Goal: Task Accomplishment & Management: Use online tool/utility

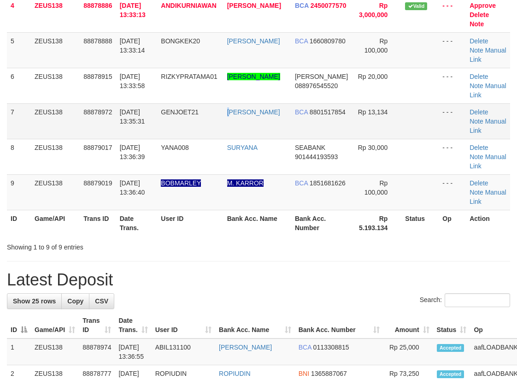
drag, startPoint x: 235, startPoint y: 125, endPoint x: 165, endPoint y: 134, distance: 71.1
click at [234, 126] on td "SEPTIAN RENALDY" at bounding box center [257, 120] width 68 height 35
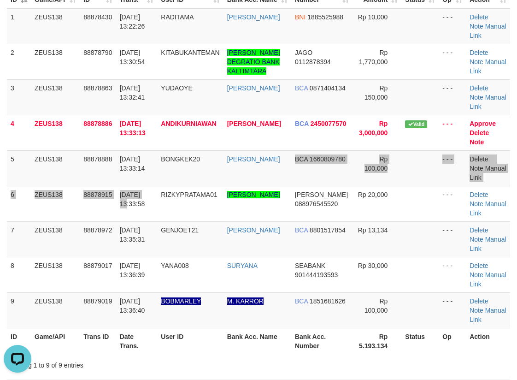
drag, startPoint x: 294, startPoint y: 186, endPoint x: 286, endPoint y: 185, distance: 7.9
click at [293, 186] on tbody "1 ZEUS138 88878430 01/10/2025 13:22:26 RADITAMA RIAN IVAN GUNAWAN BNI 188552598…" at bounding box center [258, 168] width 503 height 320
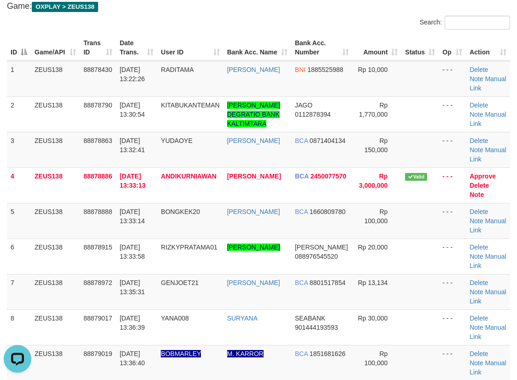
scroll to position [861, 0]
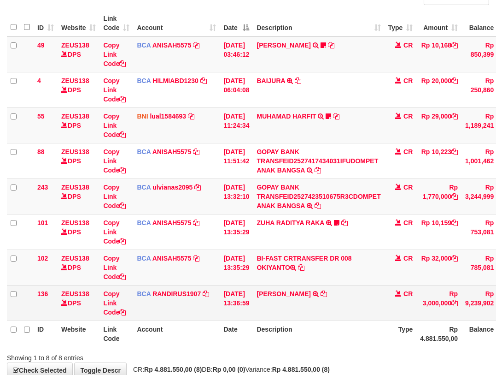
scroll to position [98, 0]
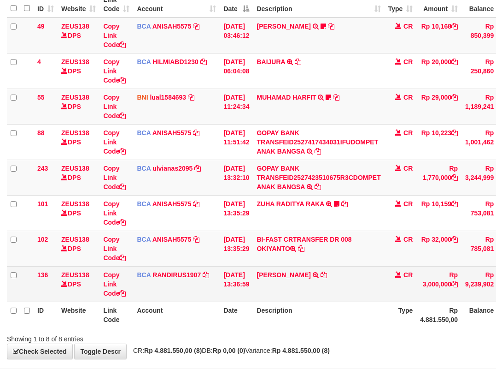
click at [333, 294] on td "ANDI KURNIAWAN TRSF E-BANKING CR 0110/FTSCY/WS95031 3000000.00ANDI KURNIAWAN" at bounding box center [318, 283] width 131 height 35
click at [327, 272] on icon at bounding box center [324, 274] width 6 height 6
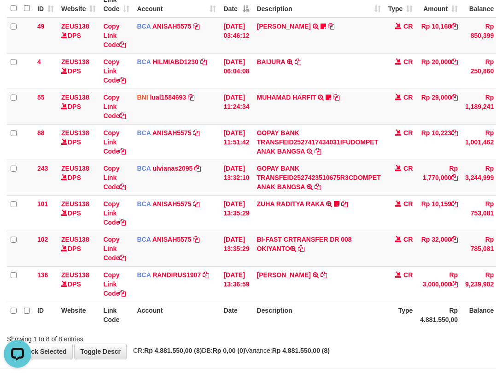
scroll to position [0, 0]
drag, startPoint x: 252, startPoint y: 262, endPoint x: 294, endPoint y: 288, distance: 50.0
click at [259, 268] on tbody "49 ZEUS138 DPS Copy Link Code BCA ANISAH5575 DPS ANISAH mutasi_20251001_3827 | …" at bounding box center [285, 160] width 556 height 284
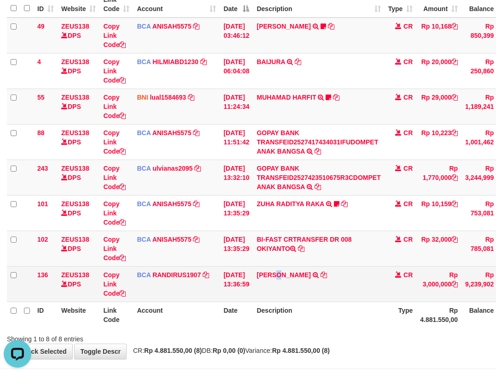
click at [288, 295] on td "ANDI KURNIAWAN TRSF E-BANKING CR 0110/FTSCY/WS95031 3000000.00ANDI KURNIAWAN" at bounding box center [318, 283] width 131 height 35
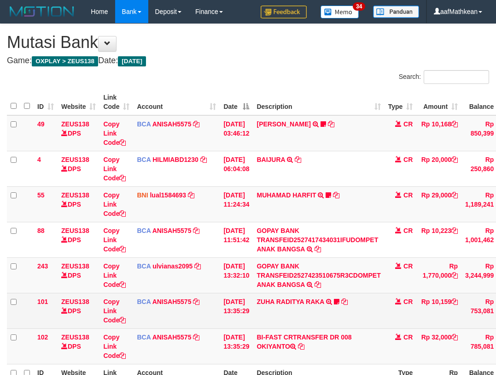
scroll to position [40, 0]
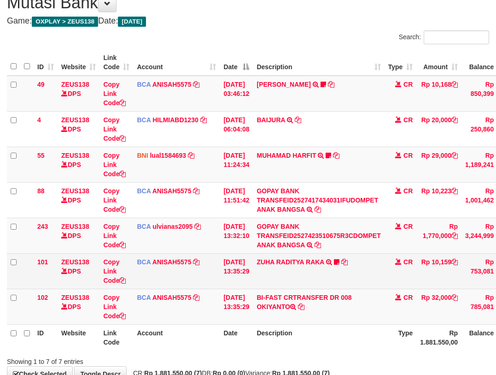
click at [338, 269] on td "ZUHA RADITYA RAKA TRSF E-BANKING CR 0110/FTSCY/WS95031 10159.00ZUHA RADITYA RAK…" at bounding box center [318, 270] width 131 height 35
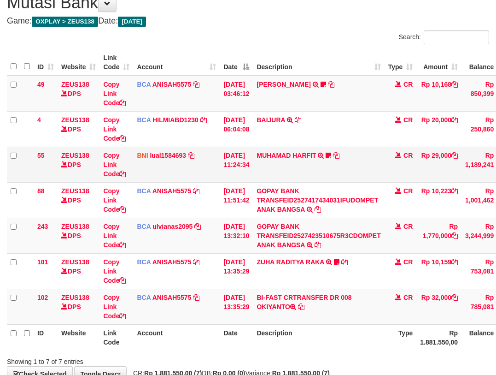
click at [272, 173] on td "MUHAMAD HARFIT TRANSFER DARI SDR MUHAMAD HARFIT Sano27" at bounding box center [318, 164] width 131 height 35
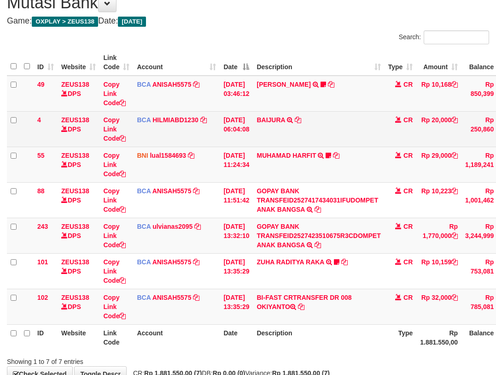
scroll to position [98, 0]
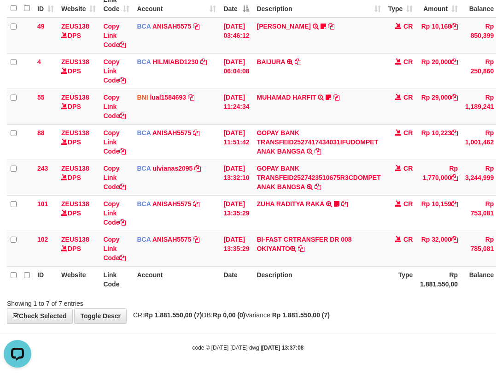
drag, startPoint x: 299, startPoint y: 251, endPoint x: 325, endPoint y: 334, distance: 87.0
click at [309, 308] on div "**********" at bounding box center [248, 124] width 496 height 397
click at [340, 334] on body "Toggle navigation Home Bank Account List Load By Website Group [OXPLAY] ZEUS138…" at bounding box center [248, 138] width 496 height 472
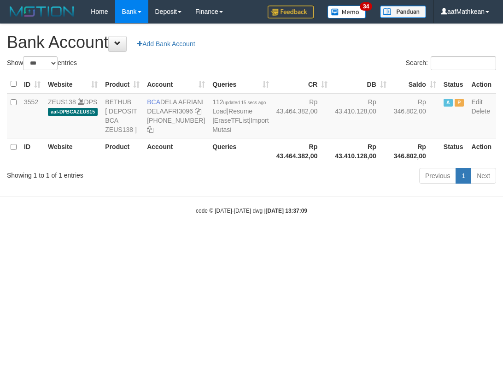
select select "***"
click at [302, 238] on body "Toggle navigation Home Bank Account List Load By Website Group [OXPLAY] ZEUS138…" at bounding box center [251, 119] width 503 height 238
select select "***"
click at [264, 238] on html "Toggle navigation Home Bank Account List Load By Website Group [OXPLAY] ZEUS138…" at bounding box center [251, 119] width 503 height 238
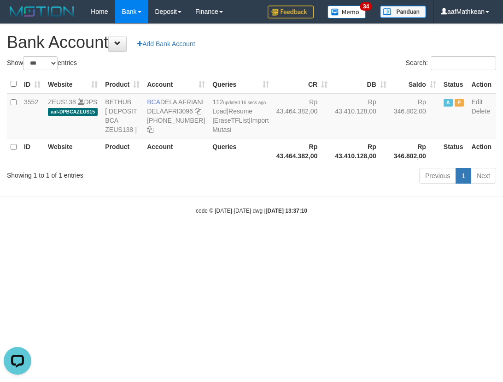
drag, startPoint x: 579, startPoint y: 349, endPoint x: 875, endPoint y: 358, distance: 296.9
click at [503, 238] on html "Toggle navigation Home Bank Account List Load By Website Group [OXPLAY] ZEUS138…" at bounding box center [251, 119] width 503 height 238
select select "***"
click at [166, 229] on body "Toggle navigation Home Bank Account List Load By Website Group [OXPLAY] ZEUS138…" at bounding box center [251, 119] width 503 height 238
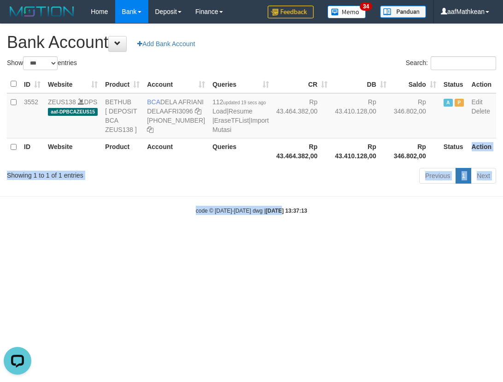
drag, startPoint x: 347, startPoint y: 207, endPoint x: 501, endPoint y: 155, distance: 162.3
click at [482, 163] on body "Toggle navigation Home Bank Account List Load By Website Group [OXPLAY] ZEUS138…" at bounding box center [251, 119] width 503 height 238
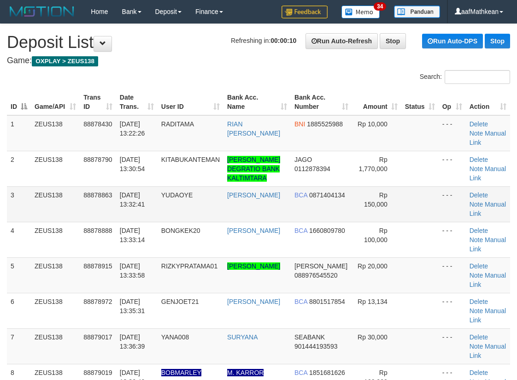
click at [359, 222] on td "Rp 150,000" at bounding box center [376, 203] width 49 height 35
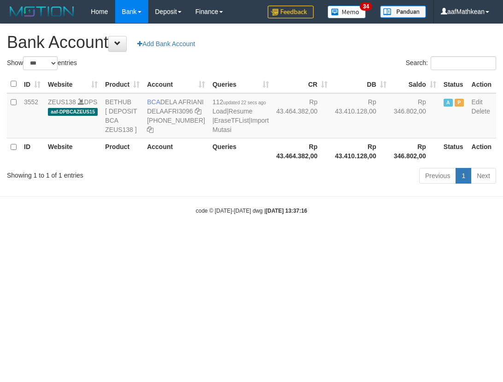
select select "***"
click at [235, 238] on body "Toggle navigation Home Bank Account List Load By Website Group [OXPLAY] ZEUS138…" at bounding box center [251, 119] width 503 height 238
drag, startPoint x: 241, startPoint y: 254, endPoint x: 240, endPoint y: 249, distance: 5.4
click at [242, 238] on body "Toggle navigation Home Bank Account List Load By Website Group [OXPLAY] ZEUS138…" at bounding box center [251, 119] width 503 height 238
select select "***"
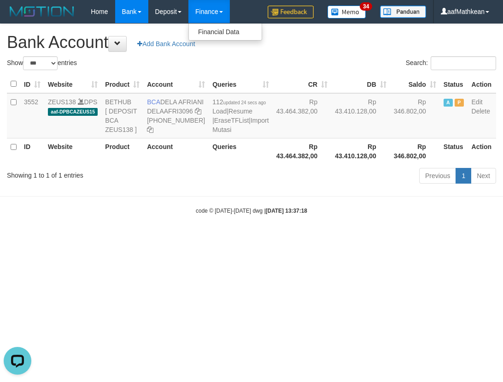
drag, startPoint x: 288, startPoint y: 211, endPoint x: 288, endPoint y: 189, distance: 21.7
click at [289, 187] on div "Previous 1 Next" at bounding box center [357, 177] width 280 height 20
click at [295, 164] on table "ID Website Product Account Queries CR DB Saldo Status Action 3552 ZEUS138 DPS a…" at bounding box center [251, 119] width 489 height 89
drag, startPoint x: 270, startPoint y: 241, endPoint x: 355, endPoint y: 229, distance: 85.6
click at [274, 238] on body "Toggle navigation Home Bank Account List Load By Website Group [OXPLAY] ZEUS138…" at bounding box center [251, 119] width 503 height 238
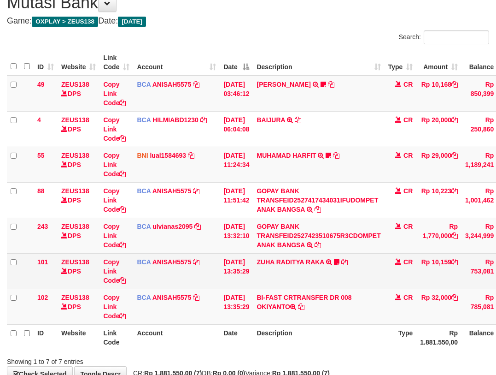
scroll to position [40, 0]
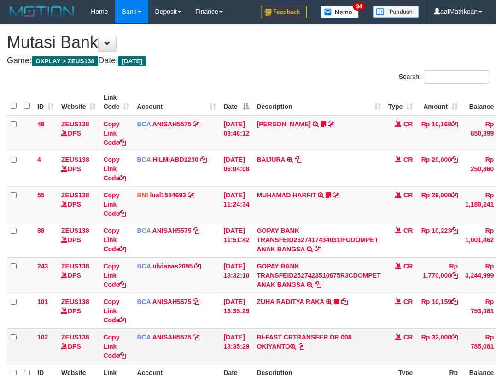
scroll to position [98, 0]
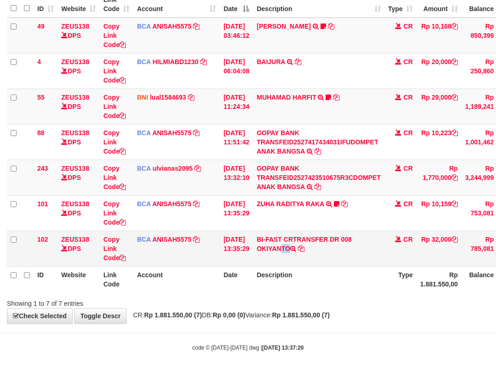
drag, startPoint x: 261, startPoint y: 248, endPoint x: 500, endPoint y: 107, distance: 278.0
click at [303, 250] on td "BI-FAST CRTRANSFER DR 008 OKIYANTO" at bounding box center [318, 247] width 131 height 35
copy td "OKIYANTO"
click at [199, 280] on th "Account" at bounding box center [176, 279] width 87 height 26
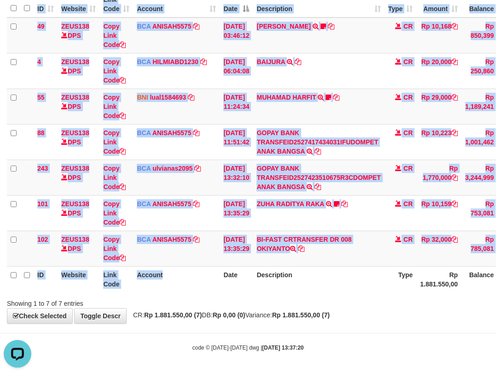
click at [222, 294] on div "ID Website Link Code Account Date Description Type Amount Balance Status Action…" at bounding box center [248, 141] width 496 height 306
click at [228, 277] on th "Date" at bounding box center [236, 279] width 33 height 26
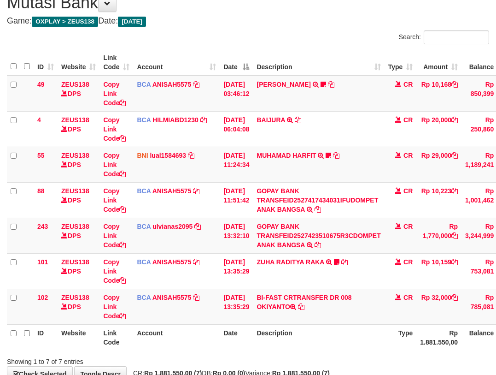
scroll to position [98, 0]
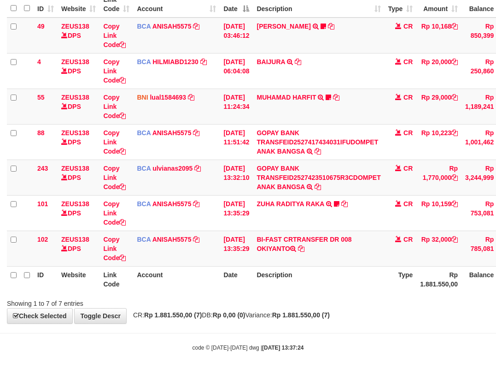
click at [206, 282] on th "Account" at bounding box center [176, 279] width 87 height 26
click at [211, 288] on th "Account" at bounding box center [176, 279] width 87 height 26
click at [230, 298] on div "Search: ID Website Link Code Account Date Description Type Amount Balance Statu…" at bounding box center [248, 139] width 482 height 335
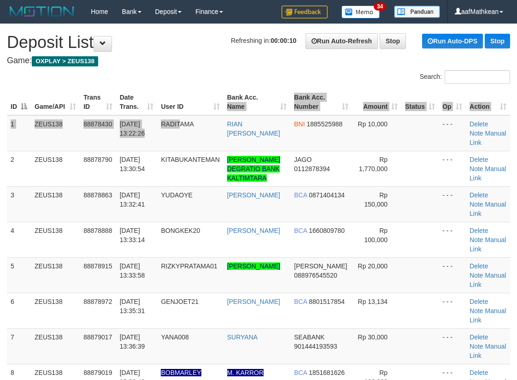
drag, startPoint x: 199, startPoint y: 121, endPoint x: 222, endPoint y: 107, distance: 26.9
click at [232, 109] on table "ID Game/API Trans ID Date Trans. User ID Bank Acc. Name Bank Acc. Number Amount…" at bounding box center [258, 275] width 503 height 372
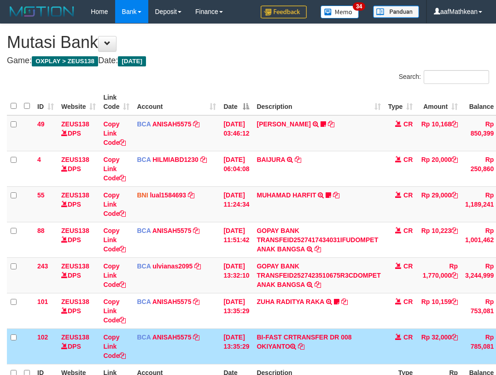
scroll to position [40, 0]
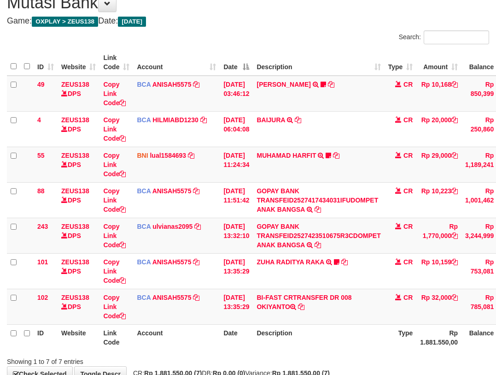
click at [335, 221] on td "GOPAY BANK TRANSFEID2527423510675R3CDOMPET ANAK BANGSA TRSF E-BANKING CR 0110/F…" at bounding box center [318, 234] width 131 height 35
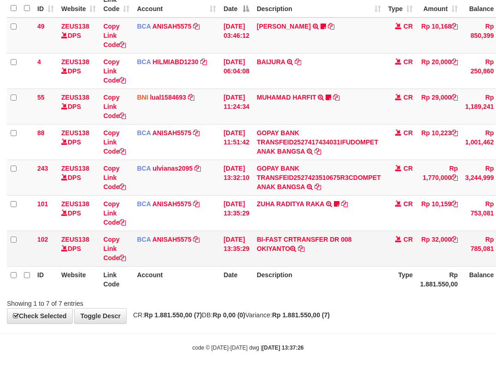
drag, startPoint x: 472, startPoint y: 245, endPoint x: 502, endPoint y: 235, distance: 31.5
click at [473, 245] on td "Rp 785,081" at bounding box center [480, 247] width 36 height 35
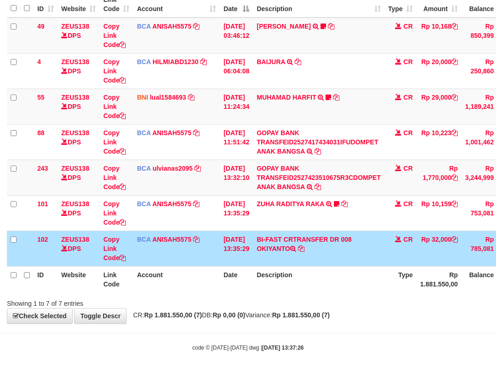
drag, startPoint x: 153, startPoint y: 239, endPoint x: 351, endPoint y: 261, distance: 198.9
click at [240, 252] on tr "102 ZEUS138 DPS Copy Link Code BCA ANISAH5575 DPS [PERSON_NAME] mutasi_20251001…" at bounding box center [285, 247] width 556 height 35
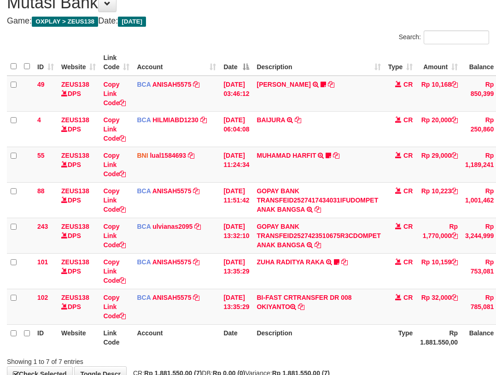
scroll to position [98, 0]
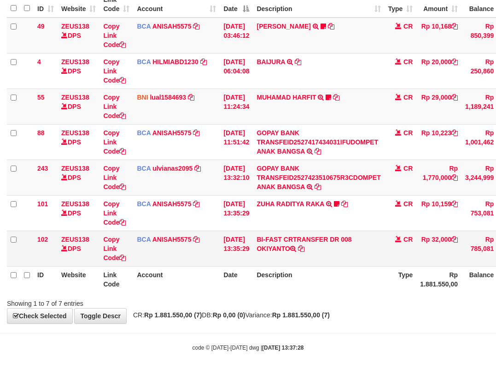
click at [227, 242] on td "[DATE] 13:35:29" at bounding box center [236, 247] width 33 height 35
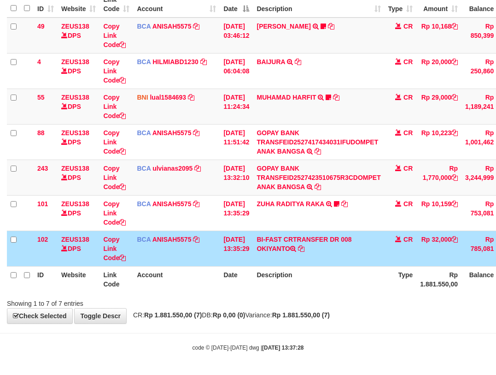
click at [241, 256] on td "[DATE] 13:35:29" at bounding box center [236, 247] width 33 height 35
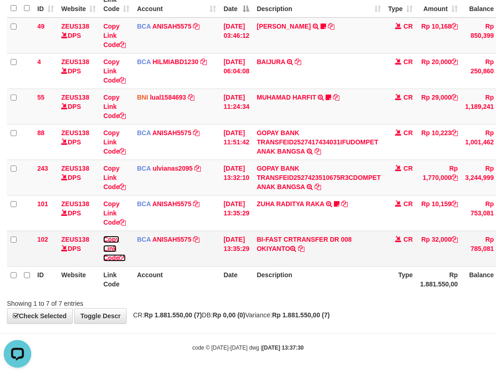
click at [103, 235] on link "Copy Link Code" at bounding box center [114, 248] width 23 height 26
click at [171, 259] on table "ID Website Link Code Account Date Description Type Amount Balance Status Action…" at bounding box center [285, 141] width 556 height 301
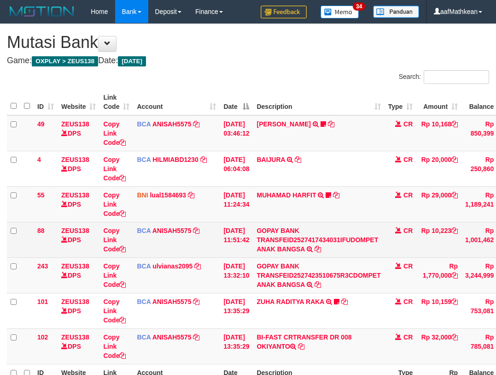
scroll to position [40, 0]
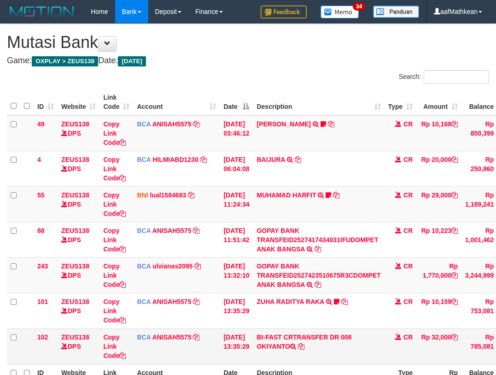
scroll to position [87, 0]
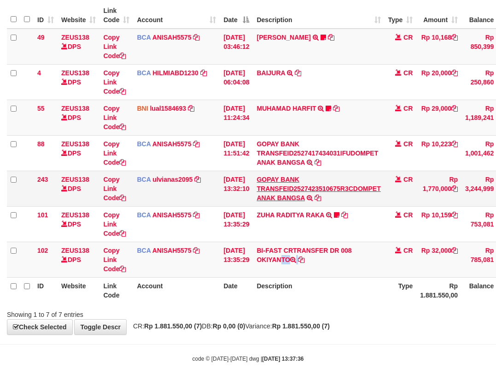
drag, startPoint x: 305, startPoint y: 262, endPoint x: 370, endPoint y: 188, distance: 97.7
click at [306, 260] on td "BI-FAST CRTRANSFER DR 008 OKIYANTO" at bounding box center [318, 258] width 131 height 35
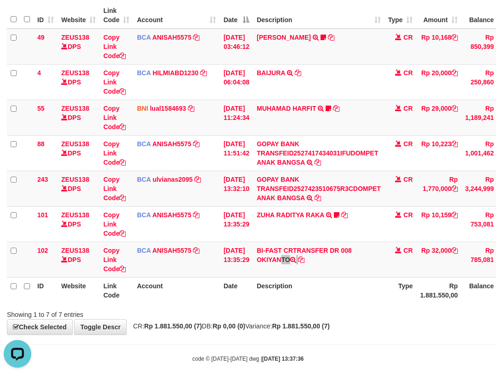
scroll to position [0, 0]
click at [261, 281] on table "ID Website Link Code Account Date Description Type Amount Balance Status Action…" at bounding box center [285, 152] width 556 height 301
click at [279, 294] on th "Description" at bounding box center [318, 290] width 131 height 26
drag, startPoint x: 280, startPoint y: 285, endPoint x: 294, endPoint y: 288, distance: 15.0
click at [290, 292] on th "Description" at bounding box center [318, 290] width 131 height 26
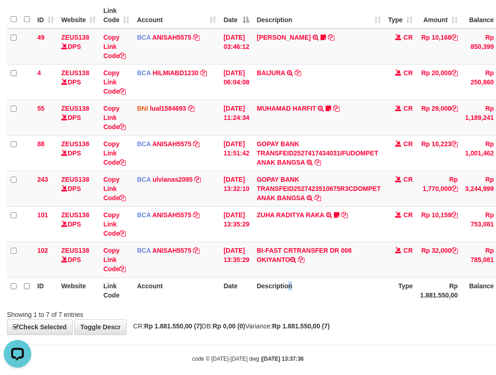
click at [301, 283] on th "Description" at bounding box center [318, 290] width 131 height 26
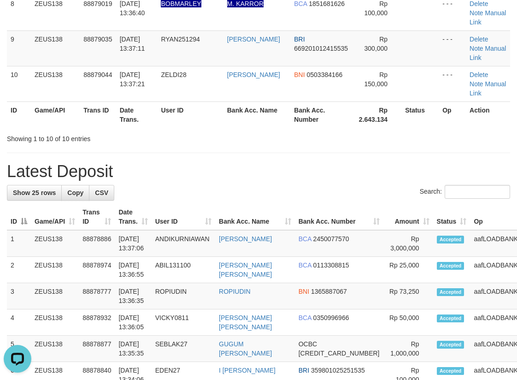
click at [339, 221] on div "**********" at bounding box center [258, 301] width 517 height 1293
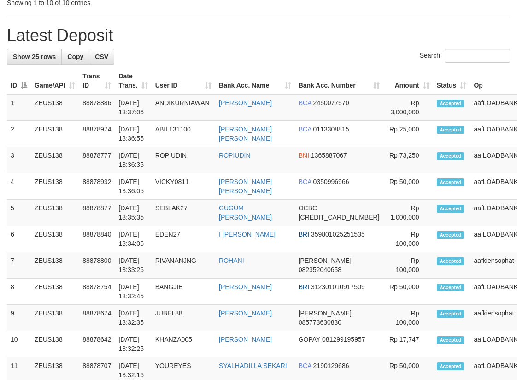
scroll to position [369, 0]
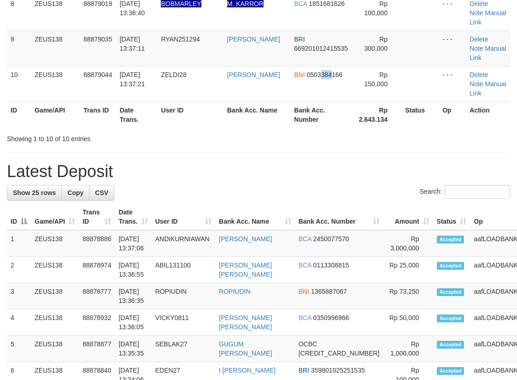
drag, startPoint x: 330, startPoint y: 112, endPoint x: 4, endPoint y: 177, distance: 332.7
drag, startPoint x: 289, startPoint y: 177, endPoint x: 305, endPoint y: 174, distance: 16.8
click at [308, 176] on div "**********" at bounding box center [258, 301] width 517 height 1293
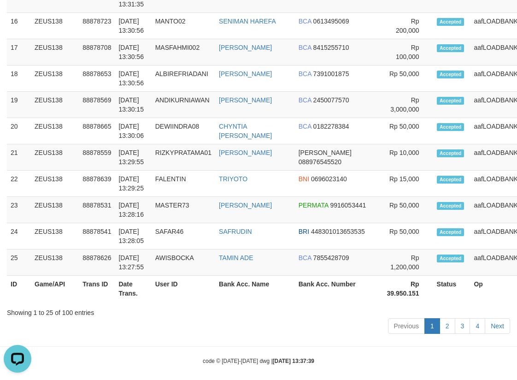
scroll to position [94, 0]
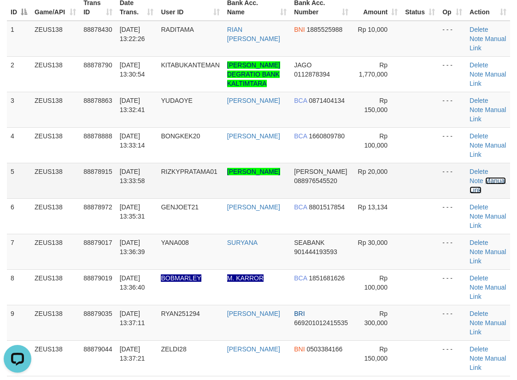
click at [490, 194] on link "Manual Link" at bounding box center [488, 185] width 36 height 17
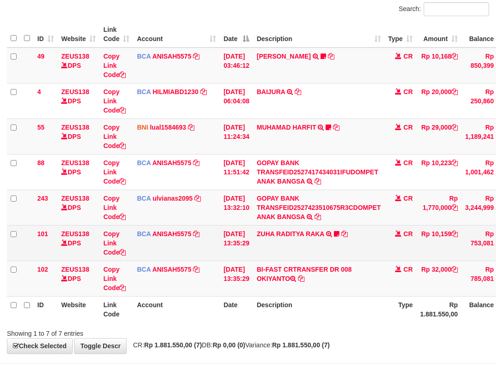
scroll to position [87, 0]
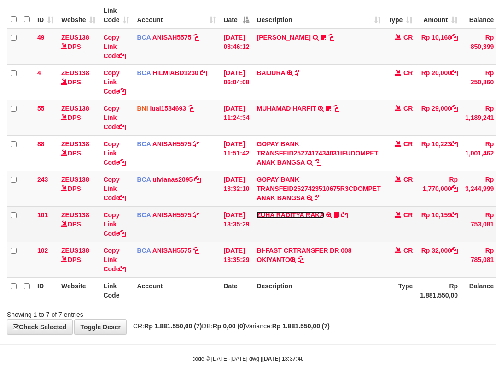
click at [287, 211] on link "ZUHA RADITYA RAKA" at bounding box center [290, 214] width 67 height 7
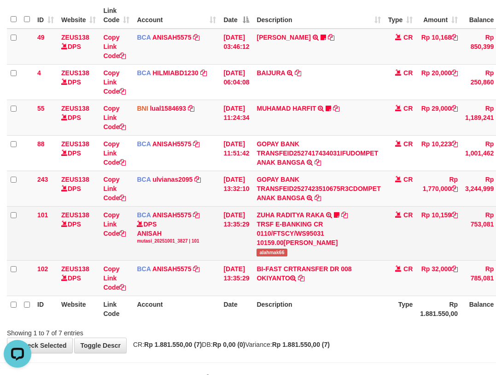
scroll to position [0, 0]
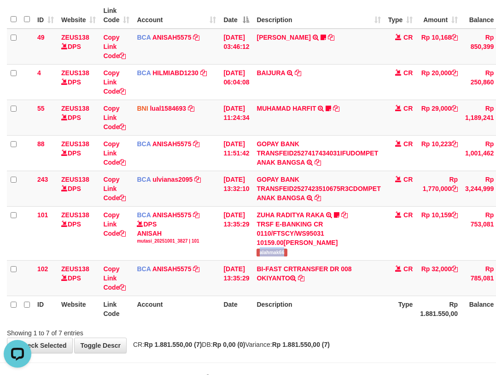
drag, startPoint x: 266, startPoint y: 248, endPoint x: 496, endPoint y: 159, distance: 247.3
click at [293, 253] on td "ZUHA RADITYA RAKA TRSF E-BANKING CR 0110/FTSCY/WS95031 10159.00ZUHA RADITYA RAK…" at bounding box center [318, 233] width 131 height 54
copy span "alahmak66"
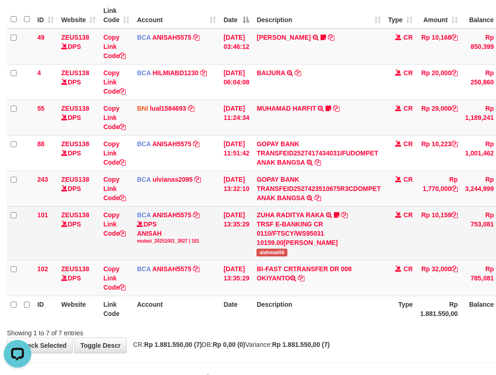
drag, startPoint x: 338, startPoint y: 258, endPoint x: 333, endPoint y: 250, distance: 9.6
click at [334, 252] on tbody "49 ZEUS138 DPS Copy Link Code BCA ANISAH5575 DPS [PERSON_NAME] mutasi_20251001_…" at bounding box center [285, 162] width 556 height 267
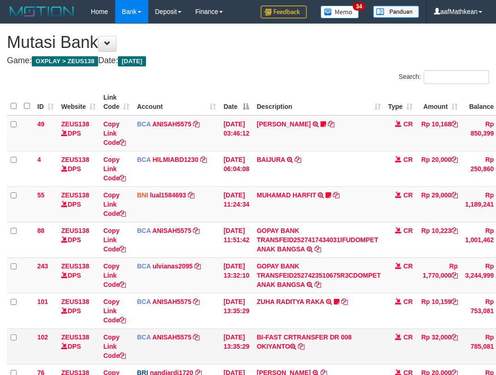
click at [351, 328] on td "BI-FAST CRTRANSFER DR 008 OKIYANTO" at bounding box center [318, 345] width 131 height 35
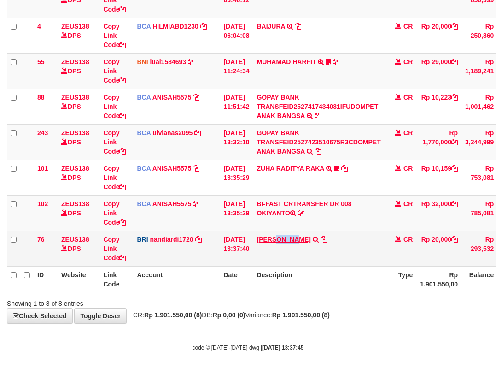
click at [301, 239] on td "[PERSON_NAME] TRANSFER NBMB [PERSON_NAME] TO NANDI ARDIANSYAH" at bounding box center [318, 247] width 131 height 35
copy link "RIZKY"
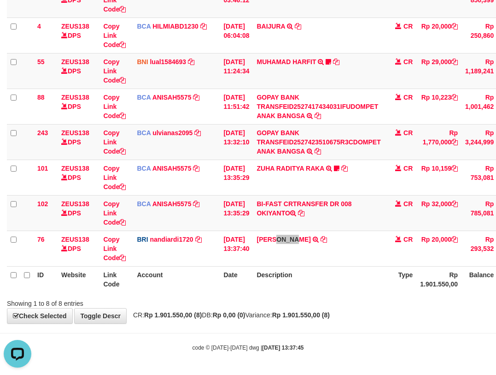
scroll to position [0, 0]
click at [194, 276] on th "Account" at bounding box center [176, 279] width 87 height 26
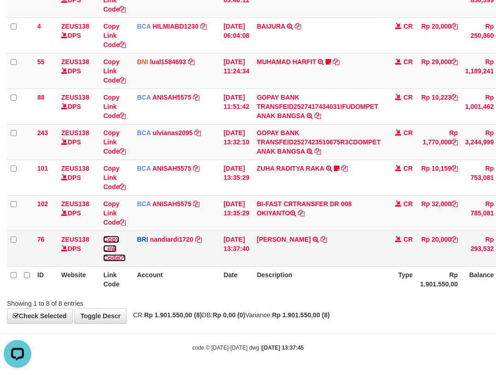
click at [116, 256] on link "Copy Link Code" at bounding box center [114, 248] width 23 height 26
click at [115, 256] on link "Copy Link Code" at bounding box center [114, 248] width 23 height 26
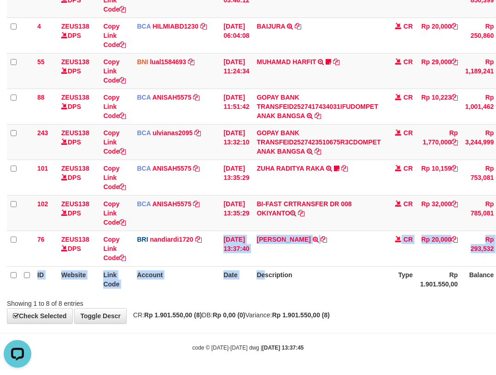
click at [392, 300] on div "Search: ID Website Link Code Account Date Description Type Amount Balance Statu…" at bounding box center [248, 122] width 482 height 371
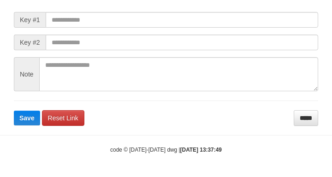
scroll to position [134, 0]
click at [39, 18] on span "Key #1" at bounding box center [30, 20] width 32 height 16
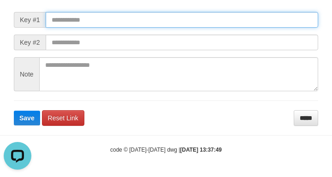
drag, startPoint x: 81, startPoint y: 20, endPoint x: 129, endPoint y: 23, distance: 48.1
click at [78, 22] on input "text" at bounding box center [182, 20] width 272 height 16
paste input "**********"
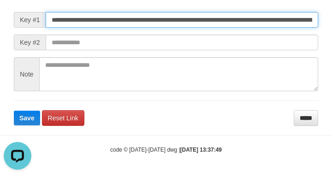
scroll to position [0, 544]
type input "**********"
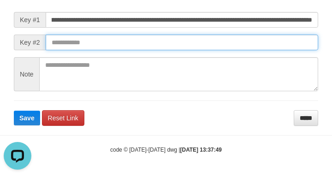
click at [14, 111] on button "Save" at bounding box center [27, 118] width 26 height 15
click at [253, 46] on input "text" at bounding box center [182, 43] width 272 height 16
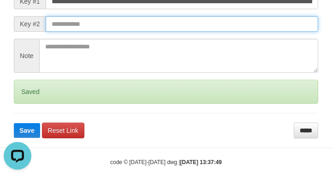
click at [14, 123] on button "Save" at bounding box center [27, 130] width 26 height 15
drag, startPoint x: 251, startPoint y: 45, endPoint x: 246, endPoint y: 43, distance: 5.8
click at [253, 52] on form "**********" at bounding box center [166, 56] width 304 height 164
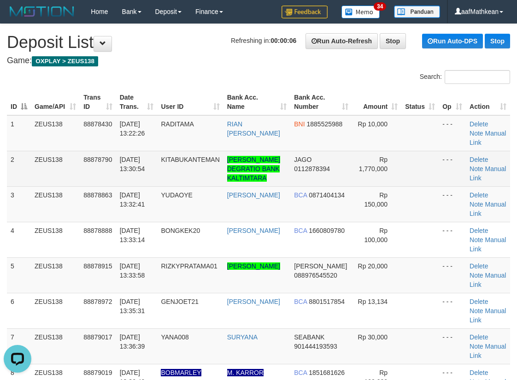
click at [67, 169] on td "ZEUS138" at bounding box center [55, 168] width 49 height 35
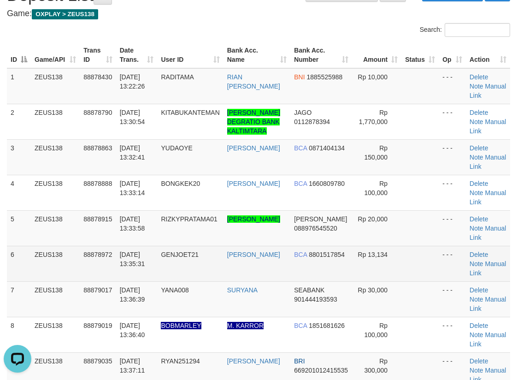
scroll to position [138, 0]
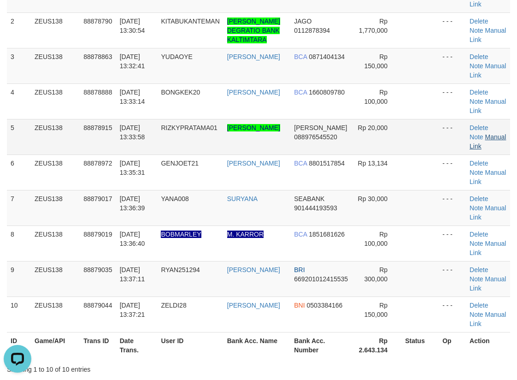
click at [488, 151] on td "Delete Note Manual Link" at bounding box center [488, 136] width 44 height 35
click at [487, 150] on link "Manual Link" at bounding box center [488, 141] width 36 height 17
drag, startPoint x: 306, startPoint y: 71, endPoint x: 303, endPoint y: 76, distance: 5.8
click at [307, 75] on td "BCA 0871404134" at bounding box center [321, 65] width 62 height 35
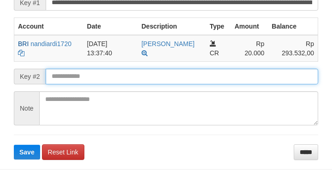
click at [14, 145] on button "Save" at bounding box center [27, 152] width 26 height 15
click at [132, 101] on form "**********" at bounding box center [166, 67] width 304 height 184
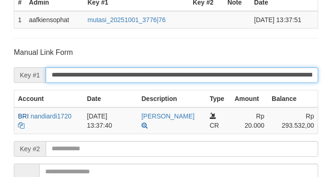
click at [133, 83] on input "**********" at bounding box center [182, 75] width 272 height 16
click at [130, 83] on input "**********" at bounding box center [182, 75] width 272 height 16
drag, startPoint x: 131, startPoint y: 94, endPoint x: 124, endPoint y: 73, distance: 22.7
click at [132, 83] on input "**********" at bounding box center [182, 75] width 272 height 16
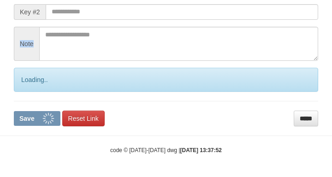
drag, startPoint x: 118, startPoint y: 62, endPoint x: 119, endPoint y: 40, distance: 22.2
click at [117, 53] on form "**********" at bounding box center [166, 18] width 304 height 215
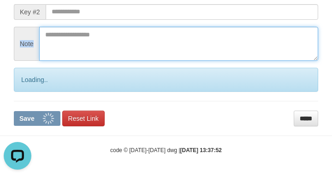
scroll to position [289, 0]
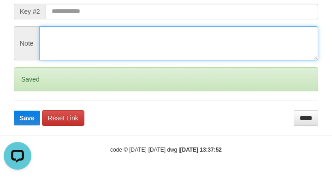
drag, startPoint x: 119, startPoint y: 40, endPoint x: 102, endPoint y: 31, distance: 19.2
click at [118, 39] on textarea at bounding box center [178, 43] width 279 height 34
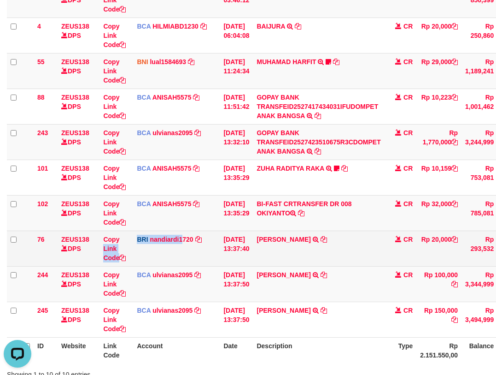
click at [200, 254] on tr "76 ZEUS138 DPS Copy Link Code BRI nandiardi1720 DPS NANDI ARDIANSYAH mutasi_202…" at bounding box center [285, 247] width 556 height 35
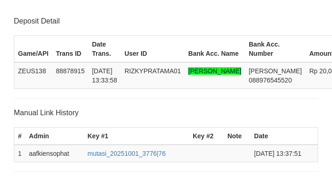
scroll to position [289, 0]
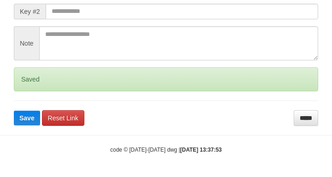
click at [14, 111] on button "Save" at bounding box center [27, 118] width 26 height 15
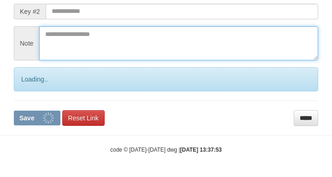
drag, startPoint x: 116, startPoint y: 29, endPoint x: 125, endPoint y: 28, distance: 9.3
click at [117, 29] on textarea at bounding box center [178, 43] width 279 height 34
click at [125, 28] on textarea at bounding box center [178, 43] width 279 height 34
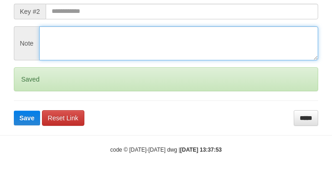
click at [133, 31] on textarea at bounding box center [178, 43] width 279 height 34
drag, startPoint x: 135, startPoint y: 30, endPoint x: 128, endPoint y: 27, distance: 8.0
click at [135, 30] on textarea at bounding box center [178, 43] width 279 height 34
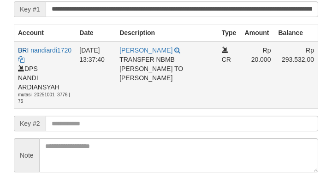
click at [182, 82] on div "TRANSFER NBMB [PERSON_NAME] TO NANDI ARDIANSYAH" at bounding box center [166, 69] width 95 height 28
click at [169, 82] on div "TRANSFER NBMB [PERSON_NAME] TO NANDI ARDIANSYAH" at bounding box center [166, 69] width 95 height 28
click at [171, 82] on div "TRANSFER NBMB [PERSON_NAME] TO NANDI ARDIANSYAH" at bounding box center [166, 69] width 95 height 28
drag, startPoint x: 137, startPoint y: 129, endPoint x: 121, endPoint y: 130, distance: 15.7
click at [136, 130] on form "**********" at bounding box center [166, 94] width 304 height 225
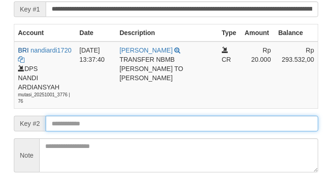
click at [118, 143] on form "**********" at bounding box center [166, 94] width 304 height 225
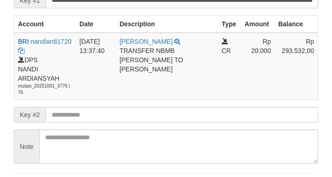
click at [117, 142] on form "**********" at bounding box center [166, 85] width 304 height 225
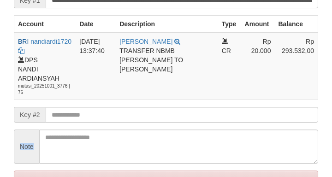
drag, startPoint x: 118, startPoint y: 144, endPoint x: 134, endPoint y: 129, distance: 21.5
click at [124, 142] on form "**********" at bounding box center [166, 101] width 304 height 256
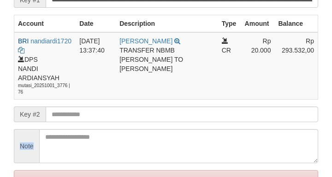
scroll to position [330, 0]
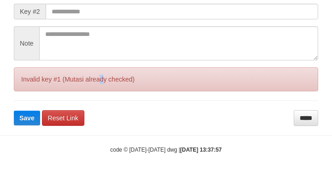
click at [105, 83] on div "Invalid key #1 (Mutasi already checked)" at bounding box center [166, 79] width 304 height 24
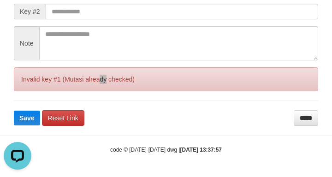
scroll to position [0, 0]
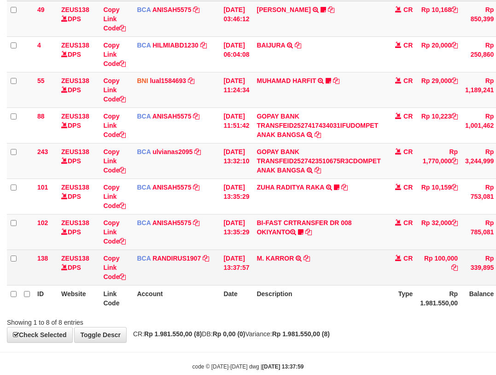
scroll to position [133, 0]
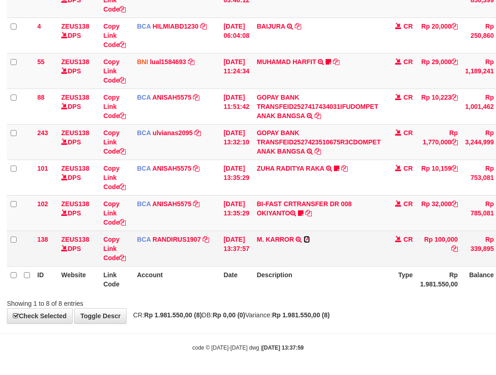
click at [310, 237] on icon at bounding box center [307, 239] width 6 height 6
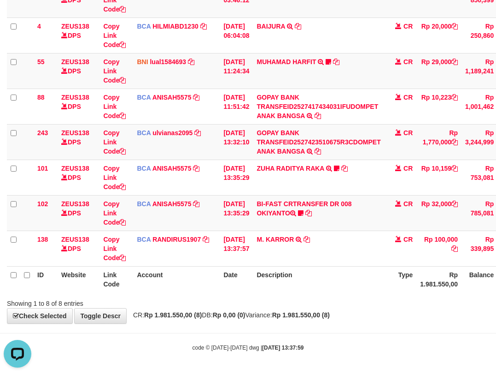
scroll to position [0, 0]
click at [279, 206] on td "BI-FAST CRTRANSFER DR 008 OKIYANTO Koplak111 https://prnt.sc/-My2c2aHAcOl" at bounding box center [318, 212] width 131 height 35
click at [304, 210] on icon at bounding box center [301, 213] width 6 height 6
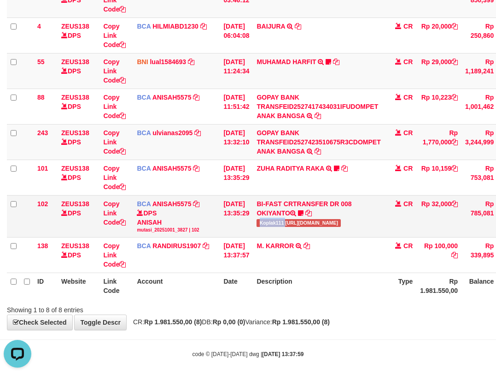
drag, startPoint x: 264, startPoint y: 224, endPoint x: 309, endPoint y: 211, distance: 46.5
click at [291, 226] on span "Koplak111 [URL][DOMAIN_NAME]" at bounding box center [299, 223] width 84 height 8
copy span "Koplak111"
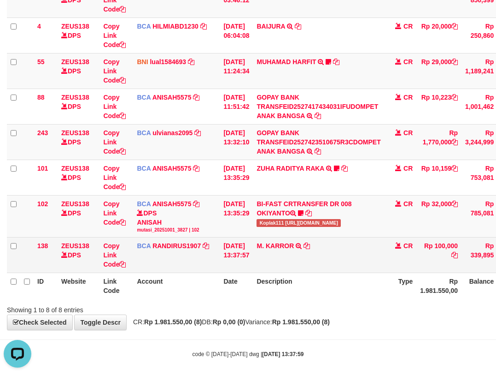
drag, startPoint x: 354, startPoint y: 255, endPoint x: 350, endPoint y: 260, distance: 6.5
click at [351, 263] on td "M. KARROR TRSF E-BANKING CR 0110/FTSCY/WS95031 100000.00M. KARROR" at bounding box center [318, 254] width 131 height 35
click at [352, 262] on td "M. KARROR TRSF E-BANKING CR 0110/FTSCY/WS95031 100000.00M. KARROR" at bounding box center [318, 254] width 131 height 35
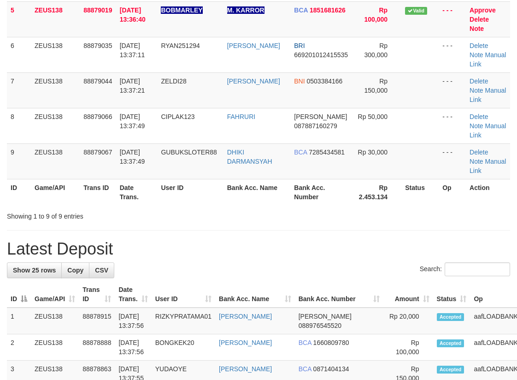
scroll to position [138, 0]
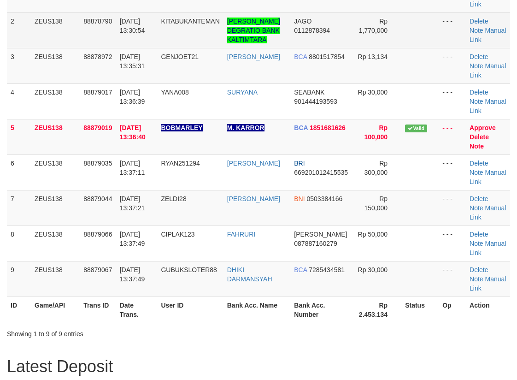
click at [227, 60] on tr "3 ZEUS138 88878972 [DATE] 13:35:31 GENJOET21 SEPTIAN RENALDY BCA 8801517854 Rp …" at bounding box center [258, 65] width 503 height 35
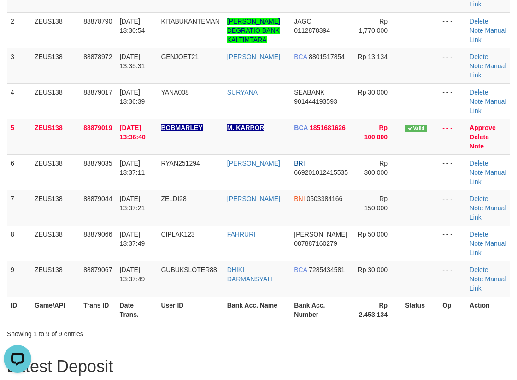
scroll to position [0, 0]
click at [212, 92] on tbody "1 ZEUS138 88878430 [DATE] 13:22:26 RADITAMA [PERSON_NAME] [PERSON_NAME] BNI 188…" at bounding box center [258, 137] width 503 height 320
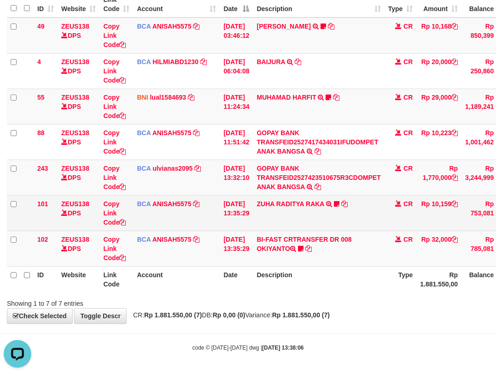
click at [211, 223] on td "BCA ANISAH5575 DPS ANISAH mutasi_20251001_3827 | 101 mutasi_20251001_3827 | 101" at bounding box center [176, 212] width 87 height 35
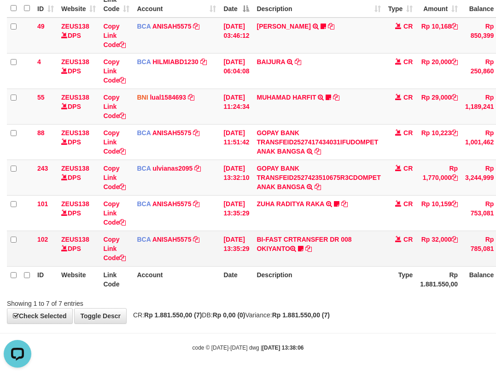
click at [272, 253] on tbody "49 ZEUS138 DPS Copy Link Code BCA ANISAH5575 DPS ANISAH mutasi_20251001_3827 | …" at bounding box center [285, 142] width 556 height 249
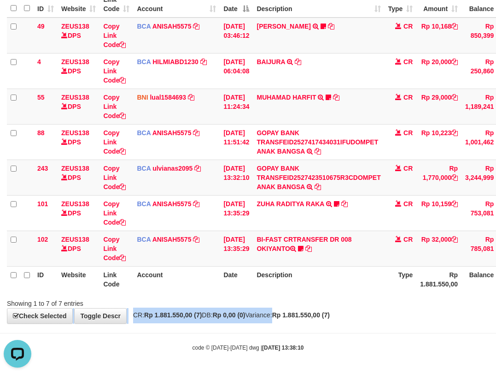
drag, startPoint x: 277, startPoint y: 303, endPoint x: 281, endPoint y: 334, distance: 30.6
click at [281, 312] on div "**********" at bounding box center [248, 124] width 496 height 397
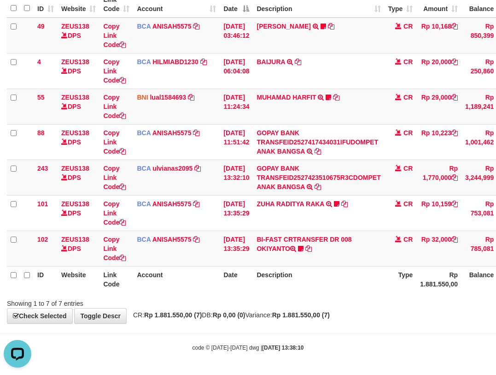
click at [294, 334] on body "Toggle navigation Home Bank Account List Load By Website Group [OXPLAY] ZEUS138…" at bounding box center [248, 138] width 496 height 472
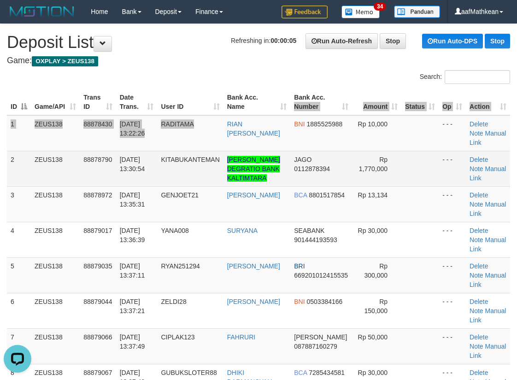
click at [201, 147] on td "RADITAMA" at bounding box center [190, 133] width 66 height 36
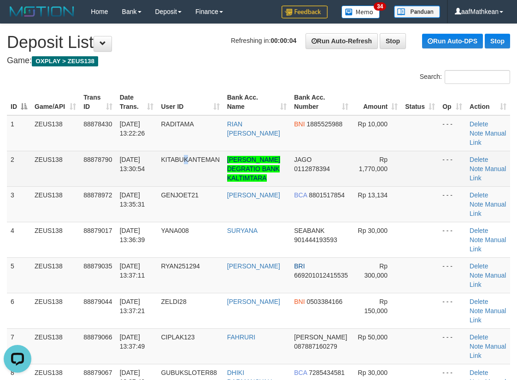
drag, startPoint x: 187, startPoint y: 153, endPoint x: 181, endPoint y: 155, distance: 6.8
click at [182, 155] on td "KITABUKANTEMAN" at bounding box center [190, 168] width 66 height 35
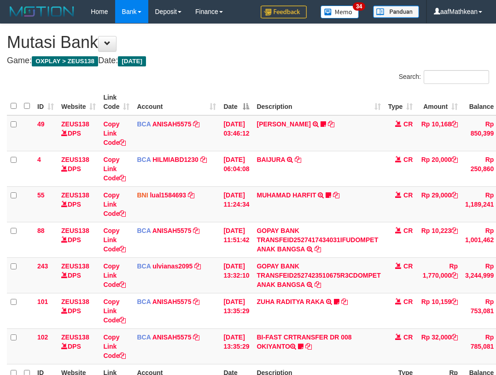
scroll to position [40, 0]
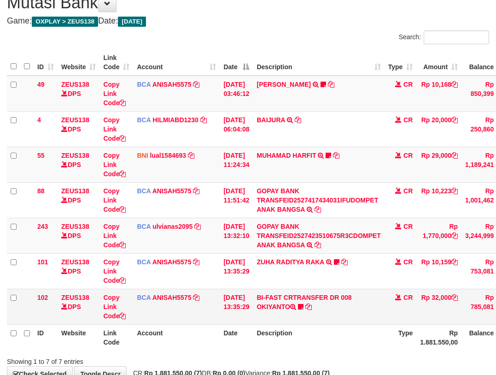
drag, startPoint x: 0, startPoint y: 0, endPoint x: 294, endPoint y: 323, distance: 436.7
click at [296, 324] on table "ID Website Link Code Account Date Description Type Amount Balance Status Action…" at bounding box center [285, 199] width 556 height 301
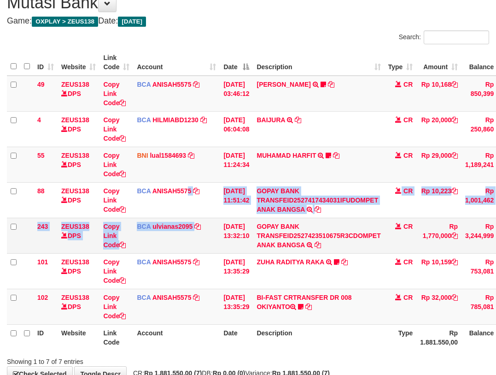
click at [206, 236] on tbody "49 ZEUS138 DPS Copy Link Code BCA ANISAH5575 DPS [PERSON_NAME] mutasi_20251001_…" at bounding box center [285, 200] width 556 height 249
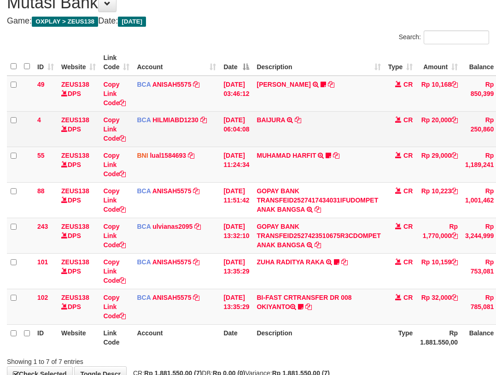
scroll to position [98, 0]
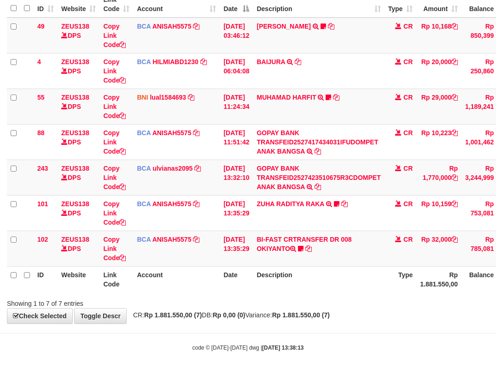
drag, startPoint x: 255, startPoint y: 299, endPoint x: 215, endPoint y: 312, distance: 42.8
click at [244, 307] on div "**********" at bounding box center [248, 124] width 496 height 397
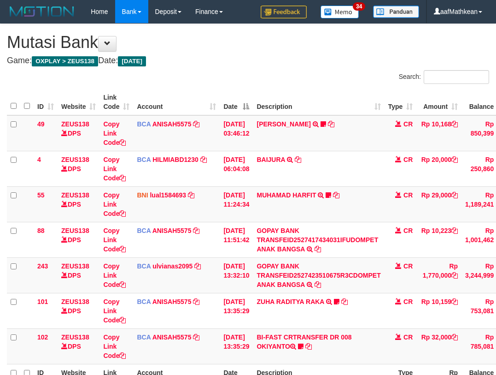
scroll to position [40, 0]
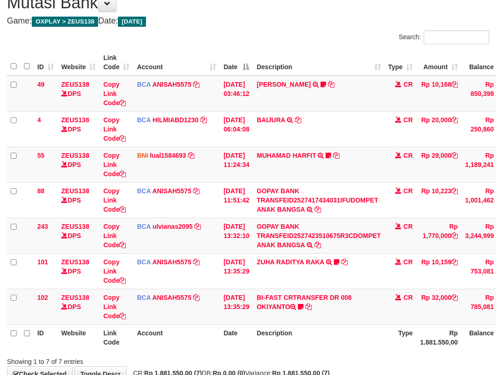
scroll to position [98, 0]
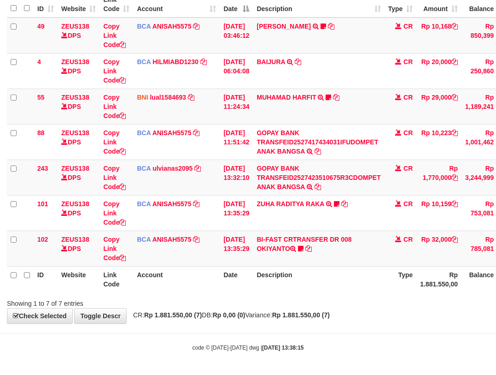
click at [340, 282] on th "Description" at bounding box center [318, 279] width 131 height 26
click at [349, 287] on th "Description" at bounding box center [318, 279] width 131 height 26
drag, startPoint x: 340, startPoint y: 278, endPoint x: 344, endPoint y: 272, distance: 7.0
click at [340, 276] on th "Description" at bounding box center [318, 279] width 131 height 26
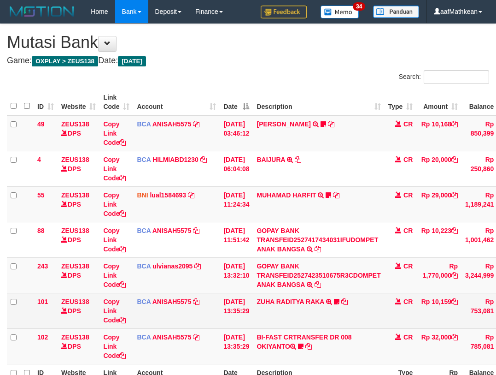
scroll to position [40, 0]
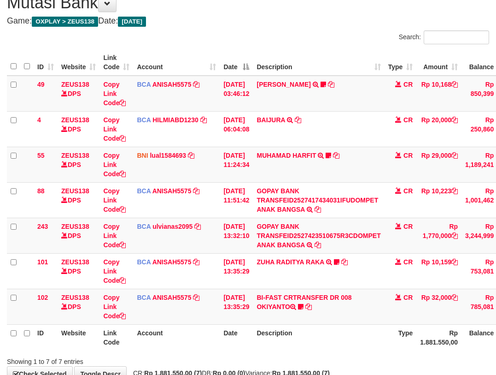
click at [304, 278] on td "ZUHA RADITYA RAKA TRSF E-BANKING CR 0110/FTSCY/WS95031 10159.00ZUHA RADITYA RAK…" at bounding box center [318, 270] width 131 height 35
click at [442, 250] on tbody "49 ZEUS138 DPS Copy Link Code BCA ANISAH5575 DPS [PERSON_NAME] mutasi_20251001_…" at bounding box center [285, 200] width 556 height 249
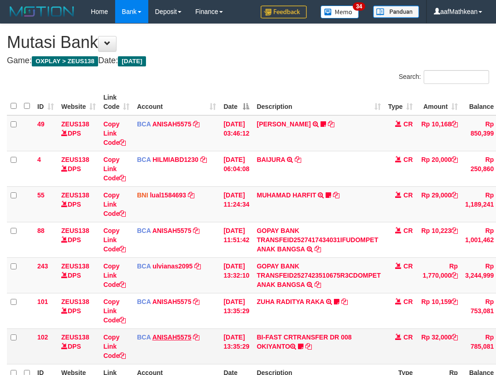
click at [165, 328] on td "BCA ANISAH5575 DPS ANISAH mutasi_20251001_3827 | 102 mutasi_20251001_3827 | 102" at bounding box center [176, 345] width 87 height 35
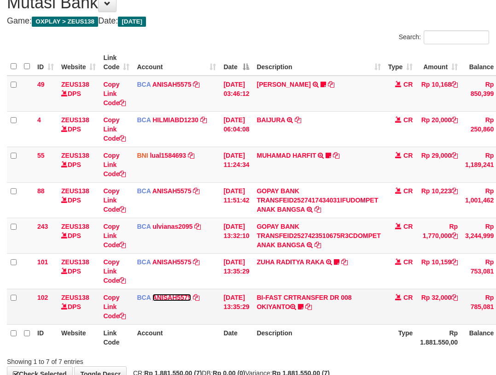
click at [153, 294] on link "ANISAH5575" at bounding box center [172, 297] width 39 height 7
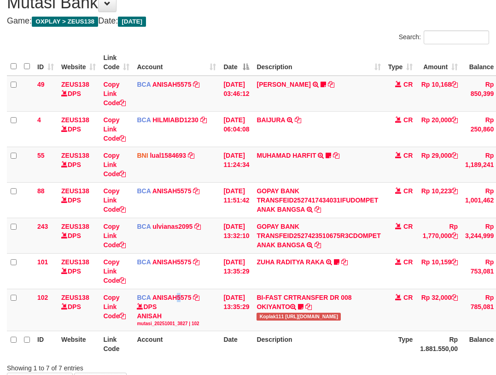
drag, startPoint x: 183, startPoint y: 294, endPoint x: 198, endPoint y: 285, distance: 17.4
click at [193, 299] on table "ID Website Link Code Account Date Description Type Amount Balance Status Action…" at bounding box center [285, 202] width 556 height 307
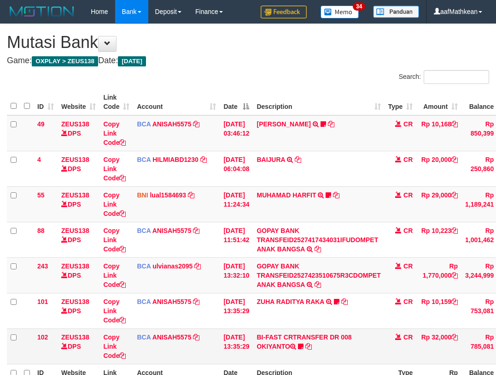
scroll to position [40, 0]
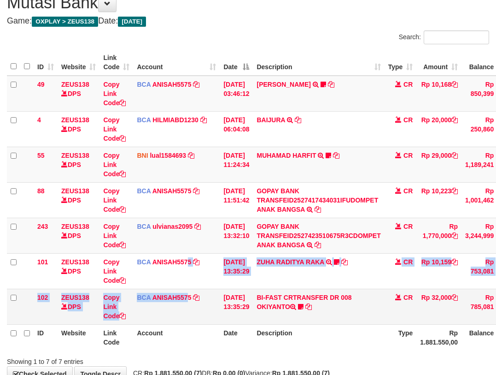
click at [187, 292] on tbody "49 ZEUS138 DPS Copy Link Code BCA ANISAH5575 DPS ANISAH mutasi_20251001_3827 | …" at bounding box center [285, 200] width 556 height 249
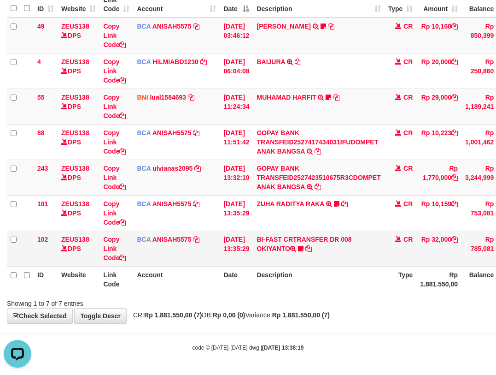
click at [235, 261] on td "01/10/2025 13:35:29" at bounding box center [236, 247] width 33 height 35
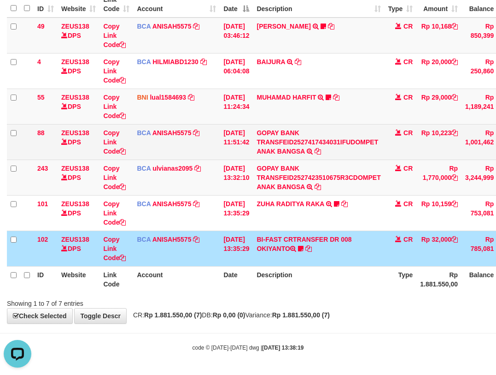
click at [220, 206] on tbody "49 ZEUS138 DPS Copy Link Code BCA ANISAH5575 DPS ANISAH mutasi_20251001_3827 | …" at bounding box center [285, 142] width 556 height 249
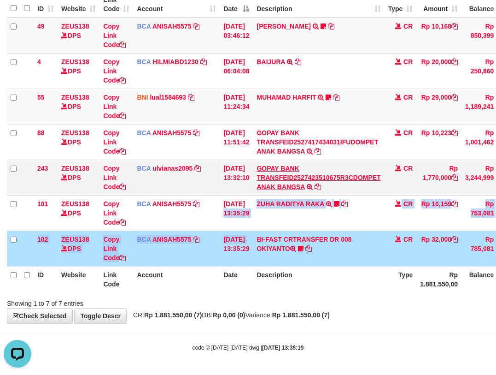
click at [274, 176] on tbody "49 ZEUS138 DPS Copy Link Code BCA ANISAH5575 DPS ANISAH mutasi_20251001_3827 | …" at bounding box center [285, 142] width 556 height 249
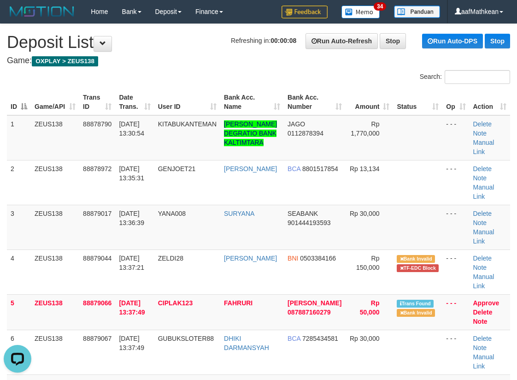
click at [136, 127] on table "ID Game/API Trans ID Date Trans. User ID Bank Acc. Name Bank Acc. Number Amount…" at bounding box center [258, 267] width 503 height 356
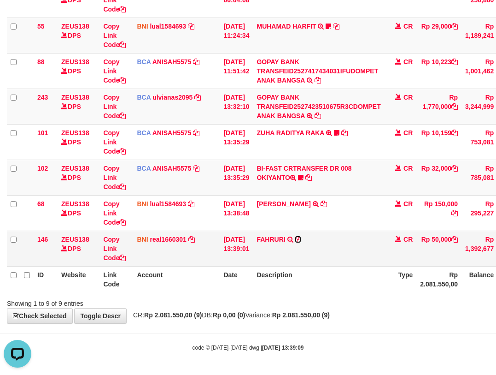
click at [301, 242] on icon at bounding box center [298, 239] width 6 height 6
drag, startPoint x: 251, startPoint y: 290, endPoint x: 265, endPoint y: 300, distance: 17.6
click at [255, 294] on div "ID Website Link Code Account Date Description Type Amount Balance Status Action…" at bounding box center [248, 106] width 496 height 377
drag, startPoint x: 285, startPoint y: 302, endPoint x: 293, endPoint y: 299, distance: 8.5
click at [288, 302] on div "Showing 1 to 9 of 9 entries" at bounding box center [248, 301] width 496 height 13
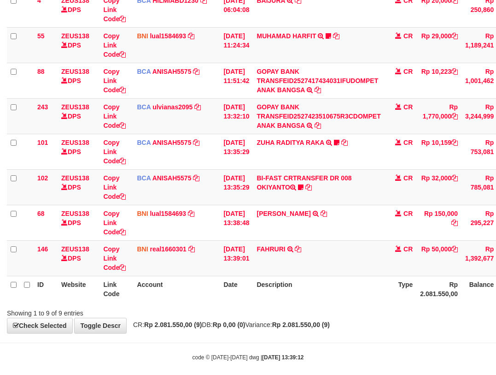
drag, startPoint x: 307, startPoint y: 283, endPoint x: 320, endPoint y: 276, distance: 15.1
click at [307, 283] on th "Description" at bounding box center [318, 289] width 131 height 26
click at [334, 275] on table "ID Website Link Code Account Date Description Type Amount Balance Status Action…" at bounding box center [285, 116] width 556 height 372
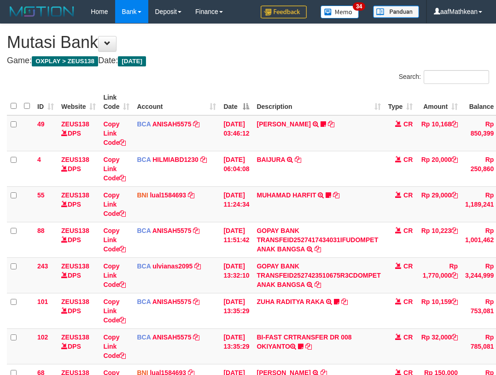
scroll to position [159, 0]
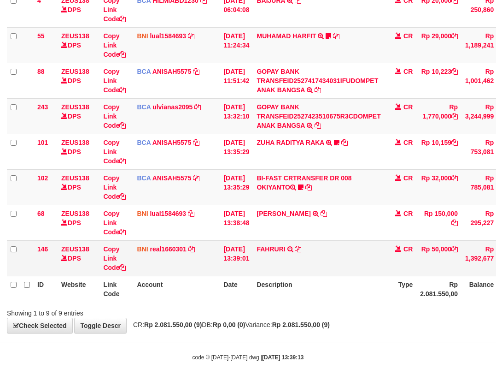
click at [341, 273] on td "[PERSON_NAME] TRANSFER DARI BPK FAHRURI" at bounding box center [318, 257] width 131 height 35
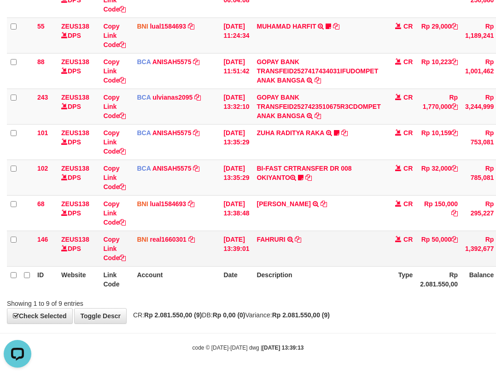
drag, startPoint x: 251, startPoint y: 231, endPoint x: 256, endPoint y: 248, distance: 17.2
click at [250, 235] on tbody "49 ZEUS138 DPS Copy Link Code BCA ANISAH5575 DPS ANISAH mutasi_20251001_3827 | …" at bounding box center [285, 107] width 556 height 320
click at [253, 249] on td "[DATE] 13:39:01" at bounding box center [236, 247] width 33 height 35
click at [253, 254] on td "[DATE] 13:39:01" at bounding box center [236, 247] width 33 height 35
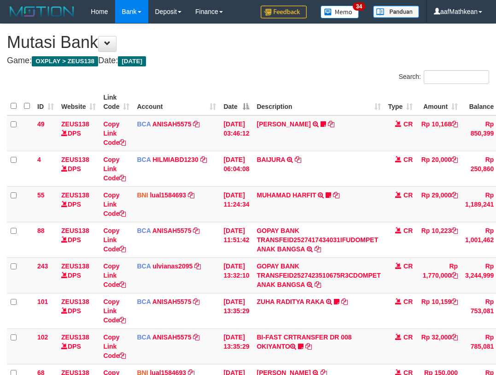
scroll to position [159, 0]
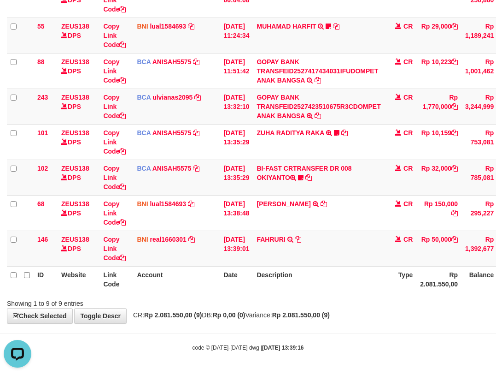
click at [227, 325] on body "Toggle navigation Home Bank Account List Load By Website Group [OXPLAY] ZEUS138…" at bounding box center [248, 102] width 496 height 543
click at [256, 324] on body "Toggle navigation Home Bank Account List Load By Website Group [OXPLAY] ZEUS138…" at bounding box center [248, 102] width 496 height 543
drag, startPoint x: 259, startPoint y: 318, endPoint x: 267, endPoint y: 317, distance: 8.0
click at [264, 318] on span "CR: Rp 2.081.550,00 (9) DB: Rp 0,00 (0) Variance: Rp 2.081.550,00 (9)" at bounding box center [229, 314] width 201 height 7
drag, startPoint x: 267, startPoint y: 317, endPoint x: 502, endPoint y: 306, distance: 235.2
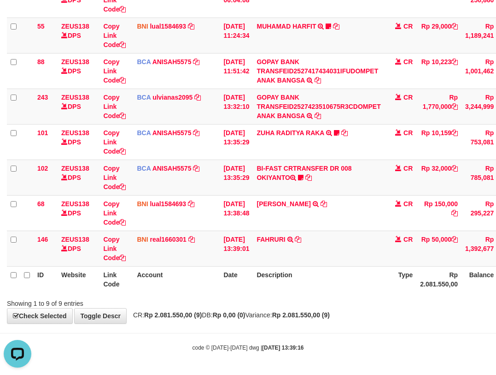
click at [381, 319] on div "**********" at bounding box center [248, 89] width 496 height 468
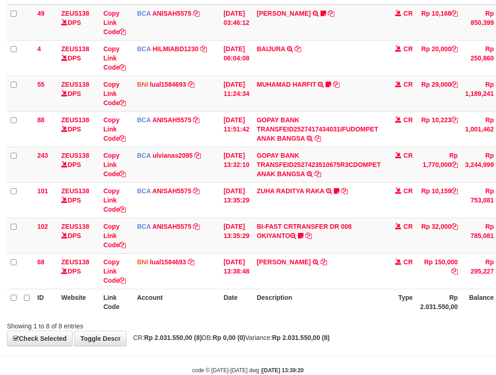
scroll to position [133, 0]
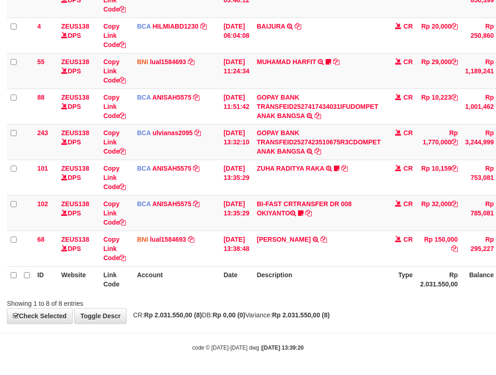
drag, startPoint x: 212, startPoint y: 276, endPoint x: 495, endPoint y: 288, distance: 283.2
click at [303, 281] on tr "ID Website Link Code Account Date Description Type Rp 2.031.550,00 Balance Stat…" at bounding box center [285, 279] width 556 height 26
click at [260, 315] on span "CR: Rp 2.031.550,00 (8) DB: Rp 0,00 (0) Variance: Rp 2.031.550,00 (8)" at bounding box center [229, 314] width 201 height 7
click at [262, 316] on span "CR: Rp 2.031.550,00 (8) DB: Rp 0,00 (0) Variance: Rp 2.031.550,00 (8)" at bounding box center [229, 314] width 201 height 7
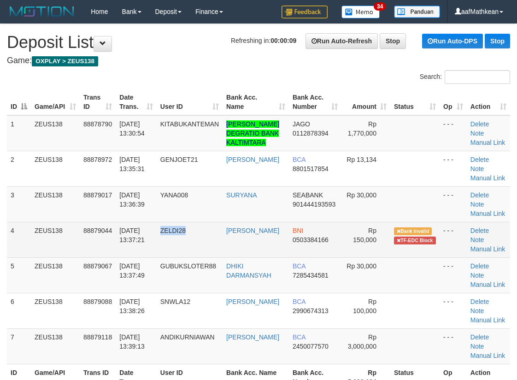
drag, startPoint x: 163, startPoint y: 238, endPoint x: 196, endPoint y: 241, distance: 33.3
click at [196, 241] on td "ZELDI28" at bounding box center [190, 239] width 66 height 35
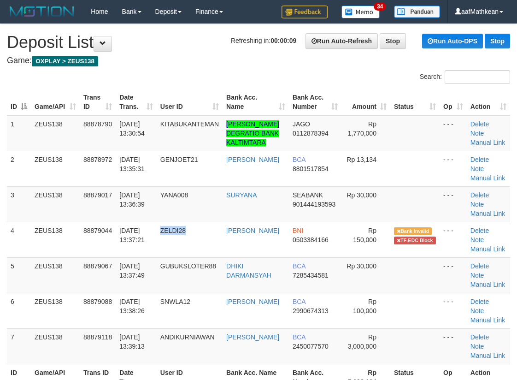
copy span "ZELDI28"
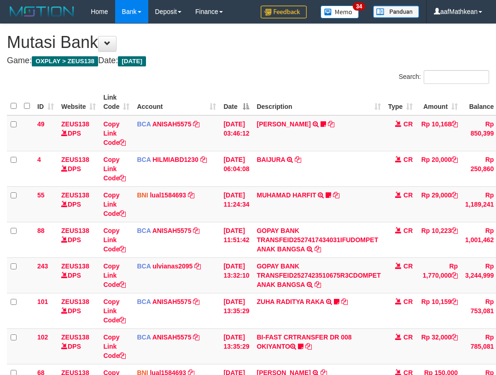
click at [275, 312] on div "ID Website Link Code Account Date Description Type Amount Balance Status Action…" at bounding box center [248, 257] width 496 height 342
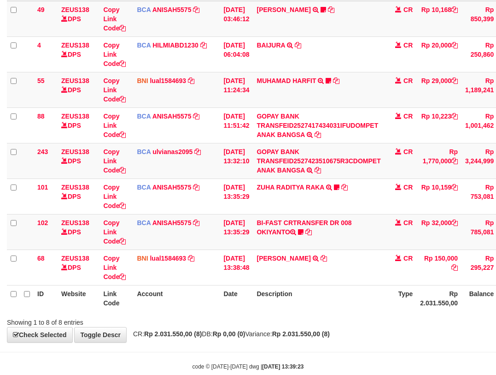
click at [275, 310] on th "Description" at bounding box center [318, 298] width 131 height 26
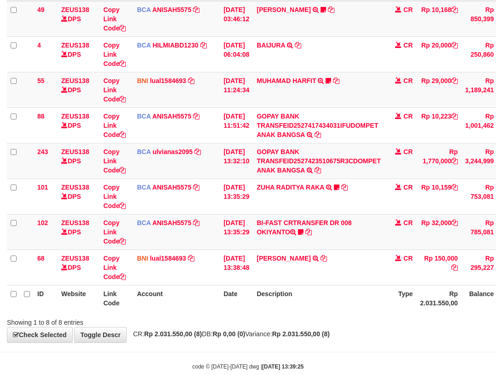
scroll to position [133, 0]
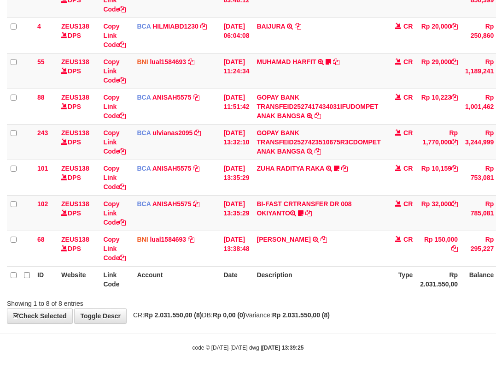
click at [278, 282] on th "Description" at bounding box center [318, 279] width 131 height 26
drag, startPoint x: 282, startPoint y: 287, endPoint x: 295, endPoint y: 282, distance: 13.7
click at [284, 288] on th "Description" at bounding box center [318, 279] width 131 height 26
click at [292, 286] on th "Description" at bounding box center [318, 279] width 131 height 26
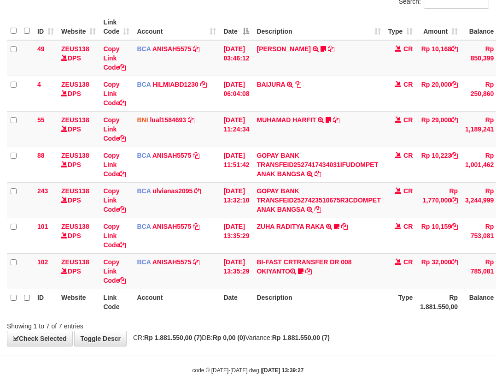
scroll to position [98, 0]
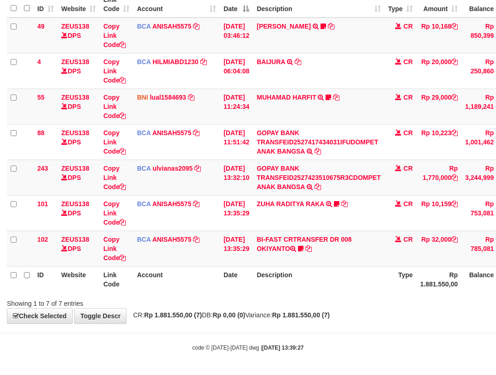
drag, startPoint x: 265, startPoint y: 285, endPoint x: 341, endPoint y: 288, distance: 76.1
click at [320, 289] on tr "ID Website Link Code Account Date Description Type Rp 1.881.550,00 Balance Stat…" at bounding box center [285, 279] width 556 height 26
drag, startPoint x: 198, startPoint y: 281, endPoint x: 201, endPoint y: 287, distance: 6.4
click at [202, 287] on th "Account" at bounding box center [176, 279] width 87 height 26
click at [204, 290] on th "Account" at bounding box center [176, 279] width 87 height 26
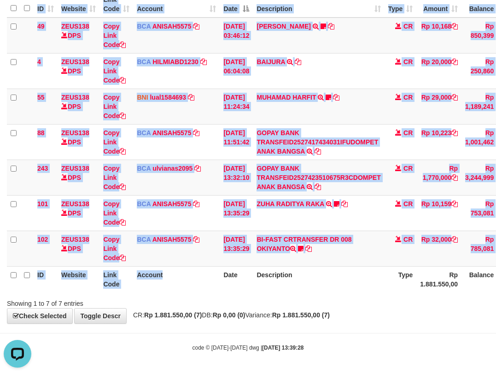
click at [211, 294] on div "Search: ID Website Link Code Account Date Description Type Amount Balance Statu…" at bounding box center [248, 139] width 482 height 335
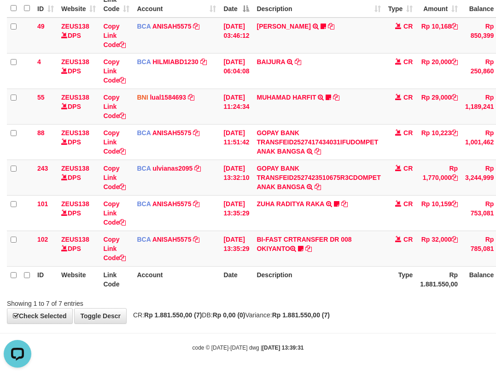
click at [331, 283] on th "Description" at bounding box center [318, 279] width 131 height 26
drag, startPoint x: 335, startPoint y: 282, endPoint x: 334, endPoint y: 263, distance: 19.4
click at [335, 282] on th "Description" at bounding box center [318, 279] width 131 height 26
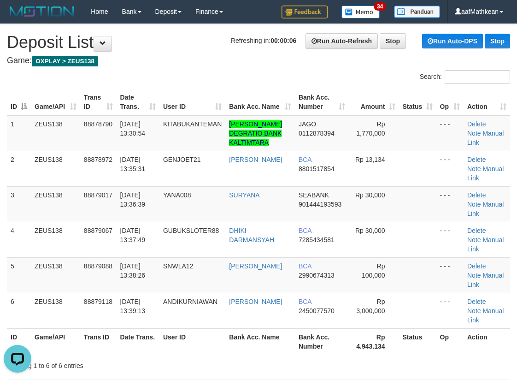
click at [144, 133] on td "[DATE] 13:30:54" at bounding box center [138, 133] width 43 height 36
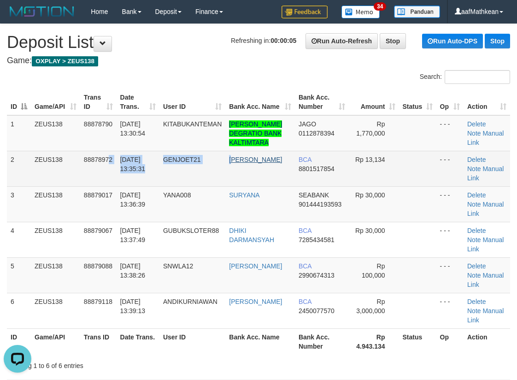
click at [238, 170] on tr "2 ZEUS138 88878972 [DATE] 13:35:31 GENJOET21 SEPTIAN RENALDY BCA 8801517854 Rp …" at bounding box center [258, 168] width 503 height 35
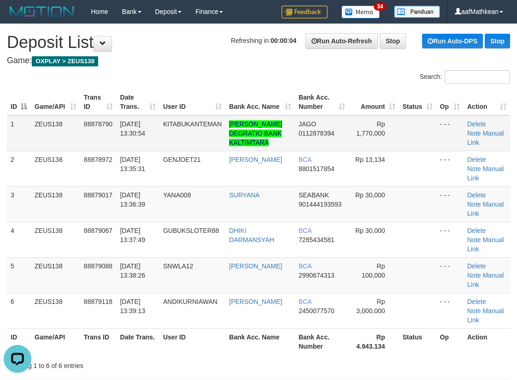
click at [131, 147] on td "[DATE] 13:30:54" at bounding box center [138, 133] width 43 height 36
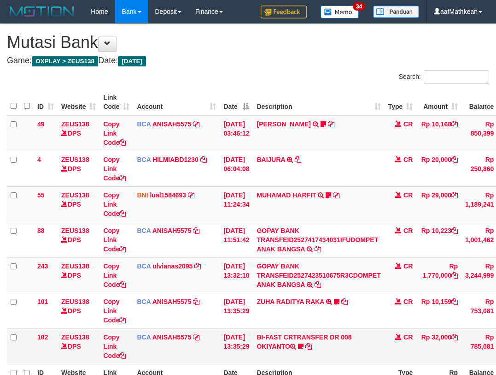
scroll to position [98, 0]
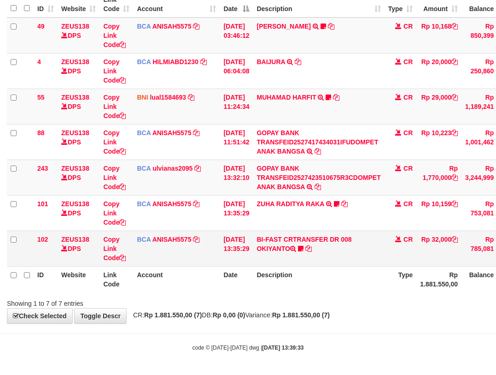
click at [347, 241] on td "BI-FAST CRTRANSFER DR 008 OKIYANTO Koplak111 [URL][DOMAIN_NAME]" at bounding box center [318, 247] width 131 height 35
click at [304, 246] on icon at bounding box center [301, 248] width 6 height 6
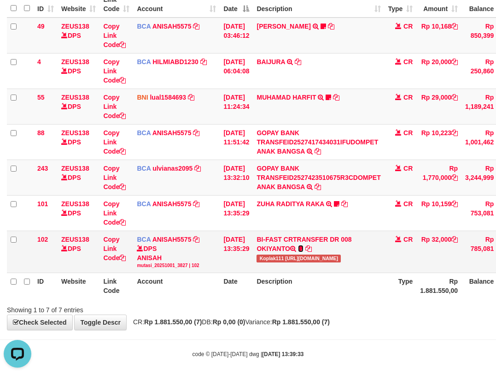
scroll to position [0, 0]
drag, startPoint x: 291, startPoint y: 258, endPoint x: 498, endPoint y: 177, distance: 221.9
click at [294, 258] on span "Koplak111 [URL][DOMAIN_NAME]" at bounding box center [299, 258] width 84 height 8
copy span "Koplak111 h"
click at [271, 259] on span "Koplak111 [URL][DOMAIN_NAME]" at bounding box center [299, 258] width 84 height 8
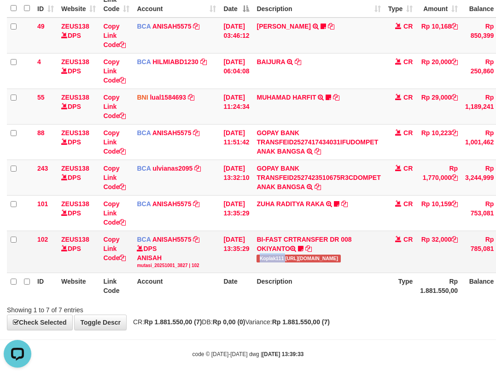
click at [271, 259] on span "Koplak111 [URL][DOMAIN_NAME]" at bounding box center [299, 258] width 84 height 8
drag, startPoint x: 202, startPoint y: 286, endPoint x: 229, endPoint y: 300, distance: 29.9
click at [210, 291] on th "Account" at bounding box center [176, 286] width 87 height 26
drag, startPoint x: 229, startPoint y: 300, endPoint x: 500, endPoint y: 228, distance: 281.2
click at [285, 292] on tr "ID Website Link Code Account Date Description Type Rp 1.881.550,00 Balance Stat…" at bounding box center [285, 286] width 556 height 26
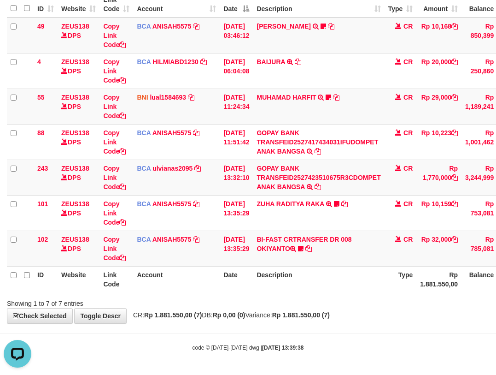
click at [334, 283] on th "Description" at bounding box center [318, 279] width 131 height 26
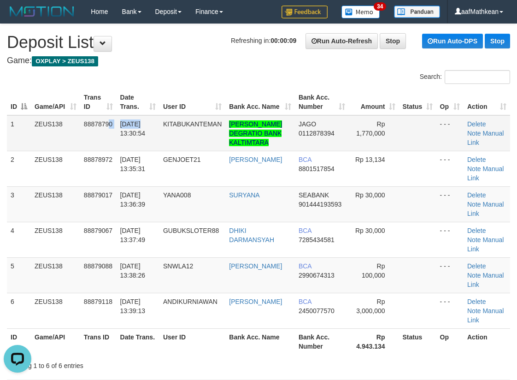
click at [139, 128] on tr "1 ZEUS138 88878790 [DATE] 13:30:54 KITABUKANTEMAN [PERSON_NAME] DEGRATIO BANK K…" at bounding box center [258, 133] width 503 height 36
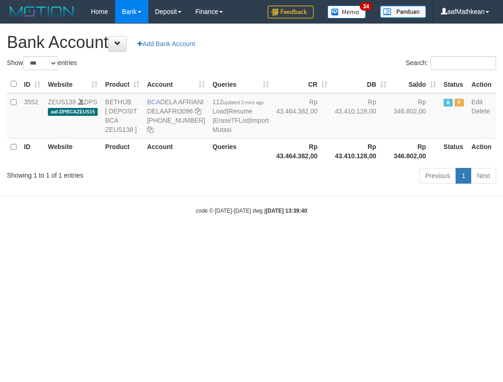
select select "***"
drag, startPoint x: 252, startPoint y: 294, endPoint x: 502, endPoint y: 348, distance: 256.0
click at [452, 238] on html "Toggle navigation Home Bank Account List Load By Website Group [OXPLAY] ZEUS138…" at bounding box center [251, 119] width 503 height 238
select select "***"
click at [189, 238] on html "Toggle navigation Home Bank Account List Load By Website Group [OXPLAY] ZEUS138…" at bounding box center [251, 119] width 503 height 238
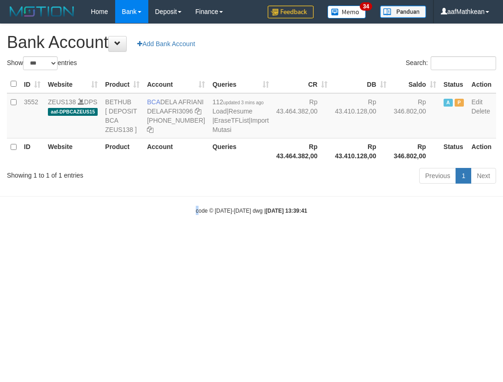
drag, startPoint x: 201, startPoint y: 311, endPoint x: 210, endPoint y: 304, distance: 11.5
click at [202, 238] on html "Toggle navigation Home Bank Account List Load By Website Group [OXPLAY] ZEUS138…" at bounding box center [251, 119] width 503 height 238
select select "***"
click at [159, 238] on html "Toggle navigation Home Bank Account List Load By Website Group [OXPLAY] ZEUS138…" at bounding box center [251, 119] width 503 height 238
drag, startPoint x: 223, startPoint y: 292, endPoint x: 503, endPoint y: 328, distance: 282.0
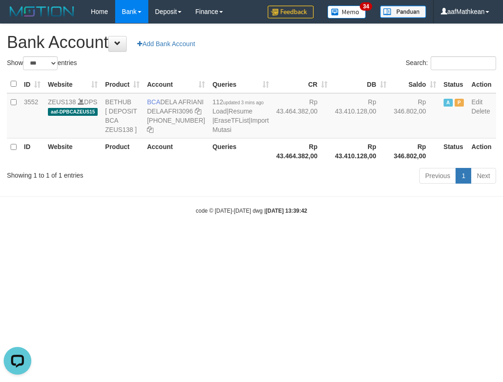
click at [317, 238] on html "Toggle navigation Home Bank Account List Load By Website Group [OXPLAY] ZEUS138…" at bounding box center [251, 119] width 503 height 238
click at [198, 238] on html "Toggle navigation Home Bank Account List Load By Website Group [OXPLAY] ZEUS138…" at bounding box center [251, 119] width 503 height 238
click at [208, 238] on html "Toggle navigation Home Bank Account List Load By Website Group [OXPLAY] ZEUS138…" at bounding box center [251, 119] width 503 height 238
click at [229, 238] on html "Toggle navigation Home Bank Account List Load By Website Group [OXPLAY] ZEUS138…" at bounding box center [251, 119] width 503 height 238
select select "***"
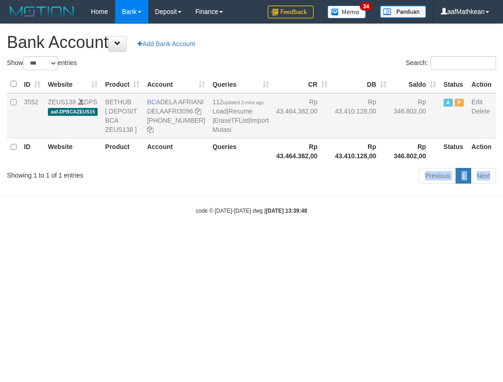
click at [101, 187] on div "Show ** ** ** *** *** entries Search: ID Website Product Account Queries CR [PE…" at bounding box center [251, 121] width 489 height 130
select select "***"
drag, startPoint x: 320, startPoint y: 229, endPoint x: 323, endPoint y: 236, distance: 7.3
click at [320, 232] on body "Toggle navigation Home Bank Account List Load By Website Group [OXPLAY] ZEUS138…" at bounding box center [251, 119] width 503 height 238
click at [319, 215] on div "code © 2012-2018 dwg | 2025/10/01 13:39:49" at bounding box center [251, 210] width 503 height 9
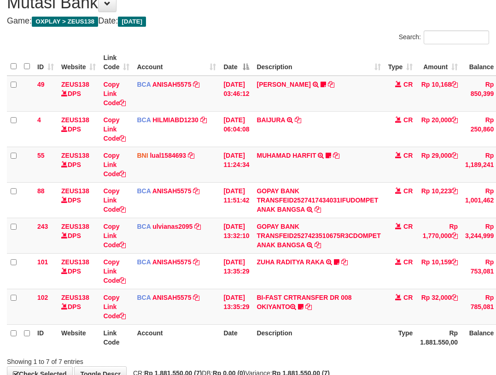
scroll to position [98, 0]
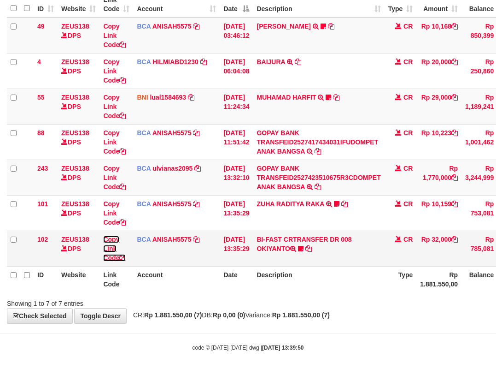
click at [103, 235] on link "Copy Link Code" at bounding box center [114, 248] width 23 height 26
drag, startPoint x: 127, startPoint y: 253, endPoint x: 133, endPoint y: 231, distance: 21.9
click at [130, 251] on td "Copy Link Code" at bounding box center [117, 247] width 34 height 35
drag, startPoint x: 91, startPoint y: 277, endPoint x: 94, endPoint y: 288, distance: 10.6
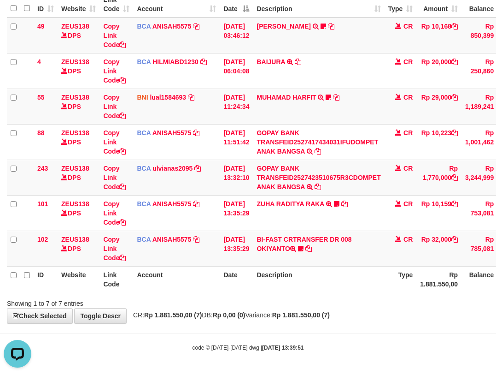
click at [94, 288] on th "Website" at bounding box center [79, 279] width 42 height 26
drag, startPoint x: 114, startPoint y: 286, endPoint x: 150, endPoint y: 298, distance: 37.3
click at [132, 290] on th "Link Code" at bounding box center [117, 279] width 34 height 26
drag, startPoint x: 240, startPoint y: 335, endPoint x: 288, endPoint y: 333, distance: 48.0
click at [275, 346] on body "Toggle navigation Home Bank Account List Load By Website Group [OXPLAY] ZEUS138…" at bounding box center [248, 138] width 496 height 472
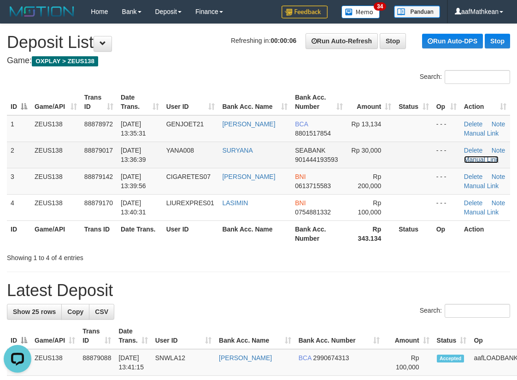
click at [478, 160] on link "Manual Link" at bounding box center [481, 159] width 35 height 7
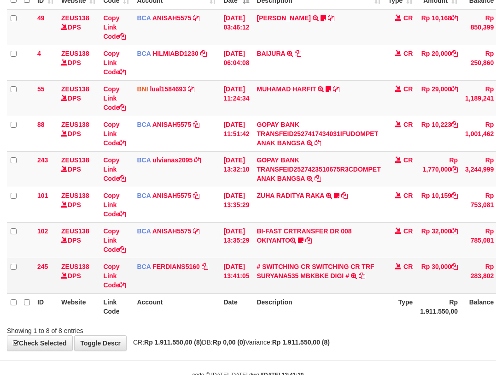
scroll to position [133, 0]
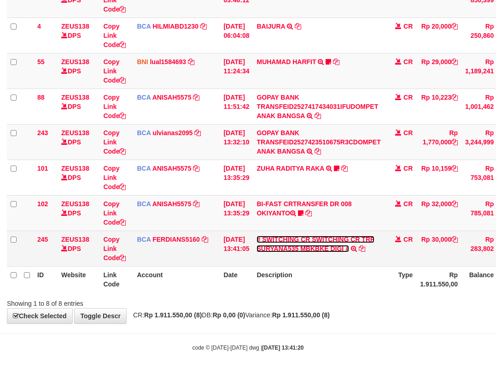
click at [330, 246] on link "# SWITCHING CR SWITCHING CR TRF SURYANA535 MBKBKE DIGI #" at bounding box center [315, 243] width 117 height 17
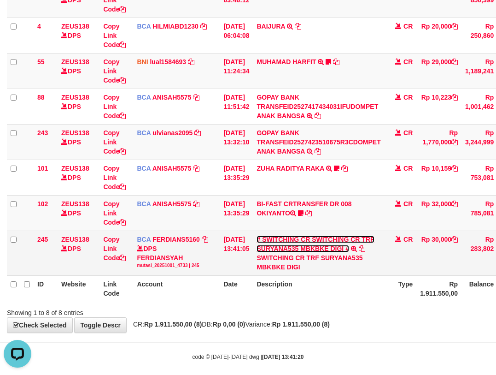
scroll to position [0, 0]
drag, startPoint x: 326, startPoint y: 258, endPoint x: 366, endPoint y: 258, distance: 40.1
click at [357, 260] on div "SWITCHING CR TRF SURYANA535 MBKBKE DIGI" at bounding box center [319, 262] width 124 height 18
copy div "SURYAN"
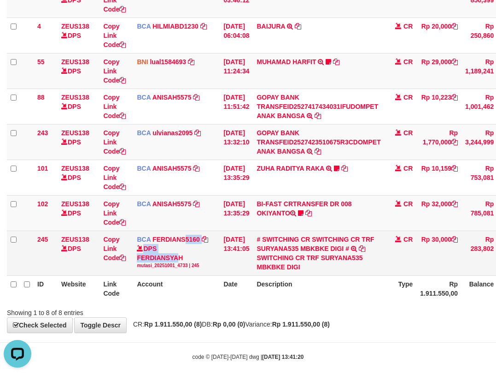
click at [152, 255] on td "BCA FERDIANS5160 DPS FERDIANSYAH mutasi_20251001_4733 | 245 mutasi_20251001_473…" at bounding box center [176, 252] width 87 height 45
click at [109, 255] on link "Copy Link Code" at bounding box center [114, 248] width 23 height 26
drag, startPoint x: 109, startPoint y: 255, endPoint x: 502, endPoint y: 198, distance: 397.6
click at [111, 255] on link "Copy Link Code" at bounding box center [114, 248] width 23 height 26
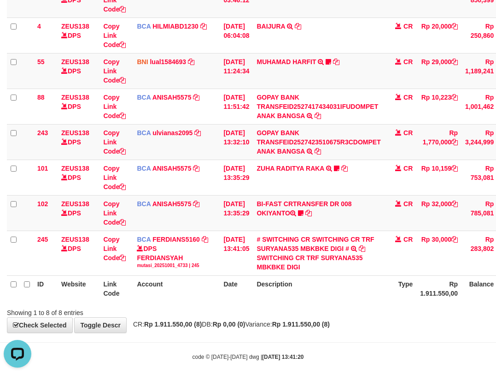
scroll to position [147, 0]
drag, startPoint x: 315, startPoint y: 223, endPoint x: 499, endPoint y: 229, distance: 184.0
click at [351, 243] on tbody "49 ZEUS138 DPS Copy Link Code BCA ANISAH5575 DPS ANISAH mutasi_20251001_3827 | …" at bounding box center [285, 129] width 556 height 294
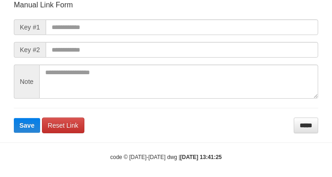
scroll to position [107, 0]
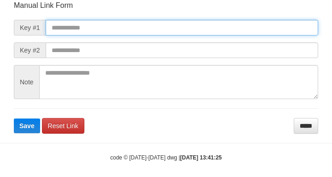
click at [158, 27] on input "text" at bounding box center [182, 28] width 272 height 16
paste input "**********"
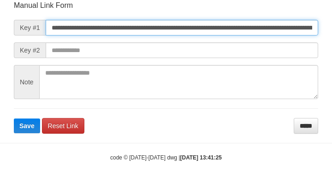
scroll to position [0, 0]
type input "**********"
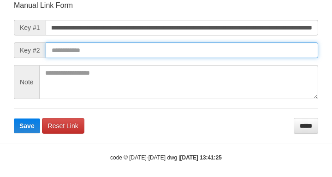
click at [14, 118] on button "Save" at bounding box center [27, 125] width 26 height 15
click at [260, 46] on input "text" at bounding box center [182, 50] width 272 height 16
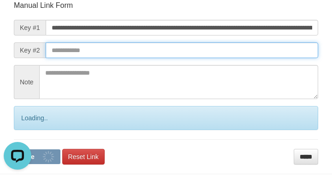
click at [262, 51] on input "text" at bounding box center [182, 50] width 272 height 16
click at [14, 149] on button "Save" at bounding box center [37, 156] width 47 height 15
click at [267, 59] on form "**********" at bounding box center [166, 82] width 304 height 164
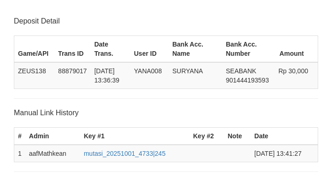
scroll to position [181, 0]
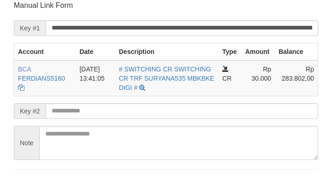
click at [101, 110] on form "**********" at bounding box center [166, 97] width 304 height 194
click at [106, 112] on form "**********" at bounding box center [166, 97] width 304 height 194
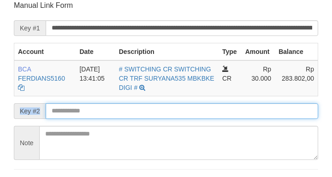
drag, startPoint x: 103, startPoint y: 113, endPoint x: 103, endPoint y: 120, distance: 6.9
click at [104, 117] on input "text" at bounding box center [182, 111] width 272 height 16
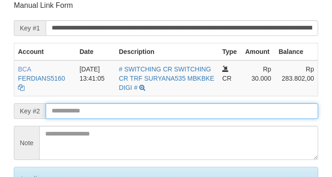
drag, startPoint x: 103, startPoint y: 120, endPoint x: 99, endPoint y: 123, distance: 4.9
click at [101, 119] on input "text" at bounding box center [182, 111] width 272 height 16
click at [99, 119] on input "text" at bounding box center [182, 111] width 272 height 16
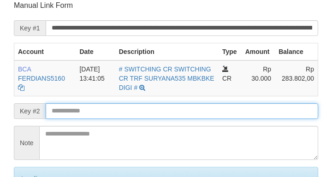
drag, startPoint x: 100, startPoint y: 121, endPoint x: 87, endPoint y: 122, distance: 13.8
click at [101, 119] on input "text" at bounding box center [182, 111] width 272 height 16
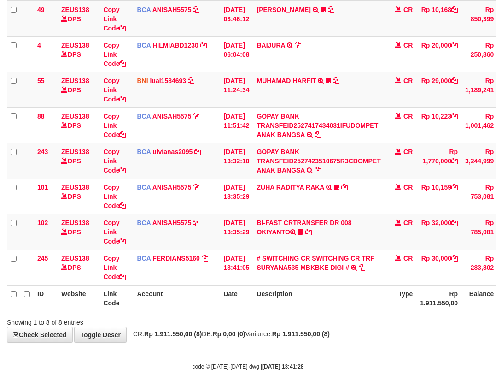
scroll to position [133, 0]
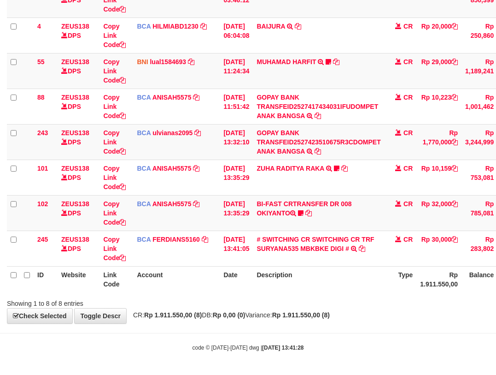
click at [352, 279] on table "ID Website Link Code Account Date Description Type Amount Balance Status Action…" at bounding box center [285, 124] width 556 height 336
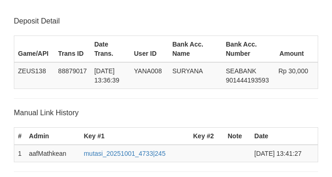
scroll to position [181, 0]
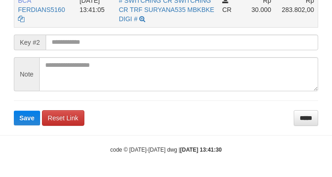
click at [108, 35] on form "**********" at bounding box center [166, 29] width 304 height 194
click at [115, 25] on td "[DATE] 13:41:05" at bounding box center [95, 10] width 39 height 36
drag, startPoint x: 38, startPoint y: 45, endPoint x: 69, endPoint y: 43, distance: 31.0
click at [64, 42] on div "Key #2" at bounding box center [166, 43] width 304 height 16
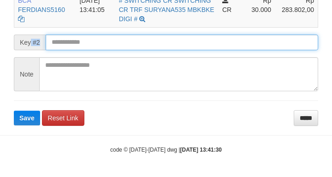
click at [14, 111] on button "Save" at bounding box center [27, 118] width 26 height 15
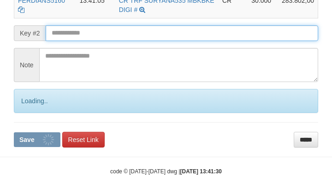
drag, startPoint x: 69, startPoint y: 43, endPoint x: 78, endPoint y: 45, distance: 9.4
click at [75, 41] on input "text" at bounding box center [182, 33] width 272 height 16
click at [14, 132] on button "Save" at bounding box center [37, 139] width 47 height 15
click at [78, 41] on input "text" at bounding box center [182, 33] width 272 height 16
click at [79, 41] on input "text" at bounding box center [182, 33] width 272 height 16
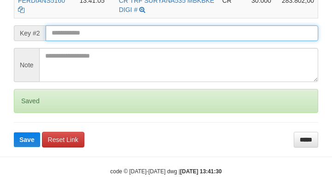
click at [14, 132] on button "Save" at bounding box center [27, 139] width 26 height 15
click at [92, 41] on input "text" at bounding box center [182, 33] width 272 height 16
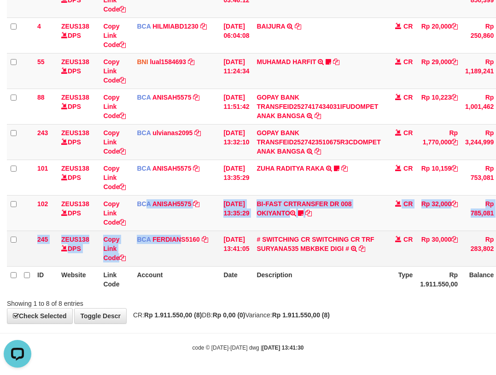
click at [191, 238] on tbody "49 ZEUS138 DPS Copy Link Code BCA ANISAH5575 DPS ANISAH mutasi_20251001_3827 | …" at bounding box center [285, 124] width 556 height 284
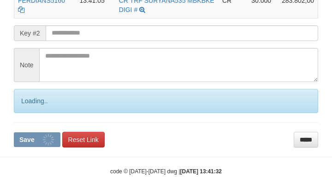
click at [14, 132] on button "Save" at bounding box center [37, 139] width 47 height 15
click at [100, 41] on input "text" at bounding box center [182, 33] width 272 height 16
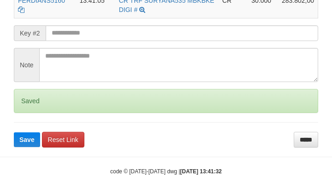
click at [14, 132] on button "Save" at bounding box center [27, 139] width 26 height 15
drag, startPoint x: 100, startPoint y: 41, endPoint x: 107, endPoint y: 42, distance: 6.9
click at [102, 41] on input "text" at bounding box center [182, 33] width 272 height 16
click at [14, 132] on button "Save" at bounding box center [27, 139] width 26 height 15
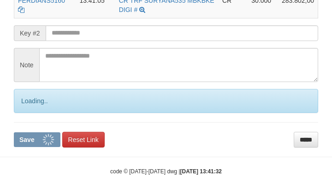
click at [108, 41] on input "text" at bounding box center [182, 33] width 272 height 16
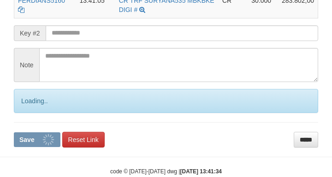
click at [14, 132] on button "Save" at bounding box center [37, 139] width 47 height 15
click at [98, 41] on input "text" at bounding box center [182, 33] width 272 height 16
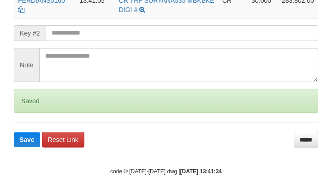
click at [14, 132] on button "Save" at bounding box center [27, 139] width 26 height 15
click at [99, 40] on input "text" at bounding box center [182, 33] width 272 height 16
click at [98, 40] on input "text" at bounding box center [182, 33] width 272 height 16
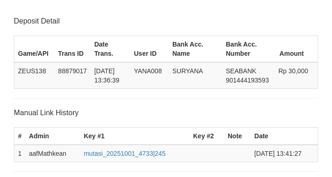
scroll to position [258, 0]
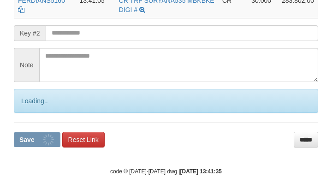
click at [14, 132] on button "Save" at bounding box center [37, 139] width 47 height 15
click at [96, 41] on input "text" at bounding box center [182, 33] width 272 height 16
click at [14, 132] on button "Save" at bounding box center [37, 139] width 47 height 15
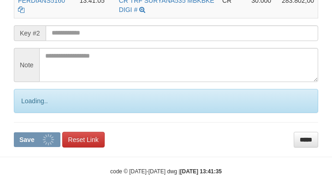
scroll to position [258, 0]
click at [96, 41] on input "text" at bounding box center [182, 33] width 272 height 16
click at [14, 132] on button "Save" at bounding box center [37, 139] width 47 height 15
drag, startPoint x: 97, startPoint y: 41, endPoint x: 91, endPoint y: 40, distance: 6.0
click at [96, 41] on input "text" at bounding box center [182, 33] width 272 height 16
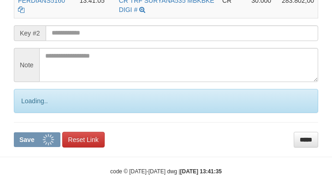
click at [14, 132] on button "Save" at bounding box center [37, 139] width 47 height 15
click at [94, 41] on input "text" at bounding box center [182, 33] width 272 height 16
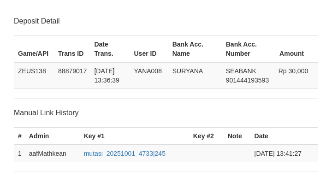
scroll to position [258, 0]
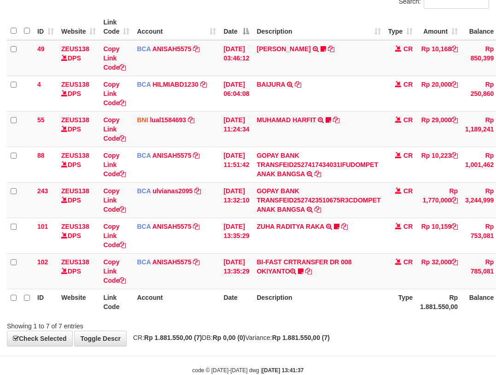
scroll to position [98, 0]
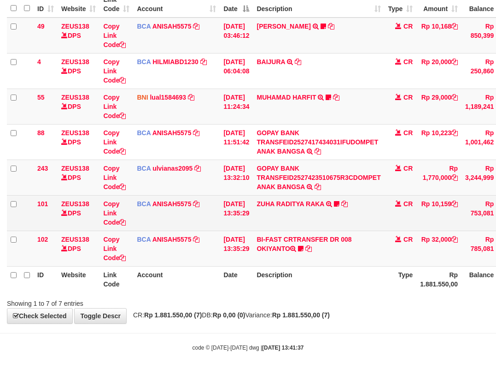
click at [343, 200] on td "ZUHA RADITYA RAKA TRSF E-BANKING CR 0110/FTSCY/WS95031 10159.00ZUHA RADITYA RAK…" at bounding box center [318, 212] width 131 height 35
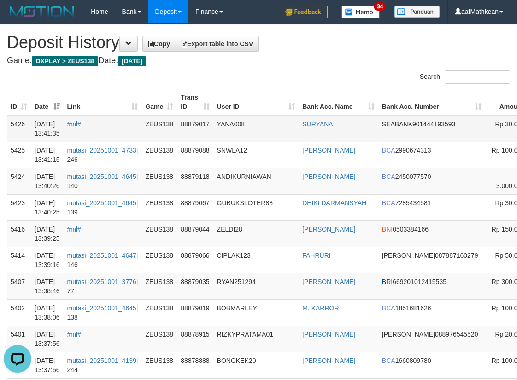
scroll to position [0, 107]
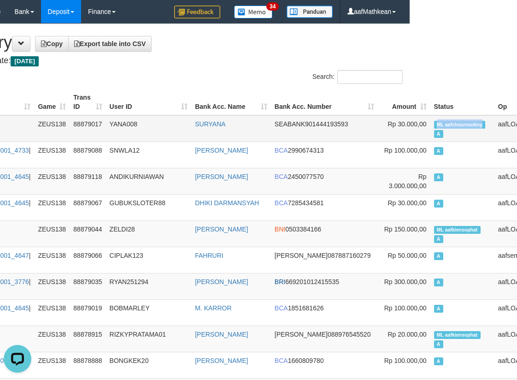
drag, startPoint x: 508, startPoint y: 121, endPoint x: 438, endPoint y: 115, distance: 70.3
click at [439, 115] on td "ML aafchournsokny A" at bounding box center [462, 128] width 64 height 27
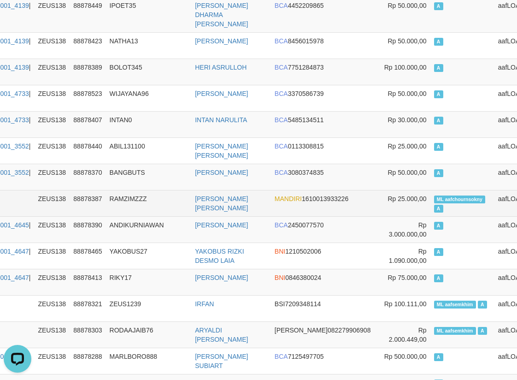
scroll to position [2666, 107]
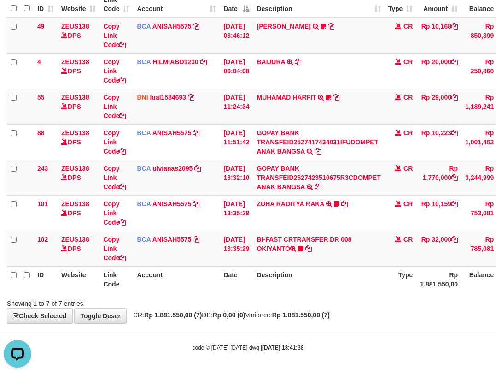
scroll to position [98, 0]
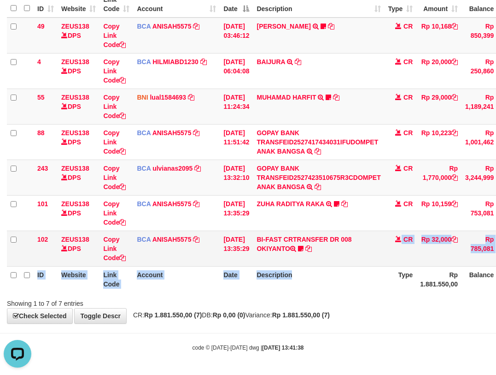
drag, startPoint x: 353, startPoint y: 266, endPoint x: 354, endPoint y: 257, distance: 8.8
click at [352, 268] on table "ID Website Link Code Account Date Description Type Amount Balance Status Action…" at bounding box center [285, 141] width 556 height 301
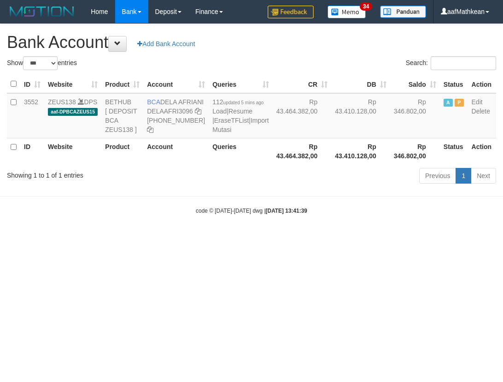
select select "***"
click at [35, 215] on div "code © [DATE]-[DATE] dwg | [DATE] 13:41:39" at bounding box center [251, 210] width 503 height 9
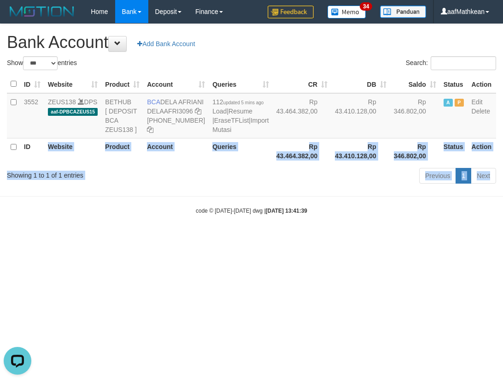
drag, startPoint x: 37, startPoint y: 233, endPoint x: 11, endPoint y: 12, distance: 223.2
click at [33, 174] on body "Toggle navigation Home Bank Account List Load By Website Group [OXPLAY] ZEUS138…" at bounding box center [251, 119] width 503 height 238
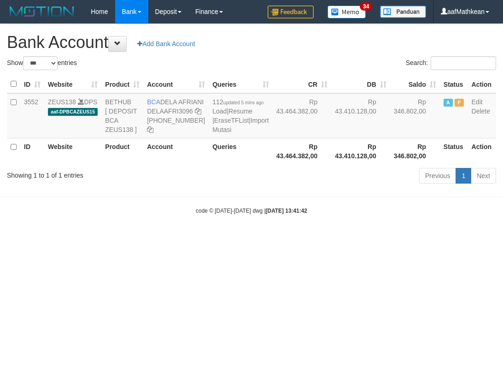
select select "***"
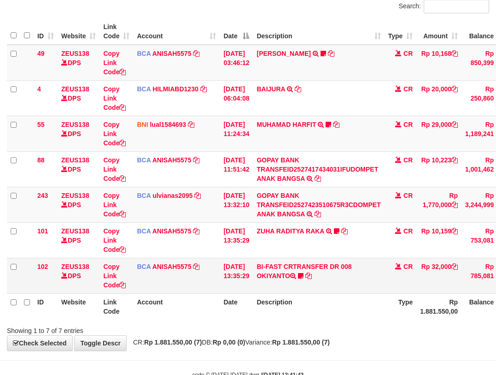
scroll to position [98, 0]
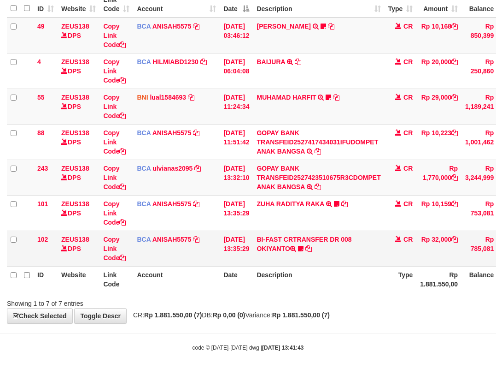
click at [312, 238] on td "BI-FAST CRTRANSFER DR 008 OKIYANTO Koplak111 https://prnt.sc/-My2c2aHAcOl" at bounding box center [318, 247] width 131 height 35
click at [308, 252] on td "BI-FAST CRTRANSFER DR 008 OKIYANTO Koplak111 https://prnt.sc/-My2c2aHAcOl" at bounding box center [318, 247] width 131 height 35
click at [304, 248] on icon at bounding box center [301, 248] width 6 height 6
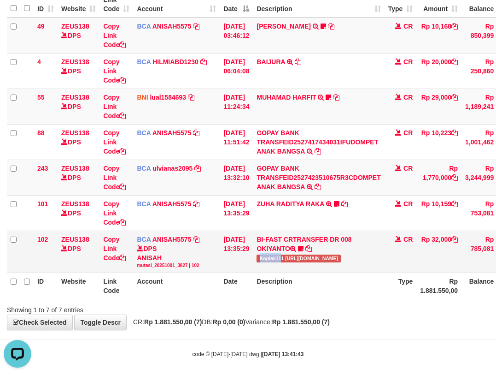
drag, startPoint x: 288, startPoint y: 258, endPoint x: 476, endPoint y: 129, distance: 228.4
click at [289, 257] on span "Koplak111 [URL][DOMAIN_NAME]" at bounding box center [299, 258] width 84 height 8
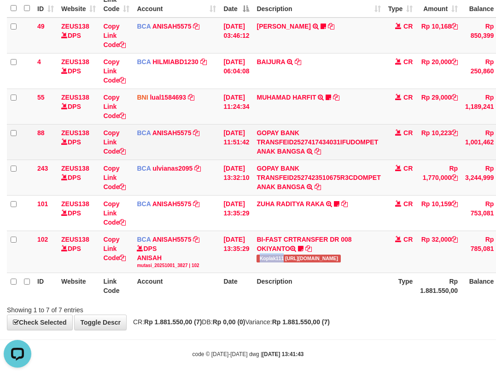
copy span "Koplak111"
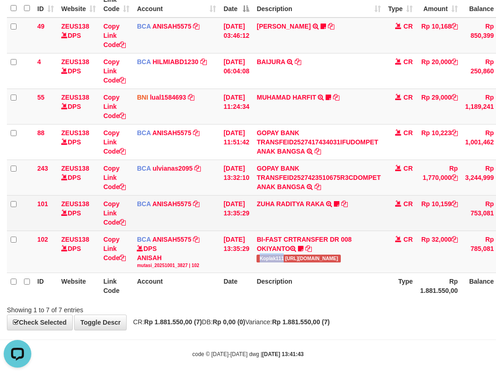
drag, startPoint x: 233, startPoint y: 194, endPoint x: 244, endPoint y: 209, distance: 18.1
click at [233, 196] on tbody "49 ZEUS138 DPS Copy Link Code BCA ANISAH5575 DPS ANISAH mutasi_20251001_3827 | …" at bounding box center [285, 145] width 556 height 255
drag, startPoint x: 244, startPoint y: 209, endPoint x: 266, endPoint y: 206, distance: 22.3
click at [247, 209] on td "01/10/2025 13:35:29" at bounding box center [236, 212] width 33 height 35
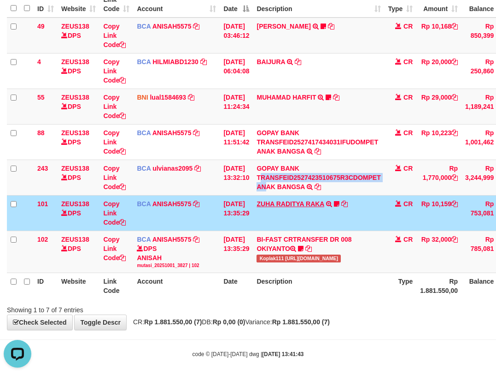
drag, startPoint x: 271, startPoint y: 185, endPoint x: 290, endPoint y: 200, distance: 24.3
click at [272, 195] on tbody "49 ZEUS138 DPS Copy Link Code BCA ANISAH5575 DPS ANISAH mutasi_20251001_3827 | …" at bounding box center [285, 145] width 556 height 255
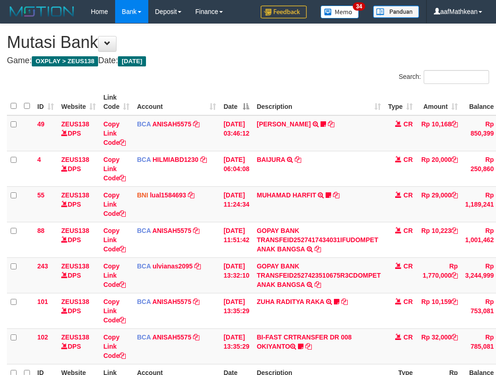
scroll to position [40, 0]
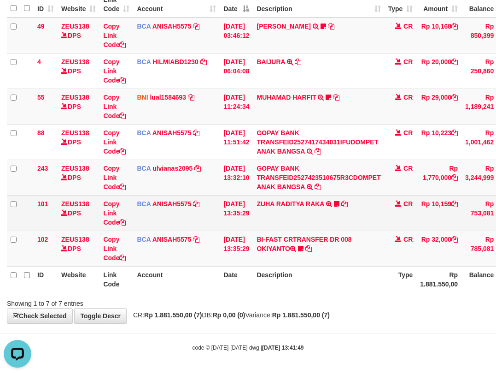
click at [230, 181] on tbody "49 ZEUS138 DPS Copy Link Code BCA ANISAH5575 DPS ANISAH mutasi_20251001_3827 | …" at bounding box center [285, 142] width 556 height 249
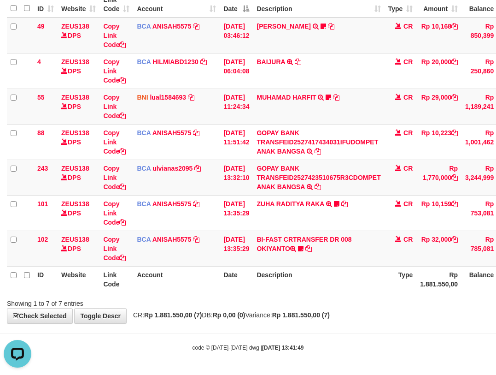
drag, startPoint x: 234, startPoint y: 282, endPoint x: 502, endPoint y: 241, distance: 271.2
click at [244, 300] on div "Search: ID Website Link Code Account Date Description Type Amount Balance Statu…" at bounding box center [248, 139] width 482 height 335
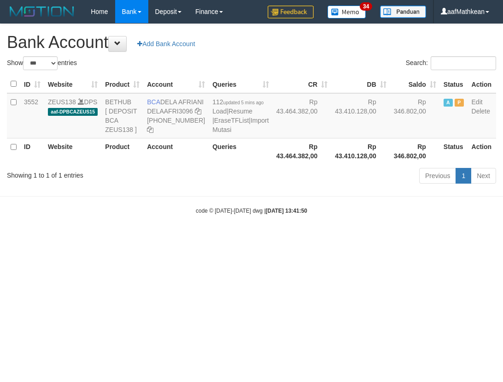
select select "***"
drag, startPoint x: 0, startPoint y: 0, endPoint x: 176, endPoint y: 112, distance: 209.0
click at [176, 112] on td "BCA DELA AFRIANI DELAAFRI3096 [PHONE_NUMBER]" at bounding box center [175, 115] width 65 height 45
copy td "DELA AFRIANI"
click at [453, 215] on div "code © [DATE]-[DATE] dwg | [DATE] 13:41:50" at bounding box center [251, 210] width 503 height 9
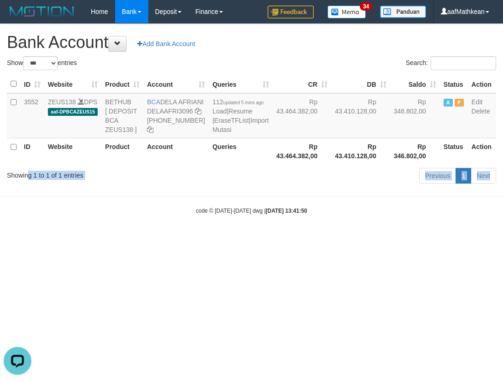
click at [29, 193] on body "Toggle navigation Home Bank Account List Load By Website Group [OXPLAY] ZEUS138…" at bounding box center [251, 119] width 503 height 238
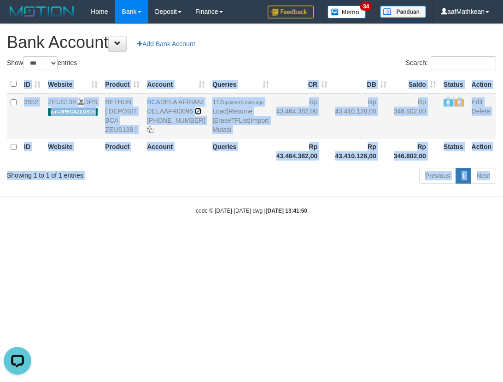
click at [195, 114] on icon at bounding box center [198, 111] width 6 height 6
copy body "ID Website Product Account Queries CR [PERSON_NAME] Status Action 3552 ZEUS138 …"
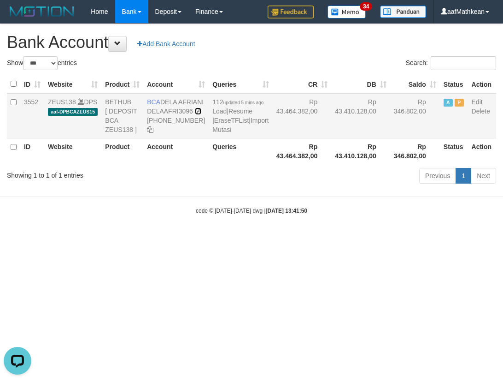
click at [195, 114] on icon at bounding box center [198, 111] width 6 height 6
click at [169, 238] on body "Toggle navigation Home Bank Account List Load By Website Group [OXPLAY] ZEUS138…" at bounding box center [251, 119] width 503 height 238
click at [185, 238] on body "Toggle navigation Home Bank Account List Load By Website Group [OXPLAY] ZEUS138…" at bounding box center [251, 119] width 503 height 238
select select "***"
click at [195, 114] on icon at bounding box center [198, 111] width 6 height 6
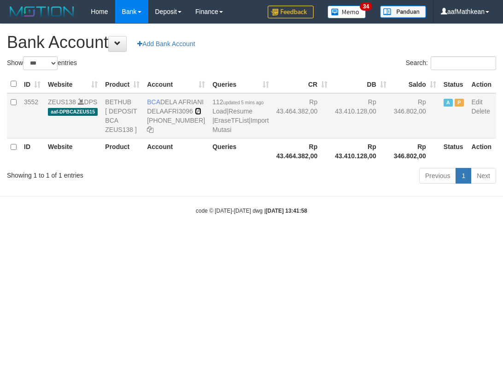
click at [195, 114] on icon at bounding box center [198, 111] width 6 height 6
drag, startPoint x: 187, startPoint y: 241, endPoint x: 207, endPoint y: 256, distance: 25.6
click at [195, 238] on body "Toggle navigation Home Bank Account List Load By Website Group [OXPLAY] ZEUS138…" at bounding box center [251, 119] width 503 height 238
click at [218, 238] on body "Toggle navigation Home Bank Account List Load By Website Group [OXPLAY] ZEUS138…" at bounding box center [251, 119] width 503 height 238
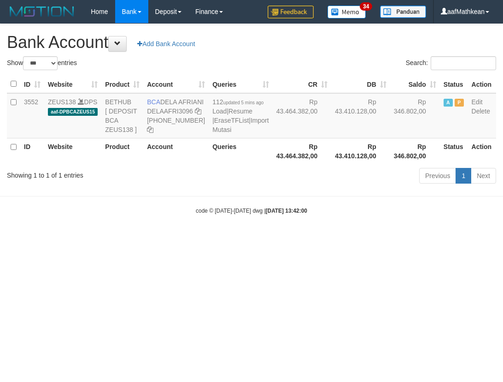
select select "***"
click at [289, 238] on html "Toggle navigation Home Bank Account List Load By Website Group [OXPLAY] ZEUS138…" at bounding box center [251, 119] width 503 height 238
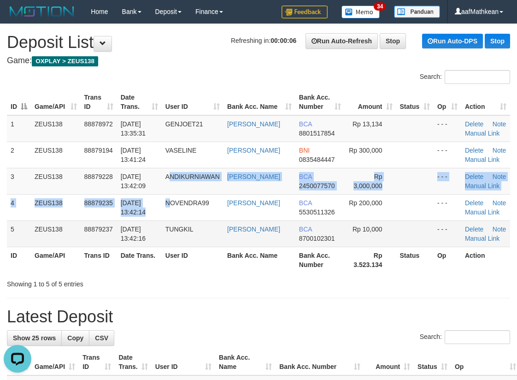
click at [153, 206] on tbody "1 ZEUS138 88878972 01/10/2025 13:35:31 GENJOET21 SEPTIAN RENALDY BCA 8801517854…" at bounding box center [258, 181] width 503 height 132
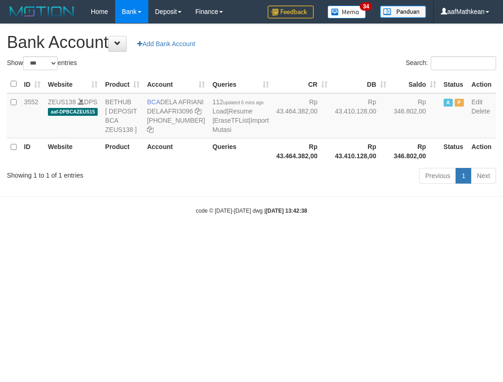
select select "***"
drag, startPoint x: 307, startPoint y: 240, endPoint x: 308, endPoint y: 257, distance: 16.6
click at [307, 238] on body "Toggle navigation Home Bank Account List Load By Website Group [OXPLAY] ZEUS138…" at bounding box center [251, 119] width 503 height 238
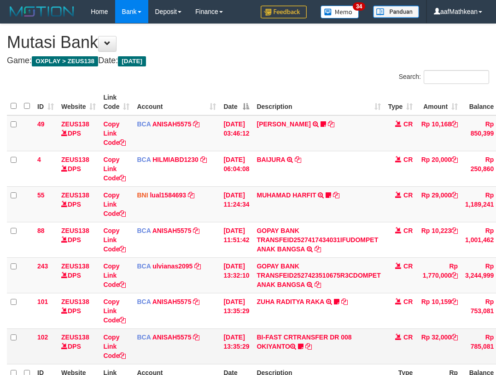
scroll to position [40, 0]
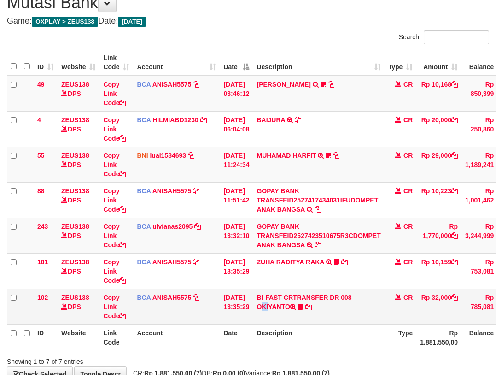
click at [345, 300] on td "BI-FAST CRTRANSFER DR 008 OKIYANTO Koplak111 https://prnt.sc/-My2c2aHAcOl" at bounding box center [318, 305] width 131 height 35
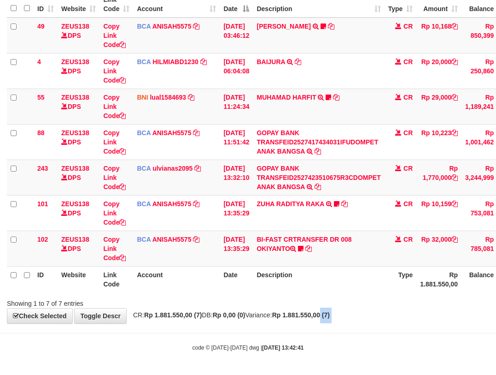
click at [329, 317] on strong "Rp 1.881.550,00 (7)" at bounding box center [301, 314] width 58 height 7
drag, startPoint x: 305, startPoint y: 278, endPoint x: 34, endPoint y: 160, distance: 295.9
click at [237, 259] on table "ID Website Link Code Account Date Description Type Amount Balance Status Action…" at bounding box center [285, 141] width 556 height 301
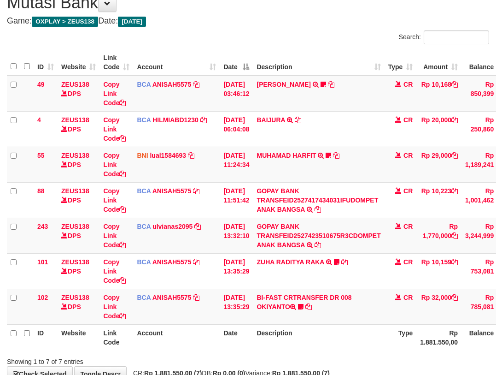
click at [292, 307] on div "**********" at bounding box center [248, 182] width 496 height 397
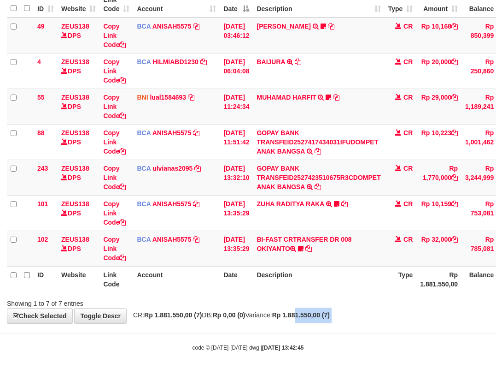
drag, startPoint x: 325, startPoint y: 318, endPoint x: 358, endPoint y: 322, distance: 33.0
click at [338, 324] on body "Toggle navigation Home Bank Account List Load By Website Group [OXPLAY] ZEUS138…" at bounding box center [248, 138] width 496 height 472
click at [361, 322] on div "**********" at bounding box center [248, 124] width 496 height 397
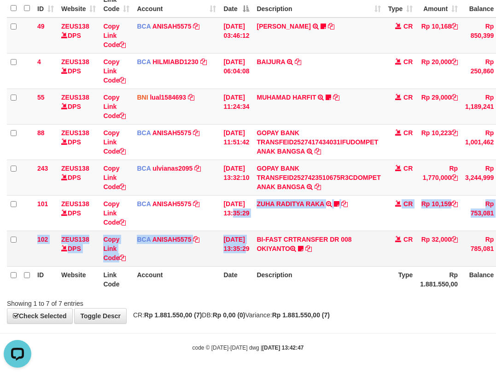
click at [250, 236] on tbody "49 ZEUS138 DPS Copy Link Code BCA ANISAH5575 DPS ANISAH mutasi_20251001_3827 | …" at bounding box center [285, 142] width 556 height 249
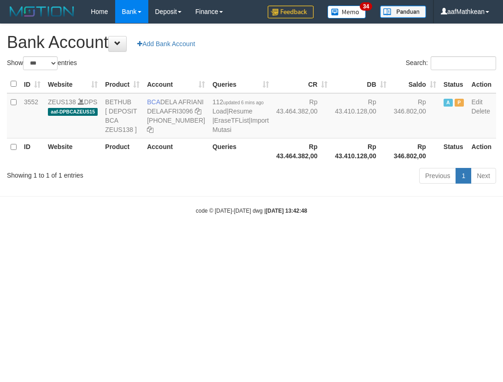
select select "***"
click at [123, 238] on html "Toggle navigation Home Bank Account List Load By Website Group [OXPLAY] ZEUS138…" at bounding box center [251, 119] width 503 height 238
click at [325, 238] on html "Toggle navigation Home Bank Account List Load By Website Group [OXPLAY] ZEUS138…" at bounding box center [251, 119] width 503 height 238
drag, startPoint x: 525, startPoint y: 296, endPoint x: 664, endPoint y: 282, distance: 139.8
click at [503, 238] on html "Toggle navigation Home Bank Account List Load By Website Group [OXPLAY] ZEUS138…" at bounding box center [251, 119] width 503 height 238
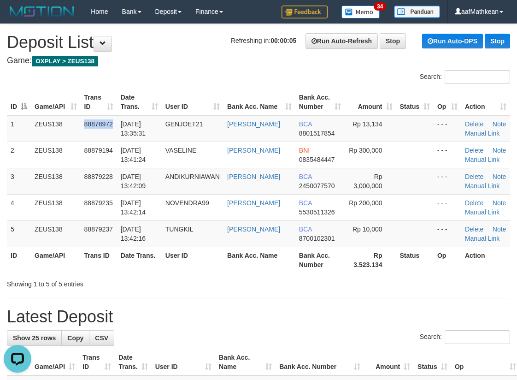
click at [108, 135] on tr "1 ZEUS138 88878972 [DATE] 13:35:31 GENJOET21 SEPTIAN RENALDY BCA 8801517854 Rp …" at bounding box center [258, 128] width 503 height 27
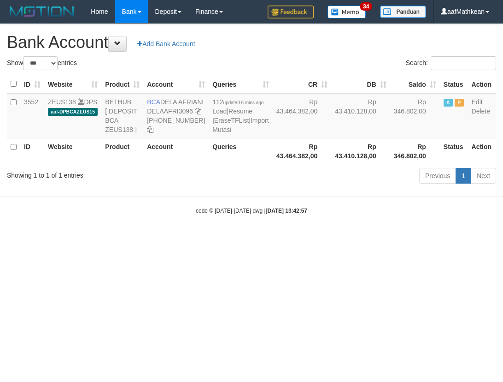
select select "***"
drag, startPoint x: 222, startPoint y: 204, endPoint x: 214, endPoint y: 188, distance: 17.1
click at [214, 187] on div "Show ** ** ** *** *** entries Search: ID Website Product Account Queries CR DB …" at bounding box center [251, 121] width 489 height 130
click at [212, 133] on link "Import Mutasi" at bounding box center [240, 125] width 56 height 17
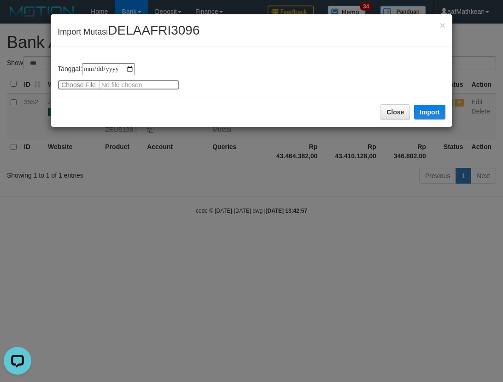
click at [85, 82] on input "file" at bounding box center [119, 85] width 122 height 10
type input "**********"
click at [428, 108] on button "Import" at bounding box center [429, 112] width 31 height 15
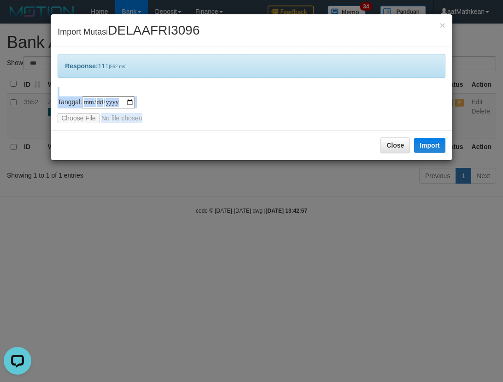
click at [294, 321] on div "**********" at bounding box center [251, 191] width 503 height 382
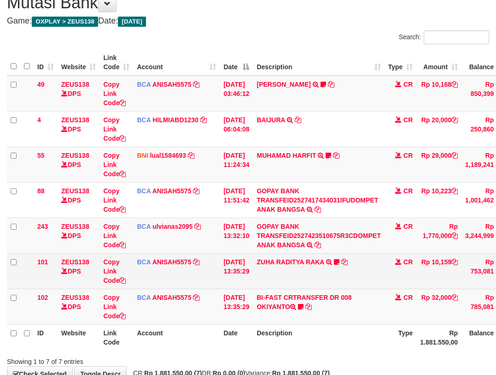
click at [341, 280] on td "ZUHA RADITYA RAKA TRSF E-BANKING CR 0110/FTSCY/WS95031 10159.00ZUHA RADITYA RAK…" at bounding box center [318, 270] width 131 height 35
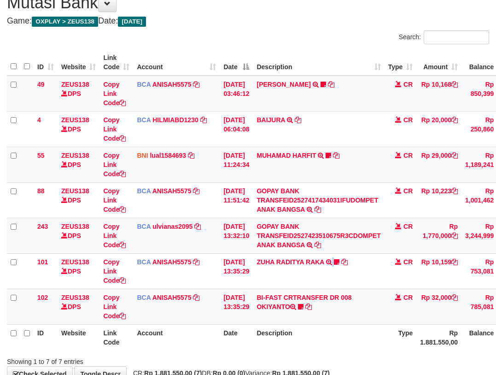
scroll to position [98, 0]
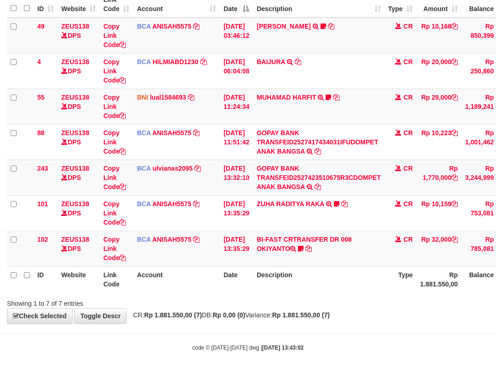
drag, startPoint x: 374, startPoint y: 268, endPoint x: 368, endPoint y: 276, distance: 9.9
click at [368, 275] on th "Description" at bounding box center [318, 279] width 131 height 26
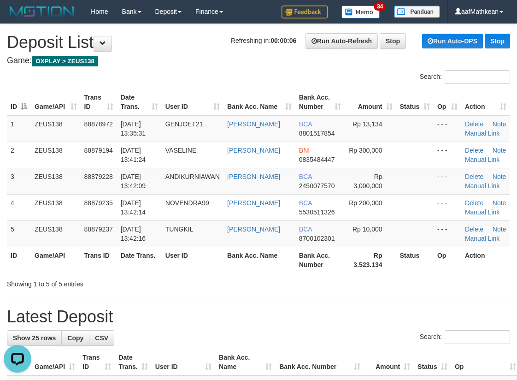
click at [211, 247] on table "ID Game/API Trans ID Date Trans. User ID Bank Acc. Name Bank Acc. Number Amount…" at bounding box center [258, 181] width 503 height 184
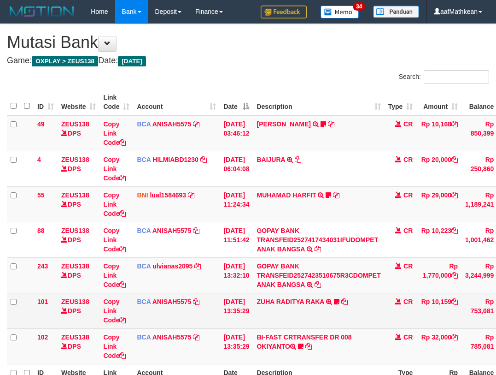
scroll to position [40, 0]
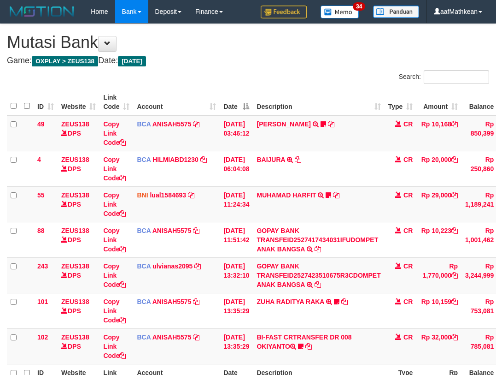
scroll to position [40, 0]
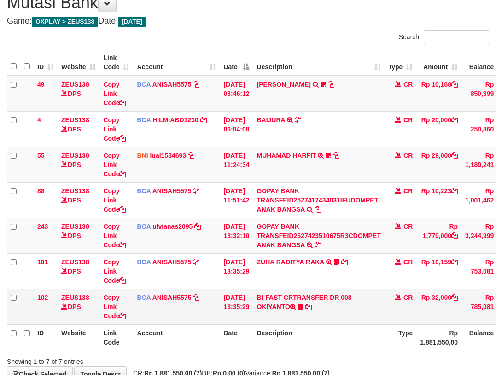
click at [291, 300] on td "BI-FAST CRTRANSFER DR 008 OKIYANTO Koplak111 https://prnt.sc/-My2c2aHAcOl" at bounding box center [318, 305] width 131 height 35
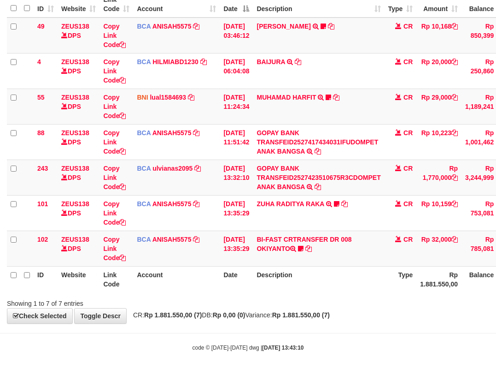
click at [250, 304] on div "Showing 1 to 7 of 7 entries" at bounding box center [248, 301] width 496 height 13
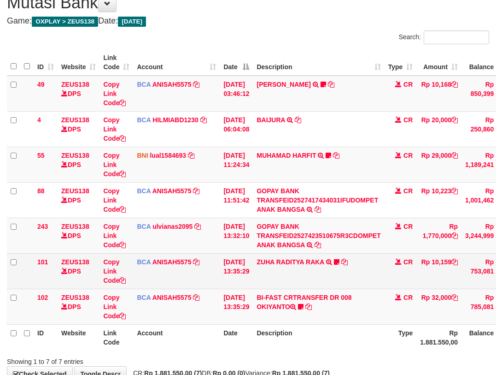
scroll to position [98, 0]
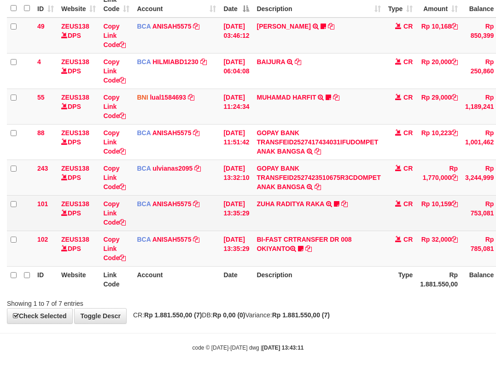
click at [322, 199] on td "ZUHA RADITYA RAKA TRSF E-BANKING CR 0110/FTSCY/WS95031 10159.00ZUHA RADITYA RAK…" at bounding box center [318, 212] width 131 height 35
click at [300, 205] on link "ZUHA RADITYA RAKA" at bounding box center [290, 203] width 67 height 7
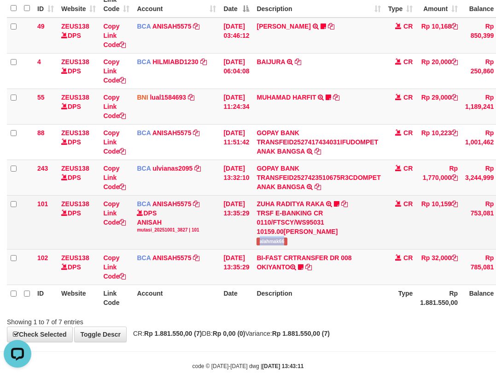
drag, startPoint x: 266, startPoint y: 239, endPoint x: 306, endPoint y: 225, distance: 42.1
click at [296, 241] on td "ZUHA RADITYA RAKA TRSF E-BANKING CR 0110/FTSCY/WS95031 10159.00ZUHA RADITYA RAK…" at bounding box center [318, 222] width 131 height 54
copy span "alahmak66"
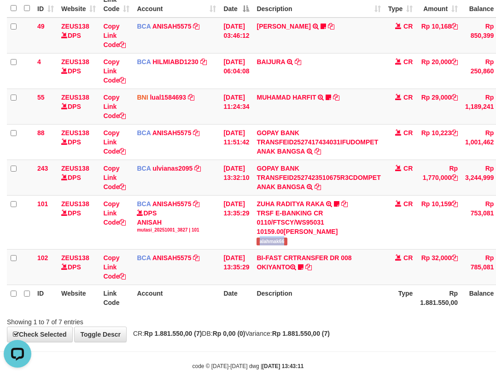
click at [234, 312] on div "ID Website Link Code Account Date Description Type Amount Balance Status Action…" at bounding box center [248, 150] width 496 height 325
click at [307, 306] on th "Description" at bounding box center [318, 297] width 131 height 26
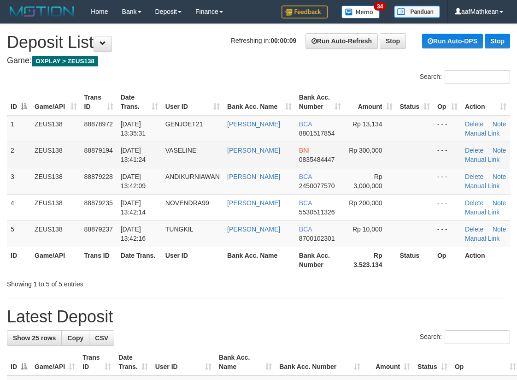
click at [363, 148] on tr "2 ZEUS138 88879194 01/10/2025 13:41:24 VASELINE RAYHAN BAGASKARA BNI 0835484447…" at bounding box center [258, 154] width 503 height 26
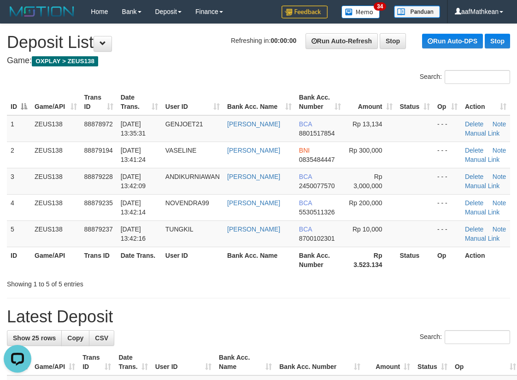
click at [197, 86] on div "Search: ID Game/API Trans ID Date Trans. User ID Bank Acc. Name Bank Acc. Numbe…" at bounding box center [258, 179] width 503 height 218
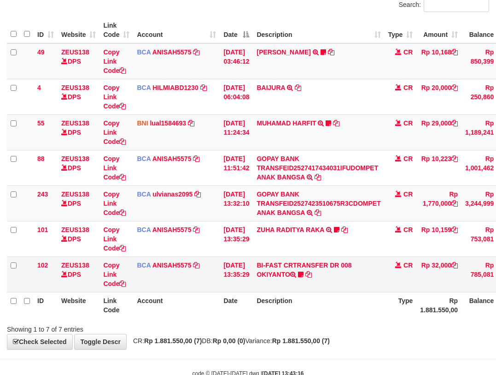
scroll to position [98, 0]
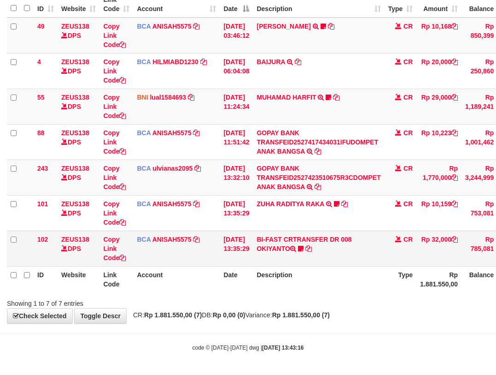
click at [324, 236] on td "BI-FAST CRTRANSFER DR 008 OKIYANTO Koplak111 [URL][DOMAIN_NAME]" at bounding box center [318, 247] width 131 height 35
click at [304, 246] on icon at bounding box center [301, 248] width 6 height 6
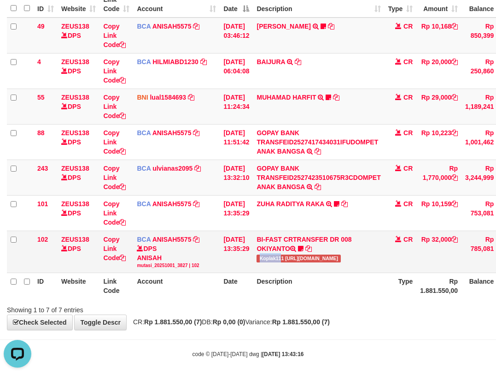
copy span "Koplak11"
drag, startPoint x: 267, startPoint y: 259, endPoint x: 333, endPoint y: 231, distance: 72.1
click at [291, 255] on span "Koplak111 [URL][DOMAIN_NAME]" at bounding box center [299, 258] width 84 height 8
click at [250, 285] on th "Date" at bounding box center [236, 286] width 33 height 26
drag, startPoint x: 245, startPoint y: 289, endPoint x: 251, endPoint y: 282, distance: 9.2
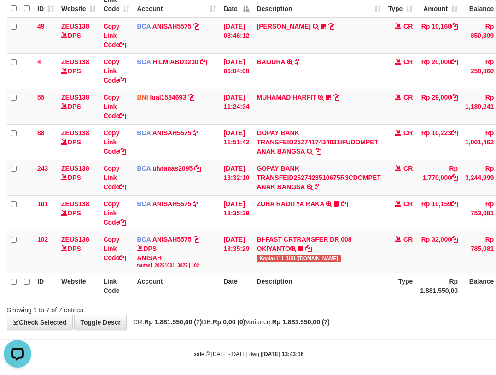
click at [251, 290] on th "Date" at bounding box center [236, 286] width 33 height 26
drag, startPoint x: 251, startPoint y: 282, endPoint x: 260, endPoint y: 284, distance: 9.5
click at [253, 285] on th "Date" at bounding box center [236, 286] width 33 height 26
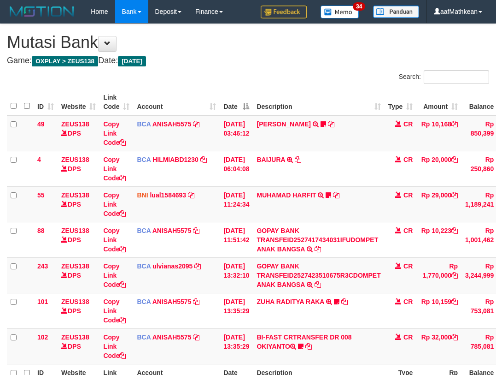
scroll to position [40, 0]
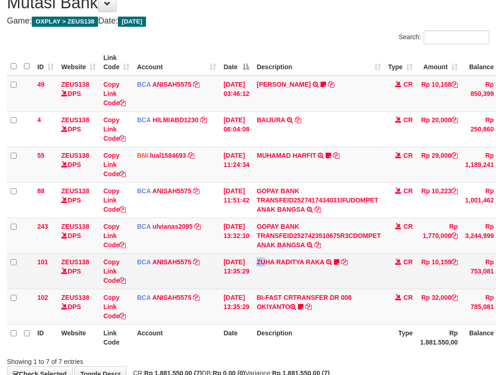
drag, startPoint x: 270, startPoint y: 268, endPoint x: 273, endPoint y: 273, distance: 5.6
click at [272, 273] on td "ZUHA RADITYA RAKA TRSF E-BANKING CR 0110/FTSCY/WS95031 10159.00ZUHA RADITYA RAK…" at bounding box center [318, 270] width 131 height 35
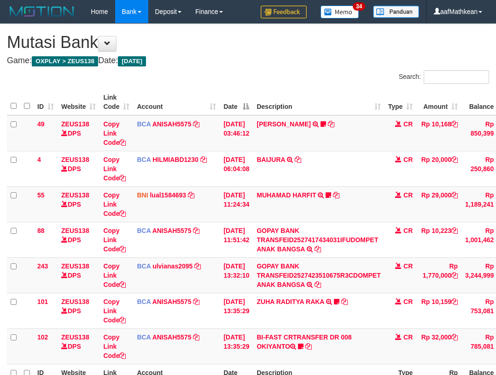
click at [349, 293] on td "ZUHA RADITYA RAKA TRSF E-BANKING CR 0110/FTSCY/WS95031 10159.00ZUHA RADITYA RAK…" at bounding box center [318, 310] width 131 height 35
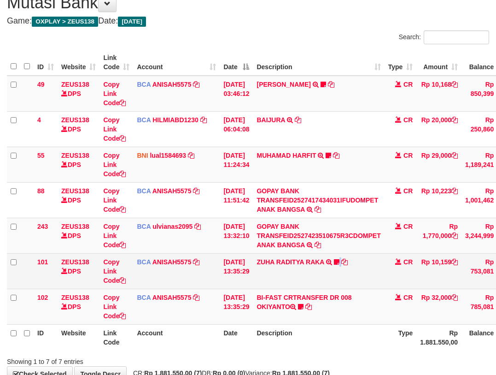
click at [341, 272] on td "ZUHA RADITYA RAKA TRSF E-BANKING CR 0110/FTSCY/WS95031 10159.00ZUHA RADITYA RAK…" at bounding box center [318, 270] width 131 height 35
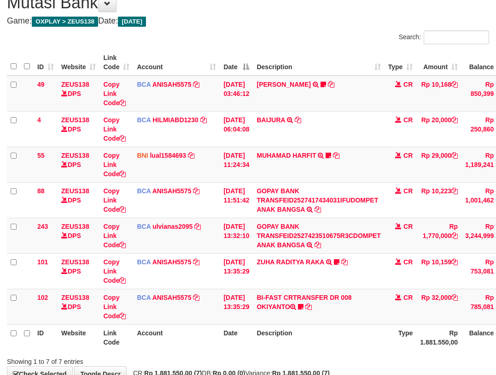
scroll to position [98, 0]
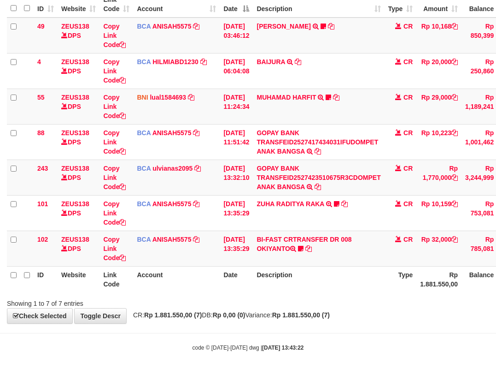
click at [338, 289] on th "Description" at bounding box center [318, 279] width 131 height 26
drag, startPoint x: 334, startPoint y: 294, endPoint x: 501, endPoint y: 238, distance: 175.9
click at [458, 253] on div "ID Website Link Code Account Date Description Type Amount Balance Status Action…" at bounding box center [248, 141] width 496 height 306
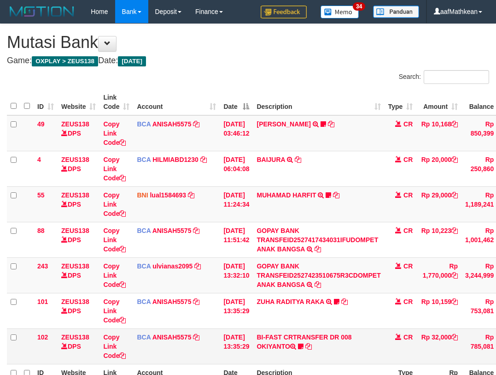
click at [290, 293] on tbody "49 ZEUS138 DPS Copy Link Code BCA ANISAH5575 DPS ANISAH mutasi_20251001_3827 | …" at bounding box center [285, 239] width 556 height 249
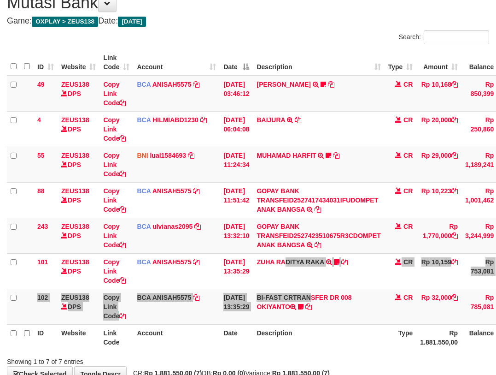
scroll to position [98, 0]
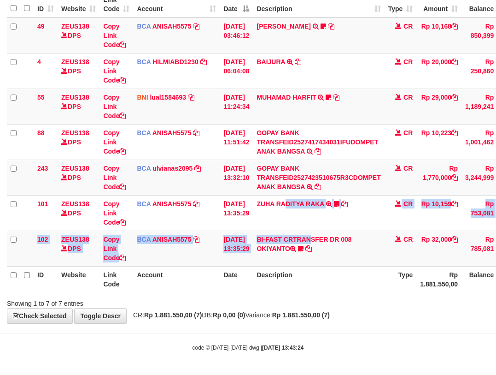
click at [330, 324] on body "Toggle navigation Home Bank Account List Load By Website Group [OXPLAY] ZEUS138…" at bounding box center [248, 138] width 496 height 472
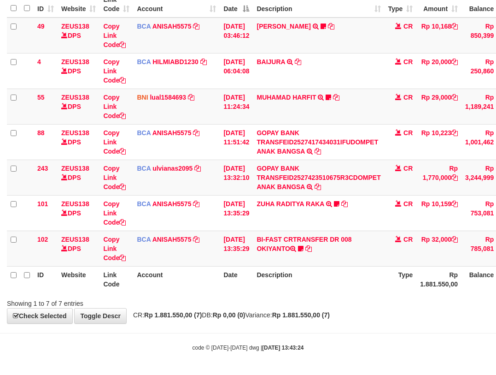
click at [496, 374] on html "Toggle navigation Home Bank Account List Load By Website Group [OXPLAY] ZEUS138…" at bounding box center [248, 138] width 496 height 472
click at [200, 303] on div "Showing 1 to 7 of 7 entries" at bounding box center [103, 301] width 193 height 13
click at [202, 303] on div "Showing 1 to 7 of 7 entries" at bounding box center [103, 301] width 207 height 13
click at [212, 306] on div "Showing 1 to 7 of 7 entries" at bounding box center [248, 301] width 496 height 13
drag, startPoint x: 270, startPoint y: 286, endPoint x: 264, endPoint y: 288, distance: 6.4
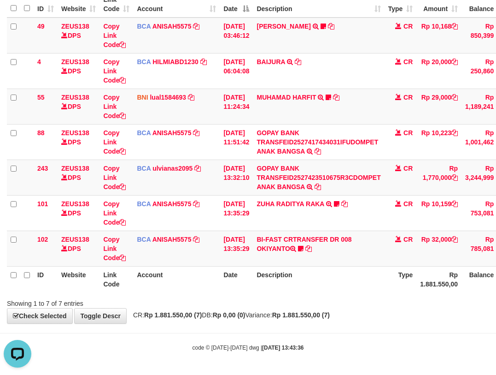
click at [272, 287] on th "Description" at bounding box center [318, 279] width 131 height 26
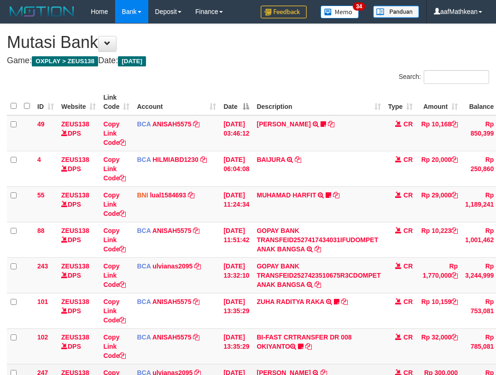
click at [287, 364] on td "[PERSON_NAME] TRSF E-BANKING CR 0110/FTSCY/WS95031 300000.00[PERSON_NAME]" at bounding box center [318, 381] width 131 height 35
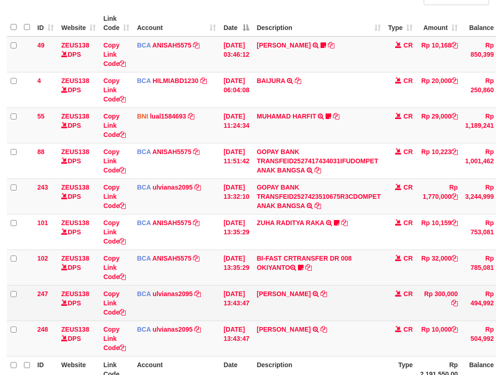
scroll to position [98, 0]
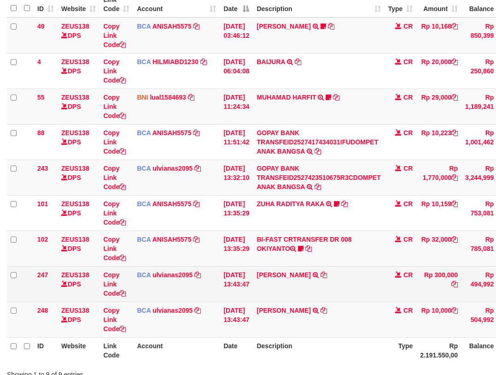
click at [351, 289] on td "[PERSON_NAME] TRSF E-BANKING CR 0110/FTSCY/WS95031 300000.00[PERSON_NAME]" at bounding box center [318, 283] width 131 height 35
drag, startPoint x: 341, startPoint y: 285, endPoint x: 336, endPoint y: 280, distance: 7.2
click at [341, 286] on td "RAYHAN BAGASKARA TRSF E-BANKING CR 0110/FTSCY/WS95031 300000.00RAYHAN BAGASKARA" at bounding box center [318, 283] width 131 height 35
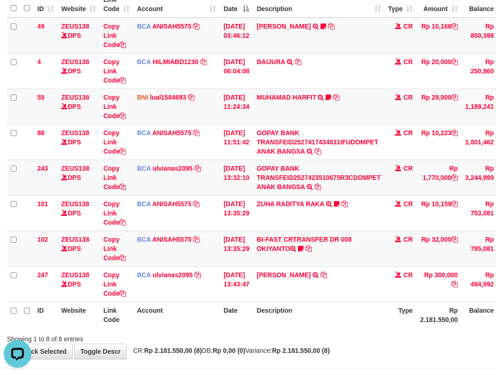
click at [357, 313] on th "Description" at bounding box center [318, 314] width 131 height 26
click at [370, 316] on th "Description" at bounding box center [318, 314] width 131 height 26
drag, startPoint x: 369, startPoint y: 317, endPoint x: 363, endPoint y: 312, distance: 8.2
click at [368, 319] on th "Description" at bounding box center [318, 314] width 131 height 26
click at [372, 314] on th "Description" at bounding box center [318, 314] width 131 height 26
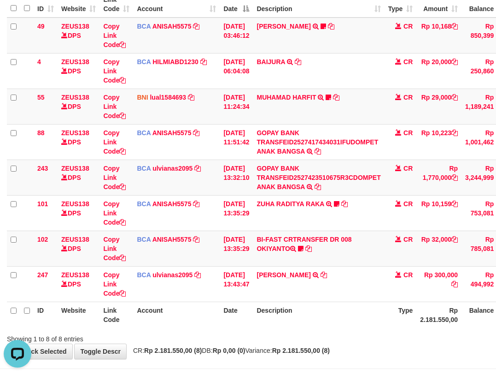
click at [379, 319] on th "Description" at bounding box center [318, 314] width 131 height 26
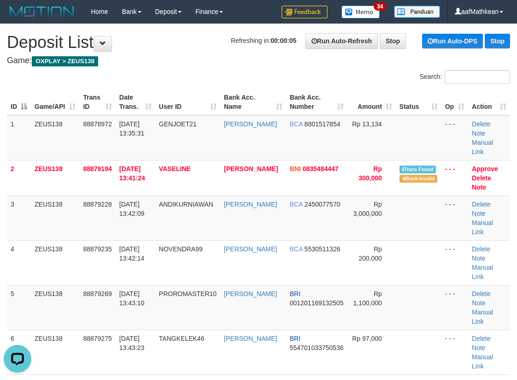
click at [148, 79] on div "Search:" at bounding box center [258, 78] width 517 height 16
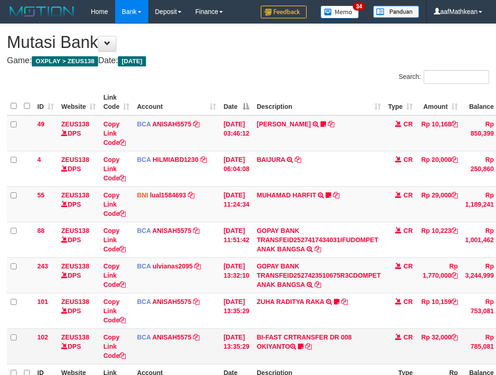
click at [352, 364] on th "Description" at bounding box center [318, 377] width 131 height 26
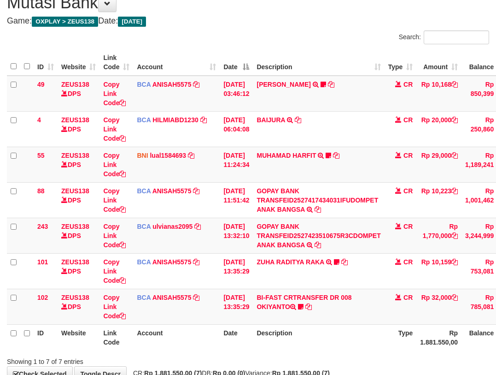
drag, startPoint x: 362, startPoint y: 317, endPoint x: 389, endPoint y: 295, distance: 35.0
click at [361, 317] on td "BI-FAST CRTRANSFER DR 008 OKIYANTO Koplak111 [URL][DOMAIN_NAME]" at bounding box center [318, 305] width 131 height 35
click at [210, 324] on table "ID Website Link Code Account Date Description Type Amount Balance Status Action…" at bounding box center [285, 199] width 556 height 301
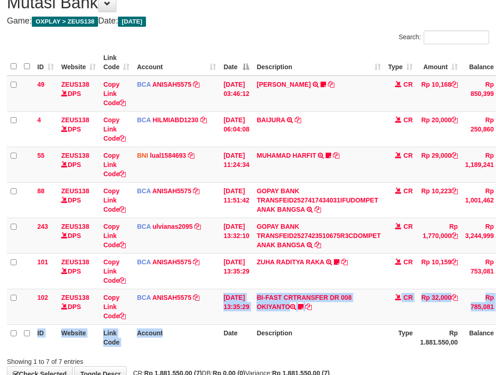
scroll to position [98, 0]
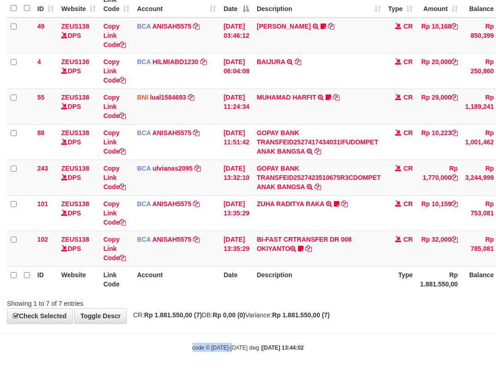
drag, startPoint x: 233, startPoint y: 338, endPoint x: 227, endPoint y: 334, distance: 7.3
click at [233, 338] on body "Toggle navigation Home Bank Account List Load By Website Group [OXPLAY] ZEUS138…" at bounding box center [248, 138] width 496 height 472
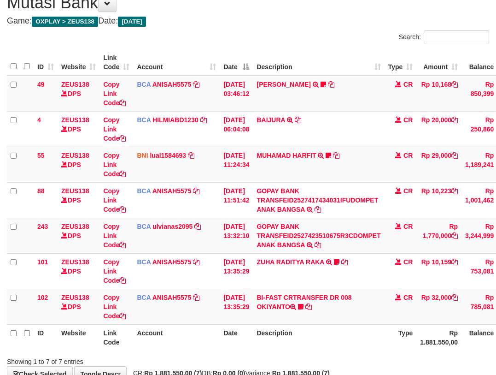
scroll to position [98, 0]
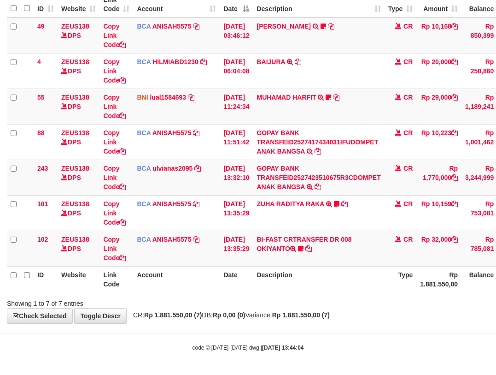
drag, startPoint x: 213, startPoint y: 286, endPoint x: 502, endPoint y: 266, distance: 290.0
click at [246, 290] on tr "ID Website Link Code Account Date Description Type Rp 1.881.550,00 Balance Stat…" at bounding box center [285, 279] width 556 height 26
drag, startPoint x: 258, startPoint y: 341, endPoint x: 275, endPoint y: 341, distance: 17.1
click at [267, 340] on body "Toggle navigation Home Bank Account List Load By Website Group [OXPLAY] ZEUS138…" at bounding box center [248, 138] width 496 height 472
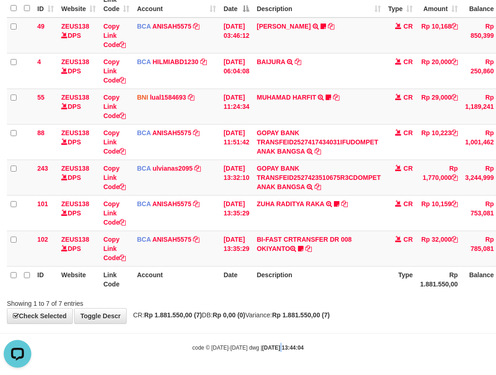
click at [274, 344] on div "code © [DATE]-[DATE] dwg | [DATE] 13:44:04" at bounding box center [248, 346] width 496 height 9
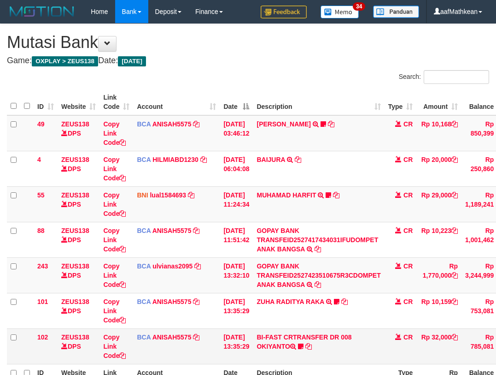
scroll to position [40, 0]
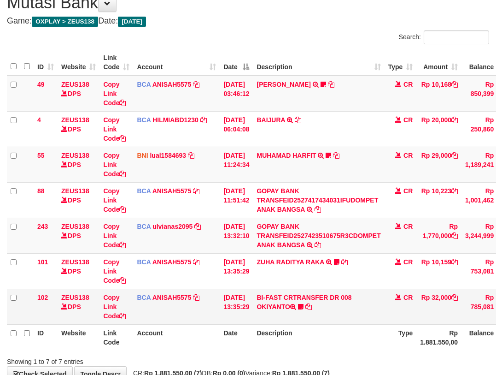
click at [347, 315] on td "BI-FAST CRTRANSFER DR 008 OKIYANTO Koplak111 [URL][DOMAIN_NAME]" at bounding box center [318, 305] width 131 height 35
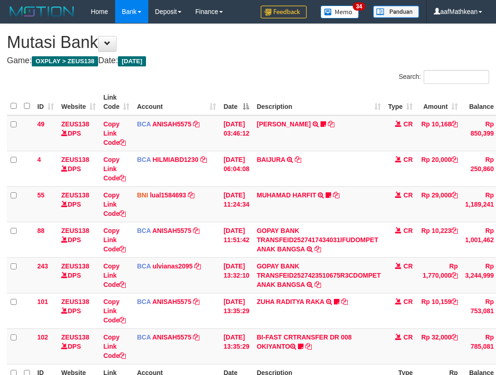
click at [382, 328] on td "BI-FAST CRTRANSFER DR 008 OKIYANTO Koplak111 [URL][DOMAIN_NAME]" at bounding box center [318, 345] width 131 height 35
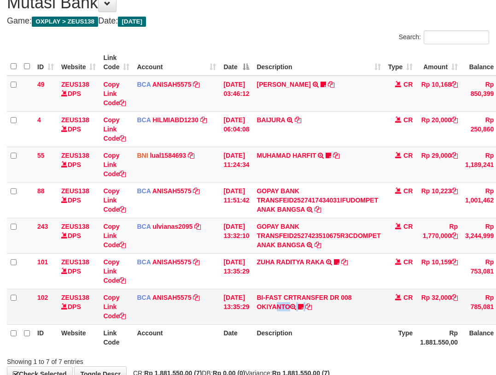
click at [376, 306] on td "BI-FAST CRTRANSFER DR 008 OKIYANTO Koplak111 [URL][DOMAIN_NAME]" at bounding box center [318, 305] width 131 height 35
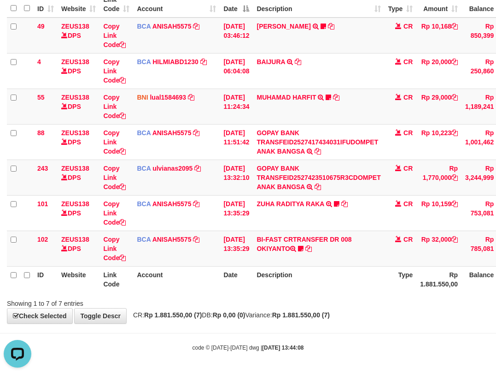
click at [378, 319] on div "**********" at bounding box center [248, 124] width 496 height 397
click at [380, 320] on div "**********" at bounding box center [248, 124] width 496 height 397
drag, startPoint x: 355, startPoint y: 323, endPoint x: 348, endPoint y: 318, distance: 8.3
click at [354, 321] on div "**********" at bounding box center [248, 124] width 496 height 397
click at [363, 331] on body "Toggle navigation Home Bank Account List Load By Website Group [OXPLAY] ZEUS138…" at bounding box center [248, 138] width 496 height 472
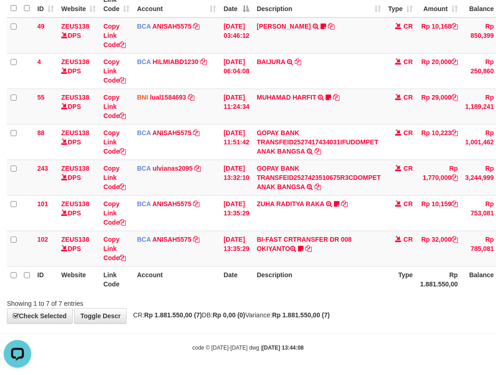
drag, startPoint x: 364, startPoint y: 339, endPoint x: 357, endPoint y: 336, distance: 8.5
click at [363, 341] on body "Toggle navigation Home Bank Account List Load By Website Group [OXPLAY] ZEUS138…" at bounding box center [248, 138] width 496 height 472
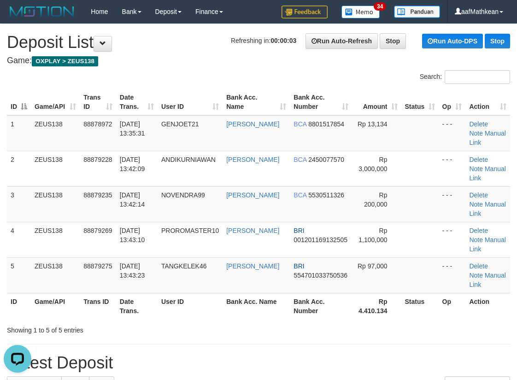
click at [200, 85] on div "Search:" at bounding box center [258, 78] width 517 height 16
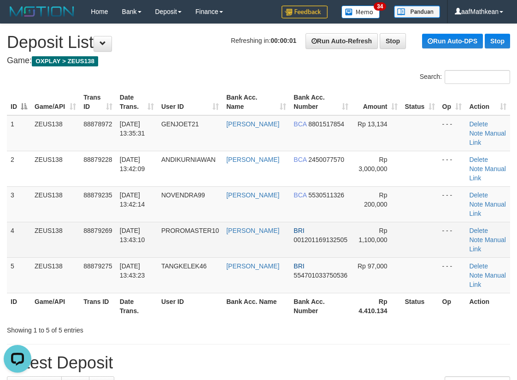
drag, startPoint x: 278, startPoint y: 78, endPoint x: 94, endPoint y: 224, distance: 234.8
click at [269, 87] on div "Search: ID Game/API Trans ID Date Trans. User ID Bank Acc. Name Bank Acc. Numbe…" at bounding box center [258, 202] width 503 height 264
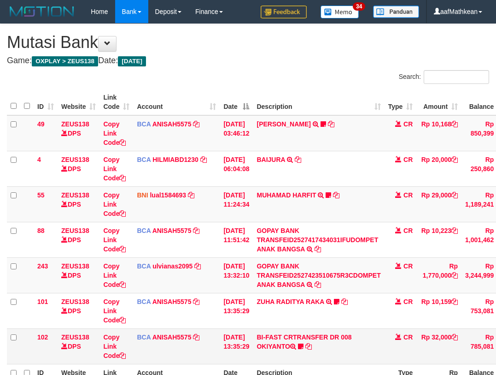
scroll to position [98, 0]
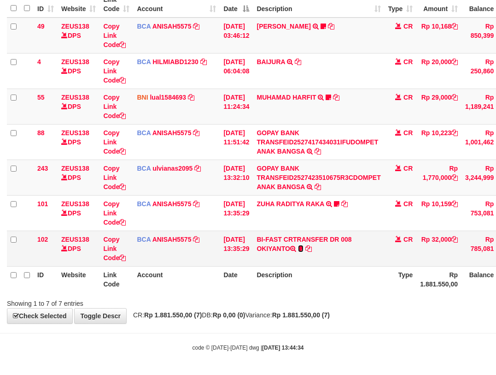
click at [304, 248] on icon at bounding box center [301, 248] width 6 height 6
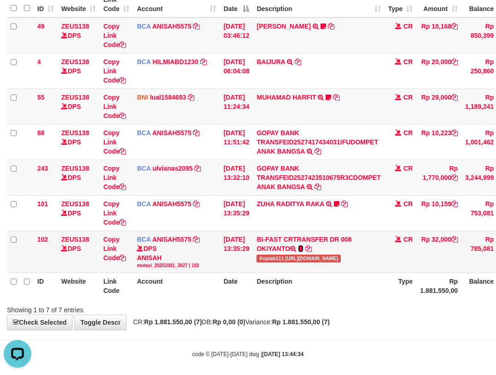
scroll to position [0, 0]
drag, startPoint x: 263, startPoint y: 256, endPoint x: 497, endPoint y: 121, distance: 270.0
click at [289, 257] on td "BI-FAST CRTRANSFER DR 008 OKIYANTO Koplak111 [URL][DOMAIN_NAME]" at bounding box center [318, 251] width 131 height 42
copy span "Koplak111"
drag, startPoint x: 350, startPoint y: 297, endPoint x: 366, endPoint y: 317, distance: 25.5
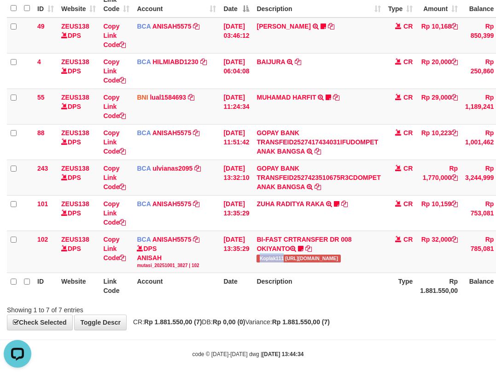
click at [348, 303] on div "Search: ID Website Link Code Account Date Description Type Amount Balance Statu…" at bounding box center [248, 143] width 482 height 342
click at [366, 324] on div "**********" at bounding box center [248, 128] width 496 height 404
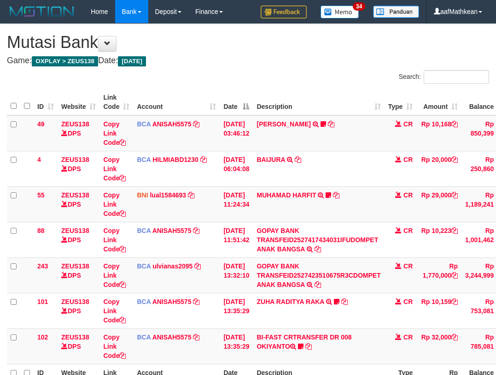
scroll to position [40, 0]
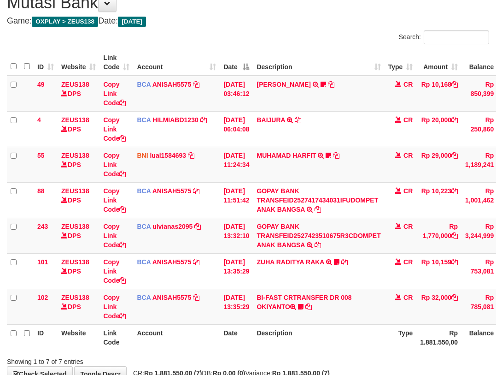
click at [444, 258] on tr "101 ZEUS138 DPS Copy Link Code BCA ANISAH5575 DPS [PERSON_NAME] mutasi_20251001…" at bounding box center [285, 270] width 556 height 35
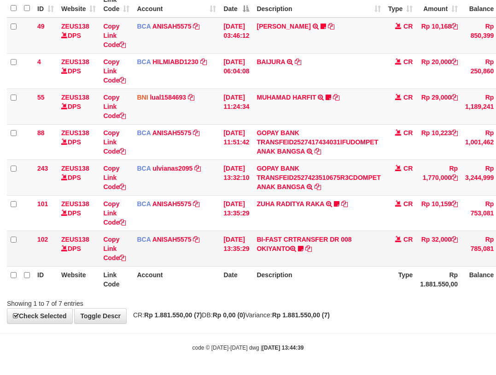
drag, startPoint x: 262, startPoint y: 254, endPoint x: 264, endPoint y: 260, distance: 6.0
click at [263, 259] on tr "102 ZEUS138 DPS Copy Link Code BCA ANISAH5575 DPS ANISAH mutasi_20251001_3827 |…" at bounding box center [285, 247] width 556 height 35
click at [264, 264] on td "BI-FAST CRTRANSFER DR 008 OKIYANTO Koplak111 [URL][DOMAIN_NAME]" at bounding box center [318, 247] width 131 height 35
drag, startPoint x: 268, startPoint y: 260, endPoint x: 276, endPoint y: 255, distance: 9.3
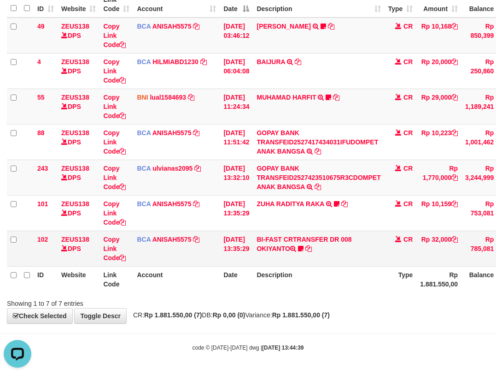
click at [268, 260] on td "BI-FAST CRTRANSFER DR 008 OKIYANTO Koplak111 https://prnt.sc/-My2c2aHAcOl" at bounding box center [318, 247] width 131 height 35
click at [284, 264] on td "BI-FAST CRTRANSFER DR 008 OKIYANTO Koplak111 https://prnt.sc/-My2c2aHAcOl" at bounding box center [318, 247] width 131 height 35
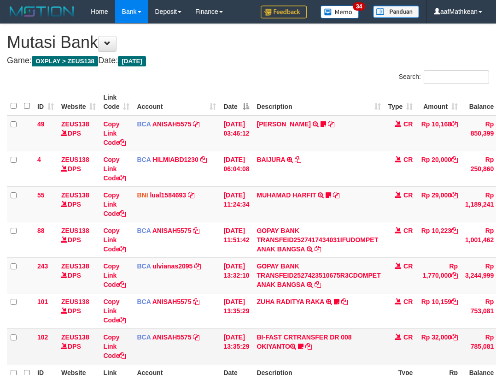
scroll to position [40, 0]
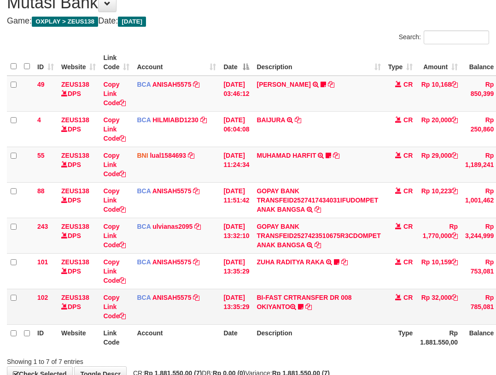
click at [305, 277] on td "ZUHA RADITYA RAKA TRSF E-BANKING CR 0110/FTSCY/WS95031 10159.00ZUHA RADITYA RAK…" at bounding box center [318, 270] width 131 height 35
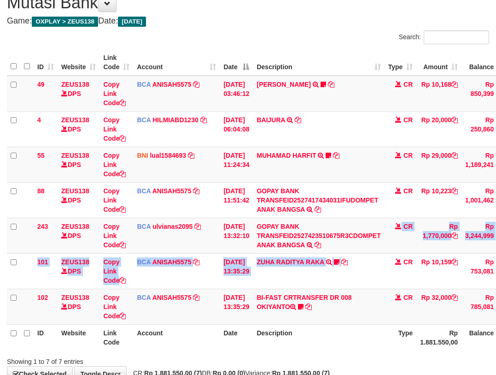
drag, startPoint x: 367, startPoint y: 268, endPoint x: 318, endPoint y: 289, distance: 53.1
click at [368, 277] on tbody "49 ZEUS138 DPS Copy Link Code BCA ANISAH5575 DPS [PERSON_NAME] mutasi_20251001_…" at bounding box center [285, 200] width 556 height 249
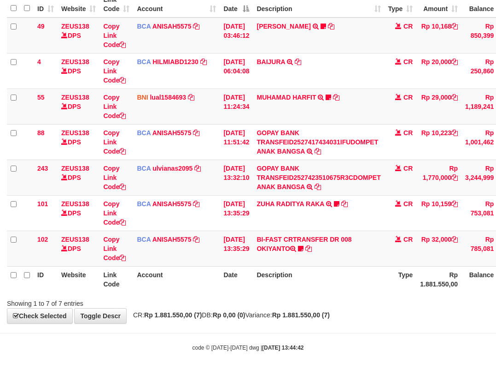
click at [319, 297] on div "Search: ID Website Link Code Account Date Description Type Amount Balance Statu…" at bounding box center [248, 139] width 482 height 335
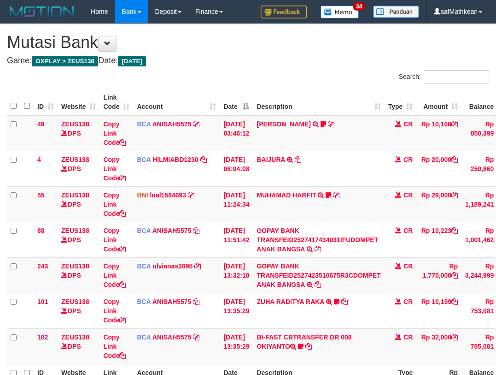
scroll to position [40, 0]
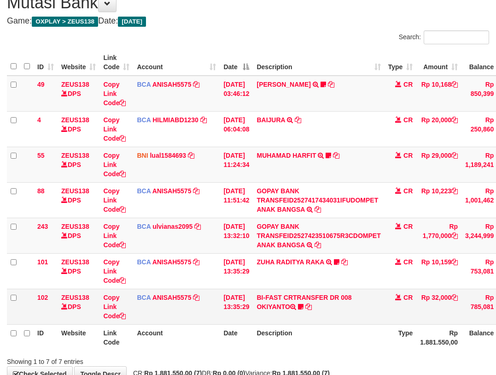
click at [294, 303] on td "BI-FAST CRTRANSFER DR 008 OKIYANTO Koplak111 [URL][DOMAIN_NAME]" at bounding box center [318, 305] width 131 height 35
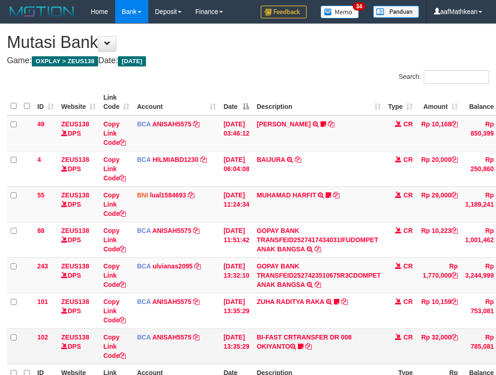
scroll to position [40, 0]
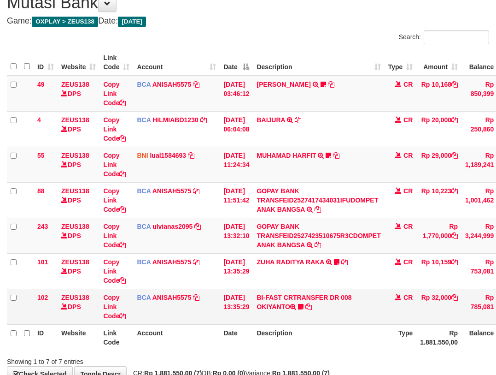
click at [358, 323] on td "BI-FAST CRTRANSFER DR 008 OKIYANTO Koplak111 https://prnt.sc/-My2c2aHAcOl" at bounding box center [318, 305] width 131 height 35
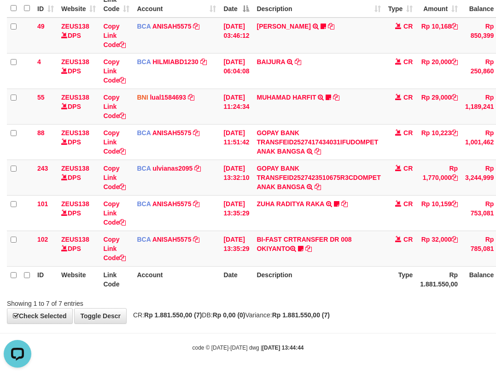
drag, startPoint x: 371, startPoint y: 301, endPoint x: 365, endPoint y: 306, distance: 8.2
click at [370, 305] on div "Showing 1 to 7 of 7 entries" at bounding box center [248, 301] width 496 height 13
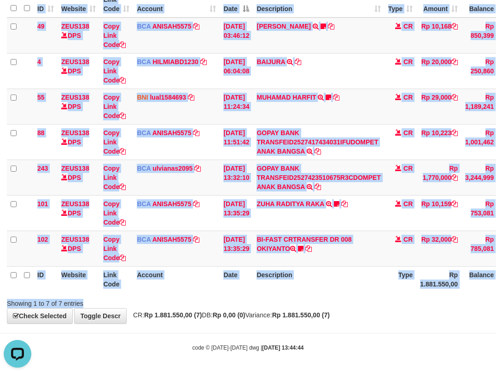
drag, startPoint x: 362, startPoint y: 297, endPoint x: 339, endPoint y: 273, distance: 33.2
click at [348, 284] on div "Search: ID Website Link Code Account Date Description Type Amount Balance Statu…" at bounding box center [248, 139] width 482 height 335
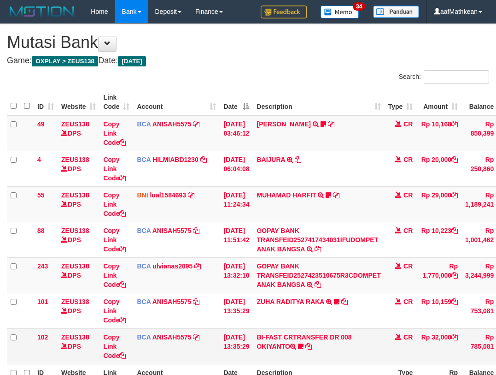
scroll to position [40, 0]
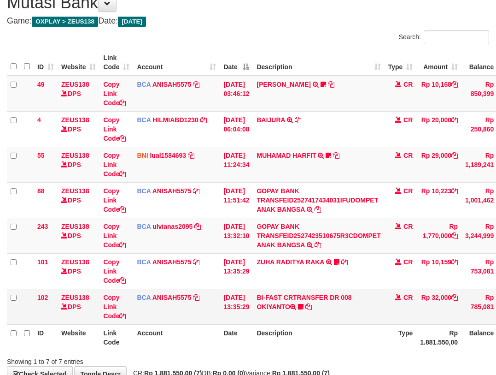
click at [345, 315] on td "BI-FAST CRTRANSFER DR 008 OKIYANTO Koplak111 https://prnt.sc/-My2c2aHAcOl" at bounding box center [318, 305] width 131 height 35
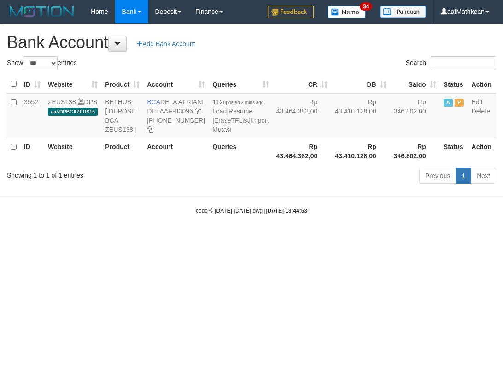
select select "***"
drag, startPoint x: 307, startPoint y: 326, endPoint x: 132, endPoint y: 65, distance: 314.1
click at [274, 238] on html "Toggle navigation Home Bank Account List Load By Website Group [OXPLAY] ZEUS138…" at bounding box center [251, 119] width 503 height 238
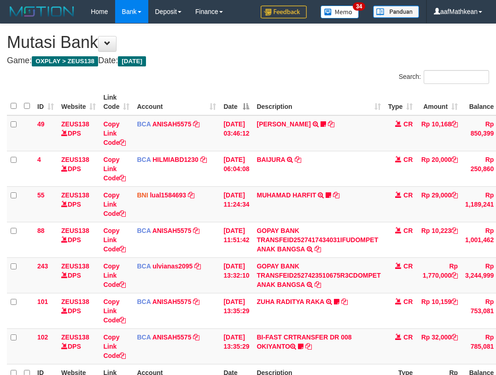
scroll to position [98, 0]
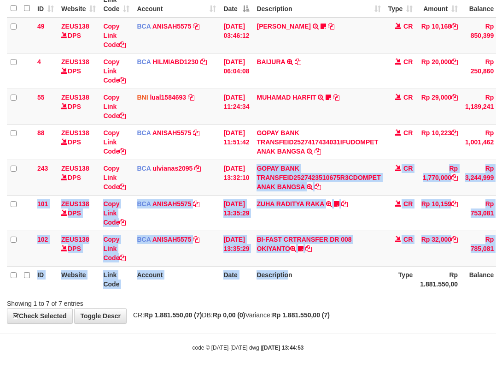
drag, startPoint x: 285, startPoint y: 238, endPoint x: 310, endPoint y: 321, distance: 86.2
click at [308, 320] on div "**********" at bounding box center [248, 124] width 496 height 397
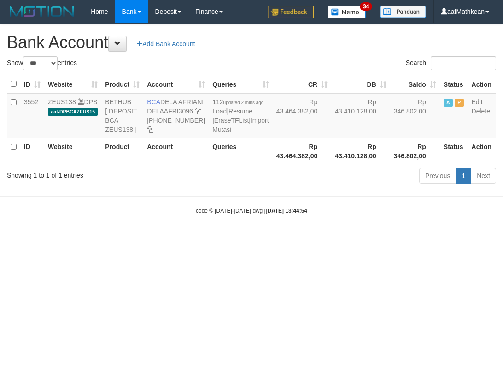
select select "***"
drag, startPoint x: 326, startPoint y: 250, endPoint x: 313, endPoint y: 245, distance: 13.4
click at [319, 238] on body "Toggle navigation Home Bank Account List Load By Website Group [OXPLAY] ZEUS138…" at bounding box center [251, 119] width 503 height 238
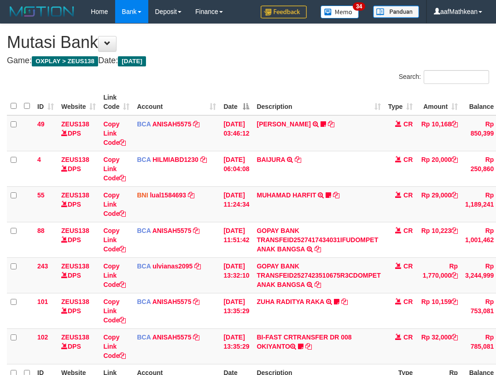
click at [330, 328] on td "BI-FAST CRTRANSFER DR 008 OKIYANTO Koplak111 [URL][DOMAIN_NAME]" at bounding box center [318, 345] width 131 height 35
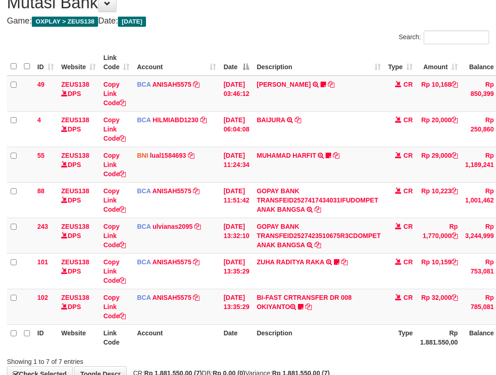
scroll to position [98, 0]
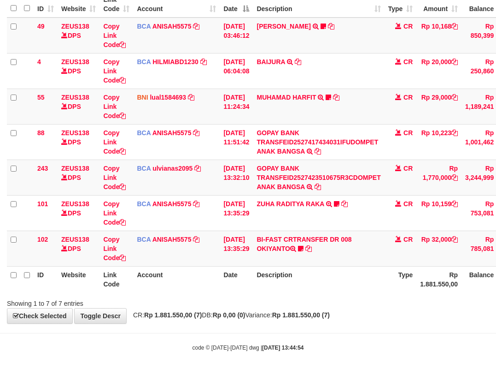
drag, startPoint x: 325, startPoint y: 300, endPoint x: 333, endPoint y: 299, distance: 8.3
click at [329, 303] on div "Showing 1 to 7 of 7 entries" at bounding box center [248, 301] width 496 height 13
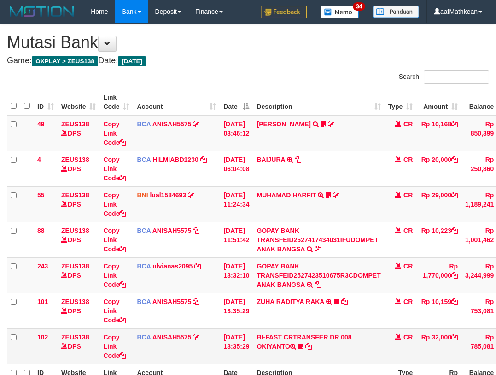
click at [343, 328] on td "BI-FAST CRTRANSFER DR 008 OKIYANTO Koplak111 [URL][DOMAIN_NAME]" at bounding box center [318, 345] width 131 height 35
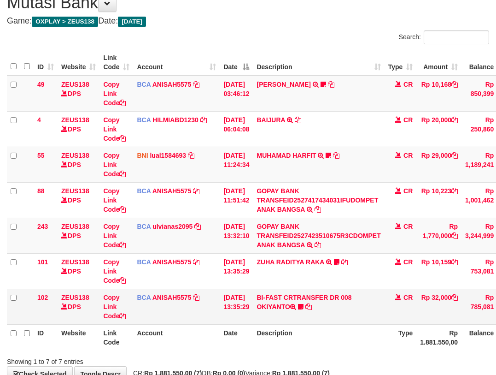
drag, startPoint x: 334, startPoint y: 304, endPoint x: 351, endPoint y: 305, distance: 16.6
click at [339, 307] on td "BI-FAST CRTRANSFER DR 008 OKIYANTO Koplak111 [URL][DOMAIN_NAME]" at bounding box center [318, 305] width 131 height 35
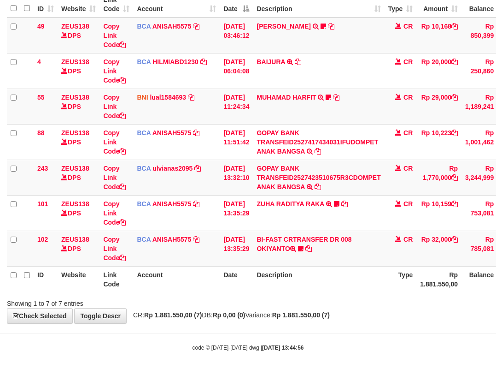
click at [338, 292] on div "ID Website Link Code Account Date Description Type Amount Balance Status Action…" at bounding box center [248, 141] width 496 height 306
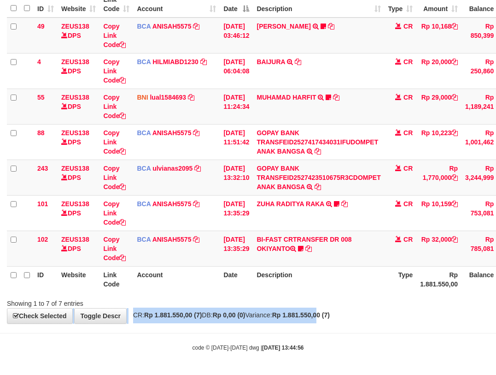
click at [341, 315] on div "**********" at bounding box center [248, 124] width 496 height 397
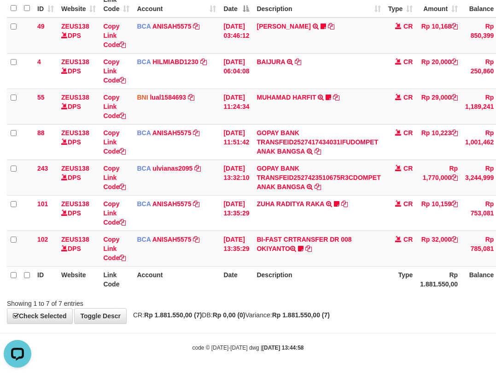
drag, startPoint x: 322, startPoint y: 241, endPoint x: 342, endPoint y: 323, distance: 83.6
click at [332, 289] on table "ID Website Link Code Account Date Description Type Amount Balance Status Action…" at bounding box center [285, 141] width 556 height 301
click at [341, 323] on div "**********" at bounding box center [248, 124] width 496 height 397
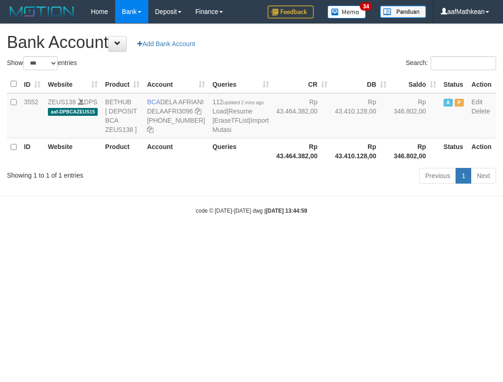
select select "***"
click at [273, 238] on body "Toggle navigation Home Bank Account List Load By Website Group [OXPLAY] ZEUS138…" at bounding box center [251, 119] width 503 height 238
drag, startPoint x: 271, startPoint y: 255, endPoint x: 247, endPoint y: 197, distance: 63.2
click at [262, 225] on body "Toggle navigation Home Bank Account List Load By Website Group [OXPLAY] ZEUS138…" at bounding box center [251, 119] width 503 height 238
select select "***"
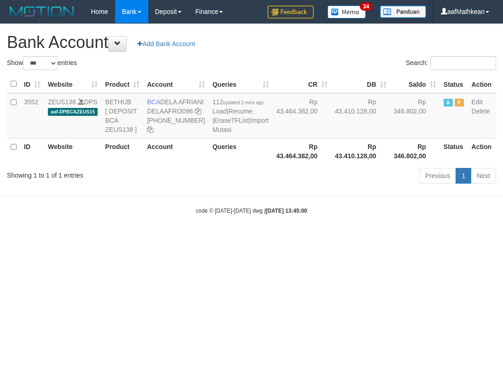
click at [310, 238] on html "Toggle navigation Home Bank Account List Load By Website Group [OXPLAY] ZEUS138…" at bounding box center [251, 119] width 503 height 238
click at [341, 238] on html "Toggle navigation Home Bank Account List Load By Website Group [OXPLAY] ZEUS138…" at bounding box center [251, 119] width 503 height 238
click at [364, 238] on html "Toggle navigation Home Bank Account List Load By Website Group [OXPLAY] ZEUS138…" at bounding box center [251, 119] width 503 height 238
click at [357, 238] on html "Toggle navigation Home Bank Account List Load By Website Group [OXPLAY] ZEUS138…" at bounding box center [251, 119] width 503 height 238
select select "***"
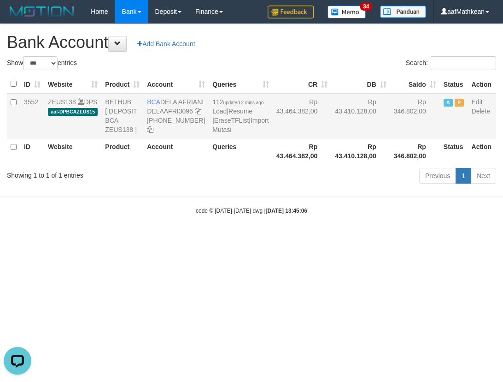
drag, startPoint x: 333, startPoint y: 282, endPoint x: 248, endPoint y: 123, distance: 179.5
click at [302, 222] on html "Toggle navigation Home Bank Account List Load By Website Group [OXPLAY] ZEUS138…" at bounding box center [251, 119] width 503 height 238
select select "***"
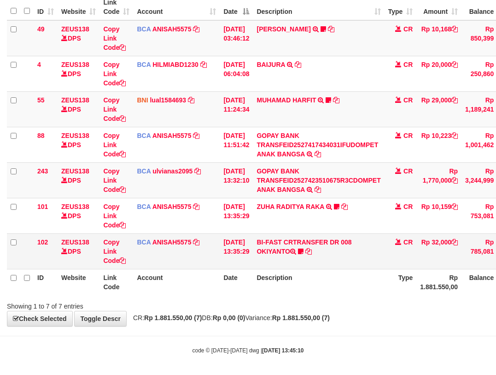
scroll to position [98, 0]
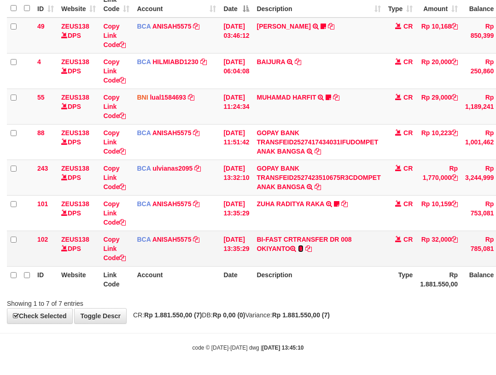
click at [304, 249] on icon at bounding box center [301, 248] width 6 height 6
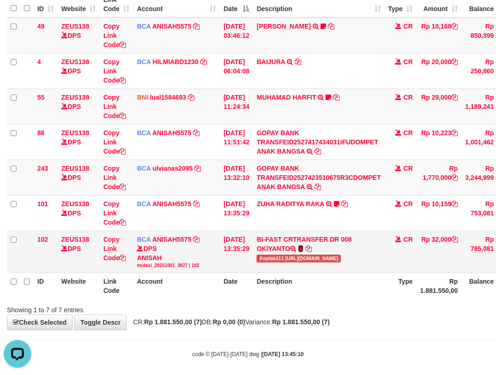
scroll to position [0, 0]
drag, startPoint x: 265, startPoint y: 257, endPoint x: 321, endPoint y: 234, distance: 60.5
click at [288, 263] on td "BI-FAST CRTRANSFER DR 008 OKIYANTO Koplak111 https://prnt.sc/-My2c2aHAcOl" at bounding box center [318, 251] width 131 height 42
click at [267, 258] on span "Koplak111 https://prnt.sc/-My2c2aHAcOl" at bounding box center [299, 258] width 84 height 8
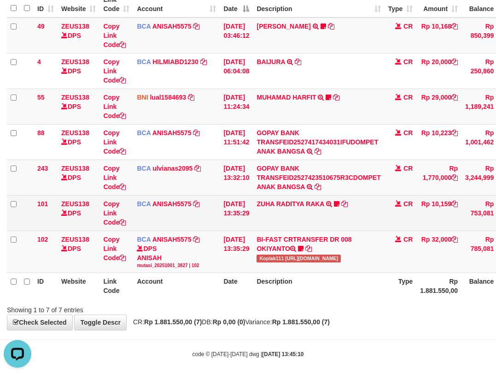
click at [284, 213] on td "ZUHA RADITYA RAKA TRSF E-BANKING CR 0110/FTSCY/WS95031 10159.00ZUHA RADITYA RAK…" at bounding box center [318, 212] width 131 height 35
click at [292, 223] on td "ZUHA RADITYA RAKA TRSF E-BANKING CR 0110/FTSCY/WS95031 10159.00ZUHA RADITYA RAK…" at bounding box center [318, 212] width 131 height 35
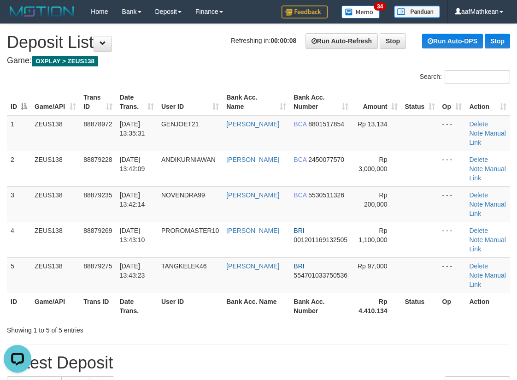
drag, startPoint x: 98, startPoint y: 104, endPoint x: 102, endPoint y: 99, distance: 6.9
click at [102, 99] on th "Trans ID" at bounding box center [98, 102] width 36 height 26
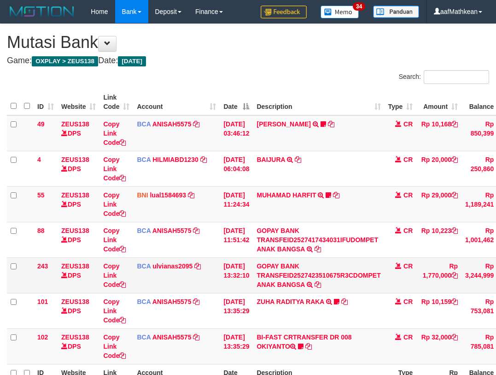
scroll to position [40, 0]
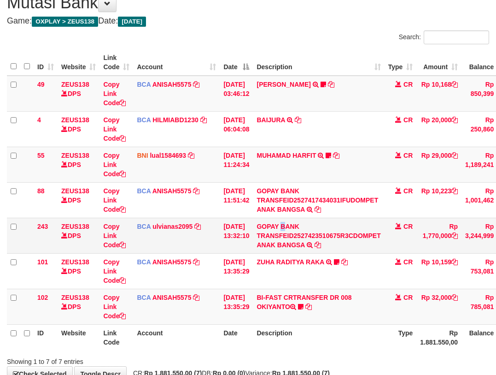
click at [288, 221] on td "GOPAY BANK TRANSFEID2527423510675R3CDOMPET ANAK BANGSA TRSF E-BANKING CR 0110/F…" at bounding box center [318, 234] width 131 height 35
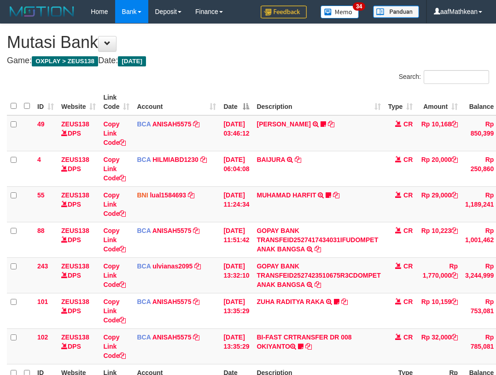
scroll to position [40, 0]
click at [285, 328] on td "BI-FAST CRTRANSFER DR 008 OKIYANTO Koplak111 https://prnt.sc/-My2c2aHAcOl" at bounding box center [318, 345] width 131 height 35
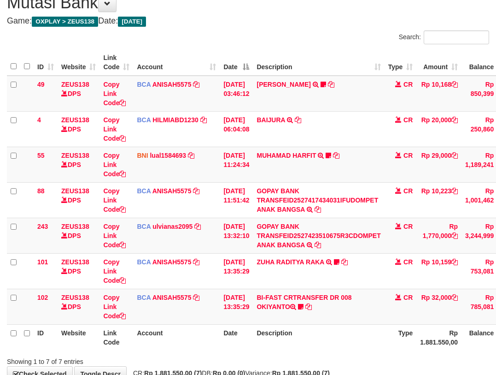
scroll to position [98, 0]
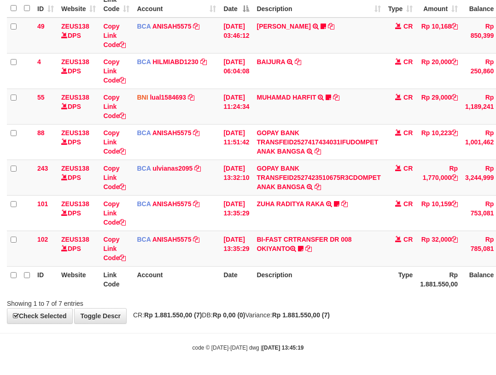
drag, startPoint x: 267, startPoint y: 260, endPoint x: 499, endPoint y: 292, distance: 234.4
click at [350, 270] on table "ID Website Link Code Account Date Description Type Amount Balance Status Action…" at bounding box center [285, 141] width 556 height 301
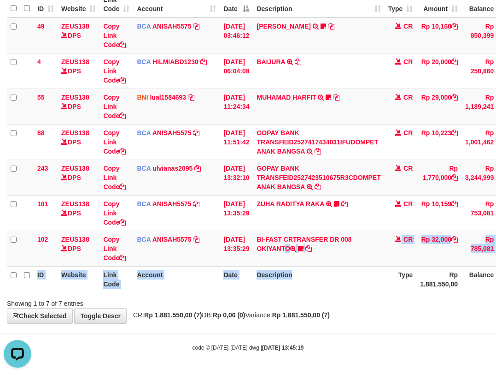
scroll to position [0, 0]
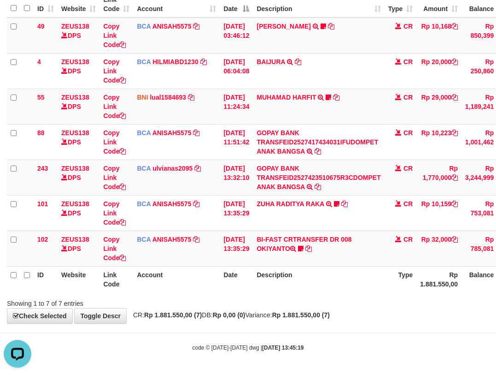
click at [365, 318] on div "**********" at bounding box center [248, 124] width 496 height 397
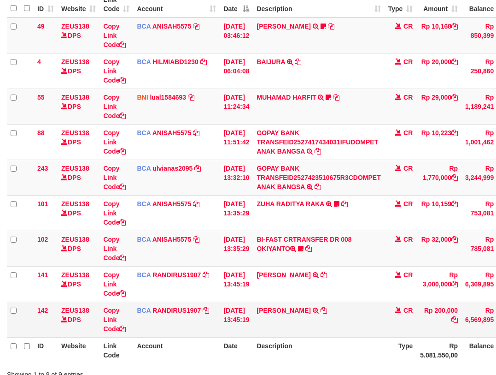
click at [270, 328] on td "[PERSON_NAME] TRSF E-BANKING CR 0110/FTSCY/WS95031 200000.00[PERSON_NAME]" at bounding box center [318, 318] width 131 height 35
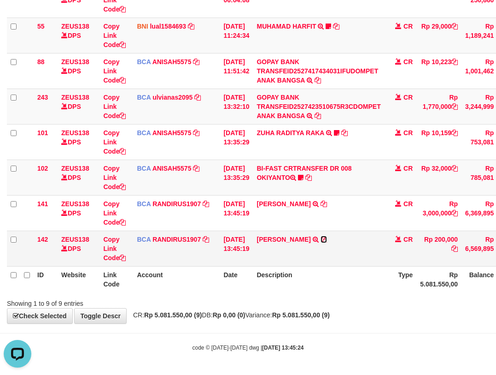
click at [327, 240] on icon at bounding box center [324, 239] width 6 height 6
click at [318, 281] on th "Description" at bounding box center [318, 279] width 131 height 26
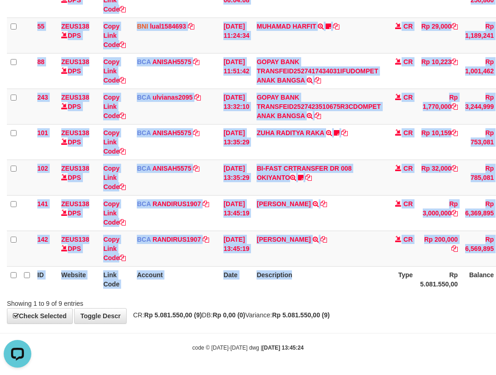
drag, startPoint x: 327, startPoint y: 293, endPoint x: 335, endPoint y: 286, distance: 10.9
click at [329, 293] on div "ID Website Link Code Account Date Description Type Amount Balance Status Action…" at bounding box center [248, 106] width 496 height 377
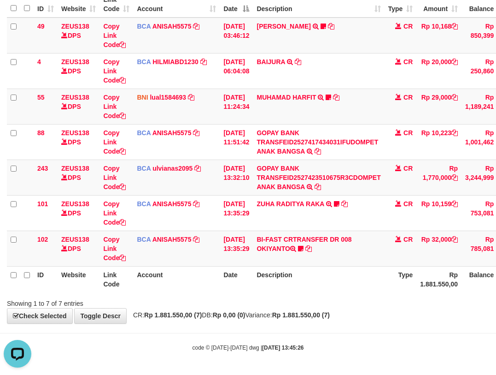
click at [266, 294] on div "ID Website Link Code Account Date Description Type Amount Balance Status Action…" at bounding box center [248, 141] width 496 height 306
click at [270, 299] on div "Showing 1 to 7 of 7 entries" at bounding box center [248, 301] width 496 height 13
drag, startPoint x: 276, startPoint y: 305, endPoint x: 285, endPoint y: 305, distance: 9.3
click at [277, 305] on div "Showing 1 to 7 of 7 entries" at bounding box center [248, 301] width 496 height 13
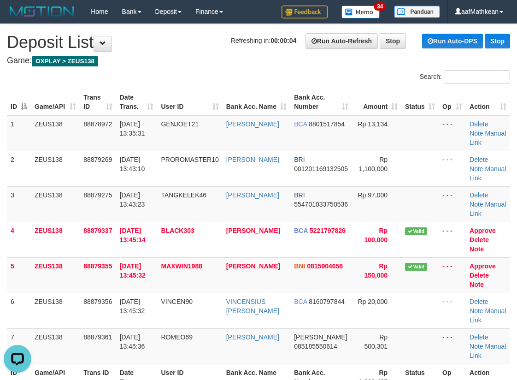
drag, startPoint x: 79, startPoint y: 105, endPoint x: 100, endPoint y: 111, distance: 21.3
click at [83, 106] on tr "ID Game/API Trans ID Date Trans. User ID Bank Acc. Name Bank Acc. Number Amount…" at bounding box center [258, 102] width 503 height 26
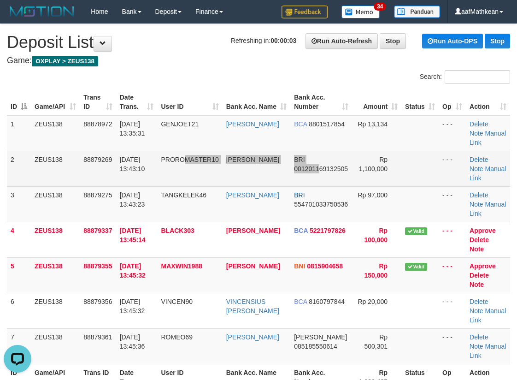
click at [340, 174] on tr "2 ZEUS138 88879269 01/10/2025 13:43:10 PROROMASTER10 EKO WAHYUANTO BRI 00120116…" at bounding box center [258, 168] width 503 height 35
click at [494, 167] on link "Manual Link" at bounding box center [488, 173] width 36 height 17
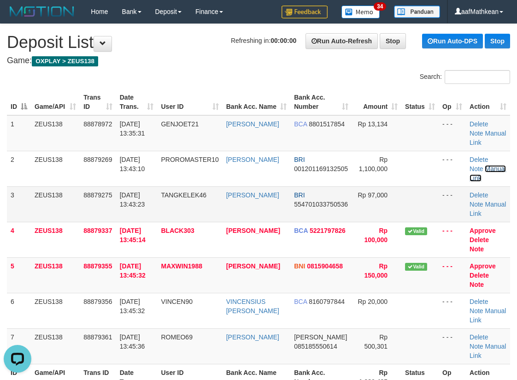
click at [470, 165] on link "Manual Link" at bounding box center [488, 173] width 36 height 17
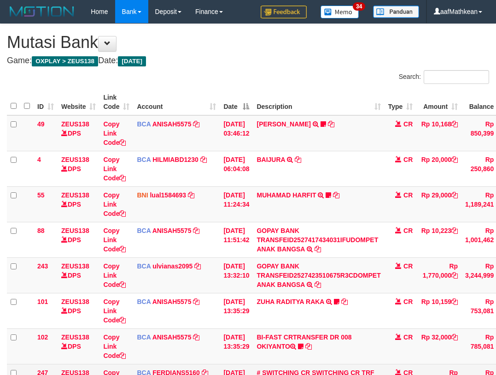
click at [280, 364] on tr "247 ZEUS138 DPS Copy Link Code BCA FERDIANS5160 DPS FERDIANSYAH mutasi_20251001…" at bounding box center [285, 381] width 556 height 35
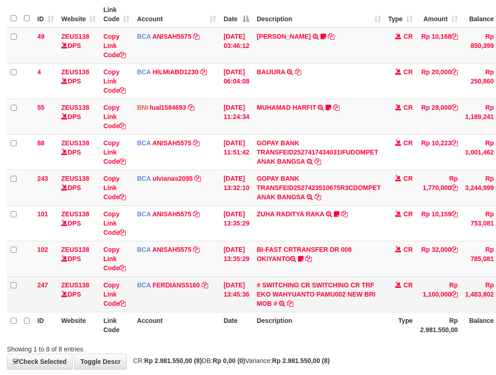
scroll to position [88, 0]
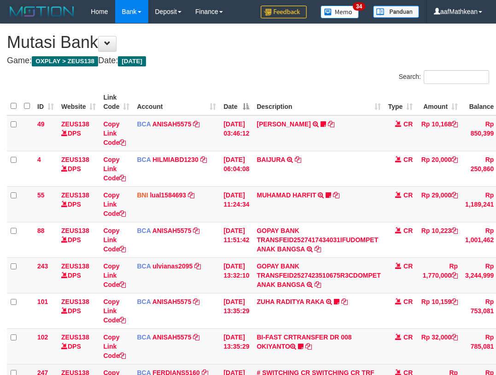
scroll to position [133, 0]
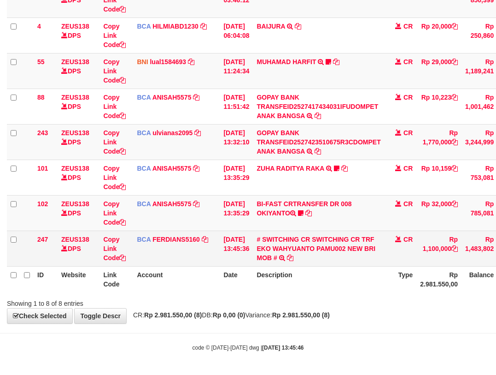
click at [355, 243] on td "# SWITCHING CR SWITCHING CR TRF EKO WAHYUANTO PAMU002 NEW BRI MOB # SWITCHING C…" at bounding box center [318, 247] width 131 height 35
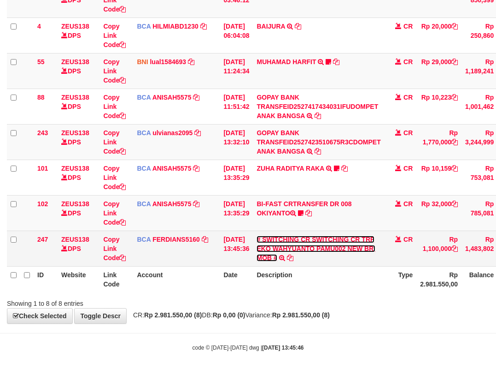
click at [358, 246] on link "# SWITCHING CR SWITCHING CR TRF EKO WAHYUANTO PAMU002 NEW BRI MOB #" at bounding box center [316, 248] width 119 height 26
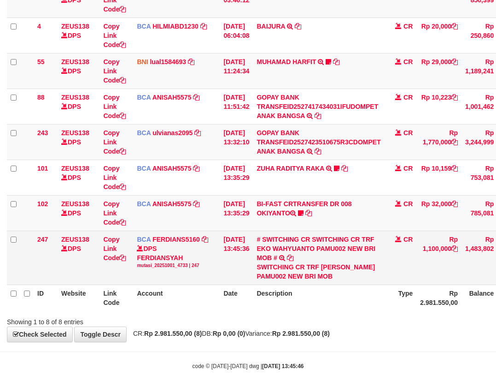
click at [344, 265] on div "SWITCHING CR TRF [PERSON_NAME] PAMU002 NEW BRI MOB" at bounding box center [319, 271] width 124 height 18
click at [331, 266] on div "SWITCHING CR TRF [PERSON_NAME] PAMU002 NEW BRI MOB" at bounding box center [319, 271] width 124 height 18
drag, startPoint x: 328, startPoint y: 264, endPoint x: 417, endPoint y: 245, distance: 91.4
click at [394, 265] on tr "247 ZEUS138 DPS Copy Link Code BCA FERDIANS5160 DPS FERDIANSYAH mutasi_20251001…" at bounding box center [285, 257] width 556 height 54
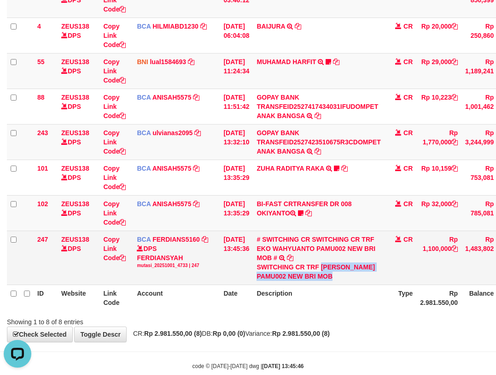
copy tr "[PERSON_NAME] PAMU002 NEW BRI MOB"
click at [332, 268] on div "SWITCHING CR TRF [PERSON_NAME] PAMU002 NEW BRI MOB" at bounding box center [319, 271] width 124 height 18
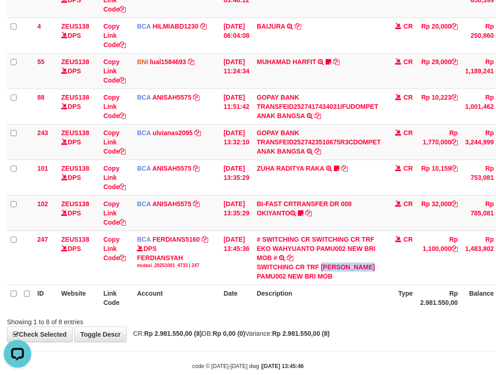
drag, startPoint x: 328, startPoint y: 263, endPoint x: 501, endPoint y: 221, distance: 177.7
click at [384, 265] on td "# SWITCHING CR SWITCHING CR TRF EKO WAHYUANTO PAMU002 NEW BRI MOB # SWITCHING C…" at bounding box center [318, 257] width 131 height 54
copy div "[PERSON_NAME]"
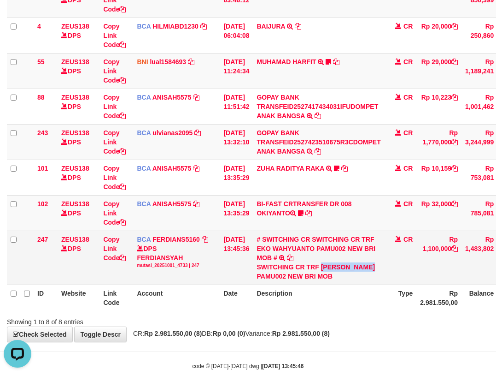
click at [313, 244] on tbody "49 ZEUS138 DPS Copy Link Code BCA ANISAH5575 DPS ANISAH mutasi_20251001_3827 | …" at bounding box center [285, 133] width 556 height 303
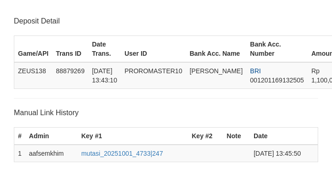
scroll to position [181, 0]
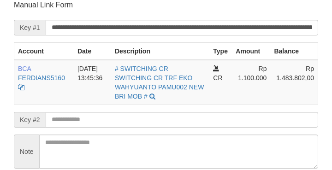
drag, startPoint x: 17, startPoint y: 80, endPoint x: 104, endPoint y: 120, distance: 95.5
click at [19, 84] on td "BCA FERDIANS5160 DPS FERDIANSYAH mutasi_20251001_4733 | 247 mutasi_20251001_473…" at bounding box center [43, 82] width 59 height 45
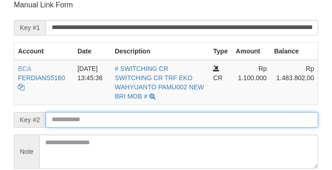
click at [105, 120] on input "text" at bounding box center [182, 120] width 272 height 16
click at [106, 120] on input "text" at bounding box center [182, 120] width 272 height 16
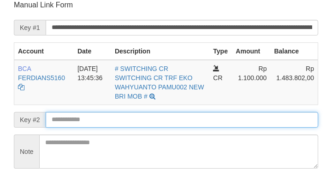
click at [112, 117] on input "text" at bounding box center [182, 120] width 272 height 16
click at [112, 121] on input "text" at bounding box center [182, 120] width 272 height 16
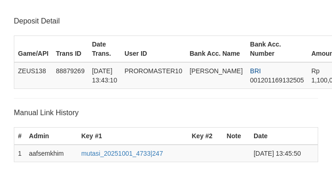
scroll to position [181, 0]
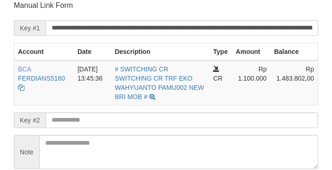
click at [159, 117] on input "text" at bounding box center [182, 120] width 272 height 16
click at [159, 119] on input "text" at bounding box center [182, 120] width 272 height 16
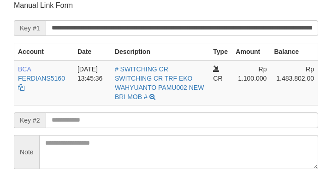
click at [159, 120] on input "text" at bounding box center [182, 120] width 272 height 16
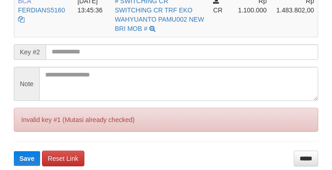
click at [14, 151] on button "Save" at bounding box center [27, 158] width 26 height 15
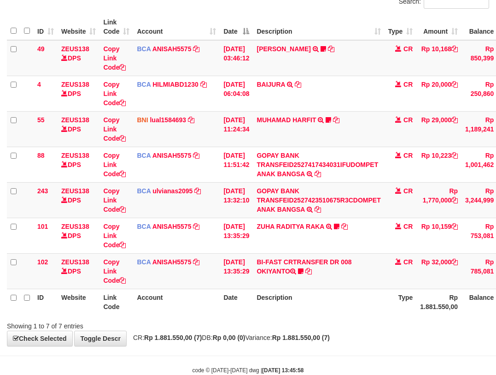
scroll to position [98, 0]
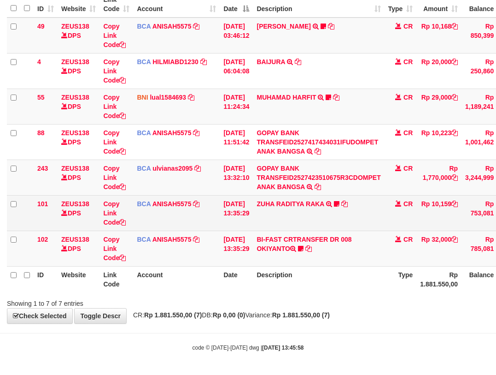
click at [357, 229] on td "ZUHA RADITYA RAKA TRSF E-BANKING CR 0110/FTSCY/WS95031 10159.00ZUHA RADITYA RAK…" at bounding box center [318, 212] width 131 height 35
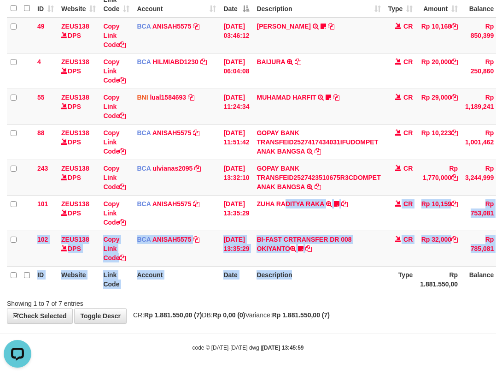
drag, startPoint x: 320, startPoint y: 279, endPoint x: 365, endPoint y: 305, distance: 52.5
click at [324, 284] on table "ID Website Link Code Account Date Description Type Amount Balance Status Action…" at bounding box center [285, 141] width 556 height 301
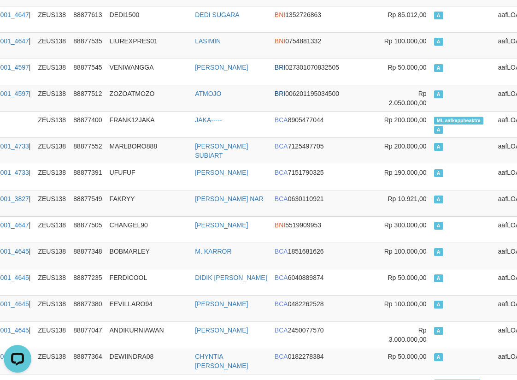
scroll to position [0, 107]
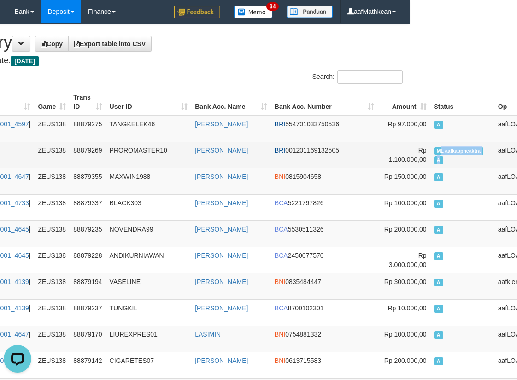
drag, startPoint x: 410, startPoint y: 151, endPoint x: 355, endPoint y: 155, distance: 55.0
click at [447, 156] on td "ML aafkappheaktra A" at bounding box center [462, 154] width 64 height 26
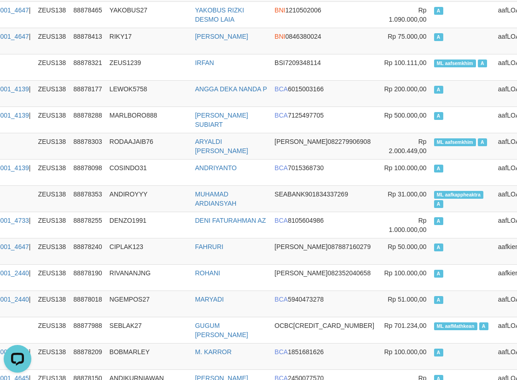
scroll to position [2592, 107]
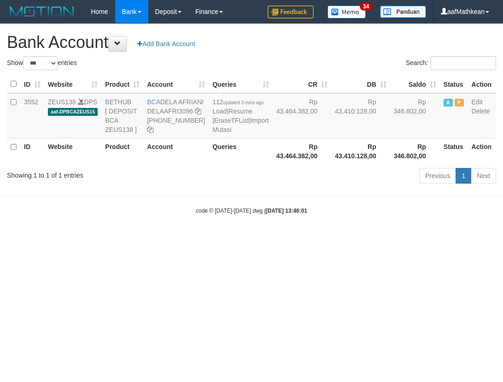
select select "***"
click at [356, 238] on html "Toggle navigation Home Bank Account List Load By Website Group [OXPLAY] ZEUS138…" at bounding box center [251, 119] width 503 height 238
click at [343, 238] on html "Toggle navigation Home Bank Account List Load By Website Group [OXPLAY] ZEUS138…" at bounding box center [251, 119] width 503 height 238
drag, startPoint x: 191, startPoint y: 253, endPoint x: 238, endPoint y: 272, distance: 50.8
click at [202, 238] on body "Toggle navigation Home Bank Account List Load By Website Group [OXPLAY] ZEUS138…" at bounding box center [251, 119] width 503 height 238
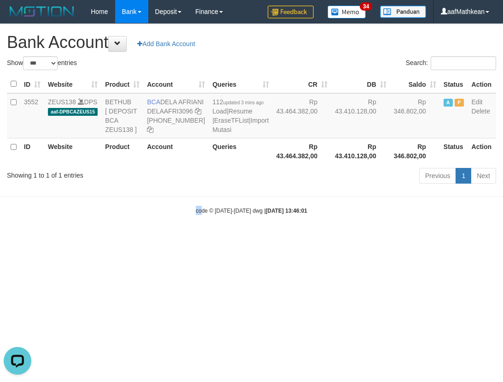
drag, startPoint x: 238, startPoint y: 272, endPoint x: 241, endPoint y: 265, distance: 7.6
click at [240, 238] on html "Toggle navigation Home Bank Account List Load By Website Group [OXPLAY] ZEUS138…" at bounding box center [251, 119] width 503 height 238
click at [247, 238] on html "Toggle navigation Home Bank Account List Load By Website Group [OXPLAY] ZEUS138…" at bounding box center [251, 119] width 503 height 238
click at [260, 238] on html "Toggle navigation Home Bank Account List Load By Website Group [OXPLAY] ZEUS138…" at bounding box center [251, 119] width 503 height 238
select select "***"
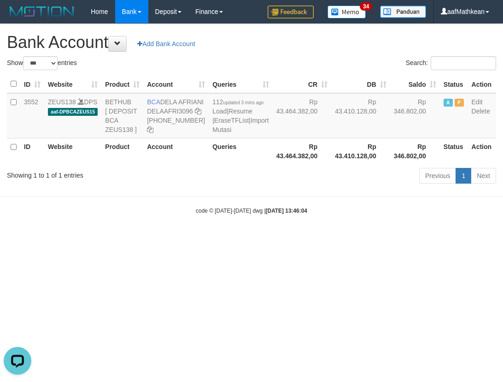
click at [135, 238] on html "Toggle navigation Home Bank Account List Load By Website Group [OXPLAY] ZEUS138…" at bounding box center [251, 119] width 503 height 238
click at [187, 238] on html "Toggle navigation Home Bank Account List Load By Website Group [OXPLAY] ZEUS138…" at bounding box center [251, 119] width 503 height 238
drag, startPoint x: 249, startPoint y: 254, endPoint x: 193, endPoint y: 131, distance: 135.1
click at [250, 238] on body "Toggle navigation Home Bank Account List Load By Website Group [OXPLAY] ZEUS138…" at bounding box center [251, 119] width 503 height 238
select select "***"
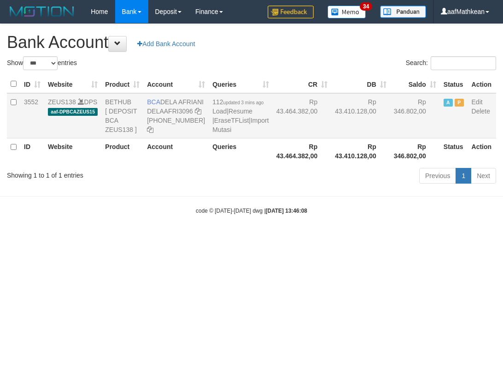
click at [180, 110] on td "BCA DELA AFRIANI DELAAFRI3096 [PHONE_NUMBER]" at bounding box center [175, 115] width 65 height 45
click at [329, 227] on body "Toggle navigation Home Bank Account List Load By Website Group [OXPLAY] ZEUS138…" at bounding box center [251, 119] width 503 height 238
click at [295, 238] on body "Toggle navigation Home Bank Account List Load By Website Group [OXPLAY] ZEUS138…" at bounding box center [251, 119] width 503 height 238
click at [296, 238] on body "Toggle navigation Home Bank Account List Load By Website Group [OXPLAY] ZEUS138…" at bounding box center [251, 119] width 503 height 238
click at [294, 238] on body "Toggle navigation Home Bank Account List Load By Website Group [OXPLAY] ZEUS138…" at bounding box center [251, 119] width 503 height 238
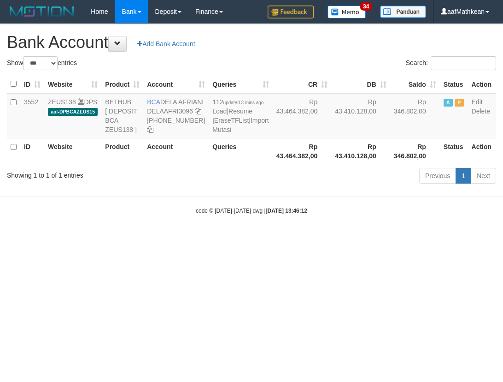
select select "***"
click at [247, 238] on html "Toggle navigation Home Bank Account List Load By Website Group [OXPLAY] ZEUS138…" at bounding box center [251, 119] width 503 height 238
drag, startPoint x: 271, startPoint y: 322, endPoint x: 261, endPoint y: 317, distance: 11.6
click at [264, 238] on html "Toggle navigation Home Bank Account List Load By Website Group [OXPLAY] ZEUS138…" at bounding box center [251, 119] width 503 height 238
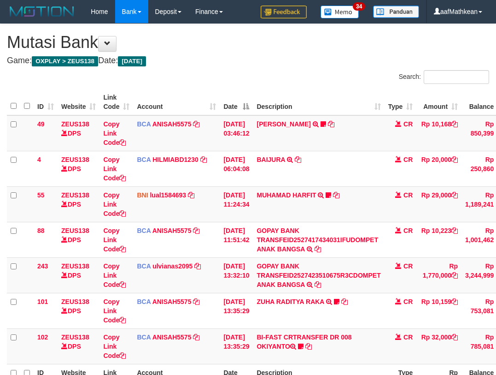
scroll to position [40, 0]
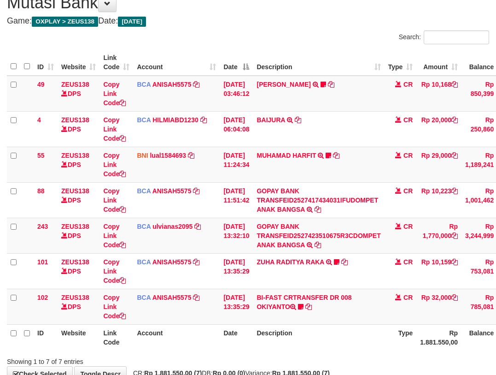
click at [225, 317] on tr "102 ZEUS138 DPS Copy Link Code BCA ANISAH5575 DPS [PERSON_NAME] mutasi_20251001…" at bounding box center [285, 305] width 556 height 35
click at [340, 315] on td "BI-FAST CRTRANSFER DR 008 OKIYANTO Koplak111 [URL][DOMAIN_NAME]" at bounding box center [318, 305] width 131 height 35
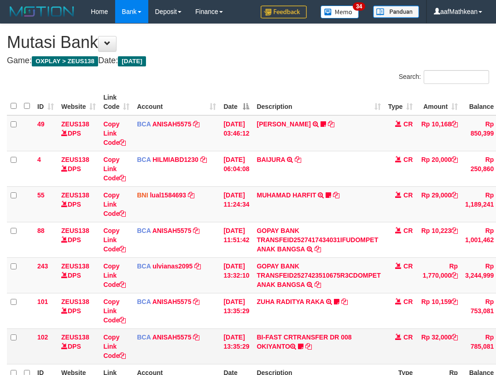
scroll to position [40, 0]
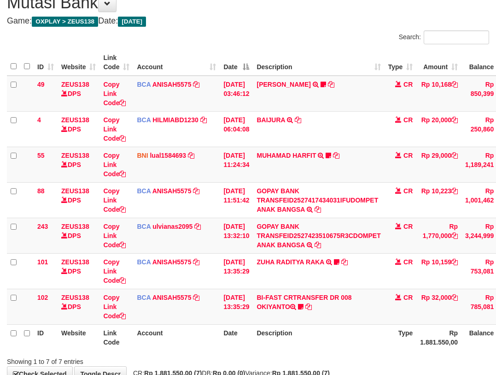
scroll to position [98, 0]
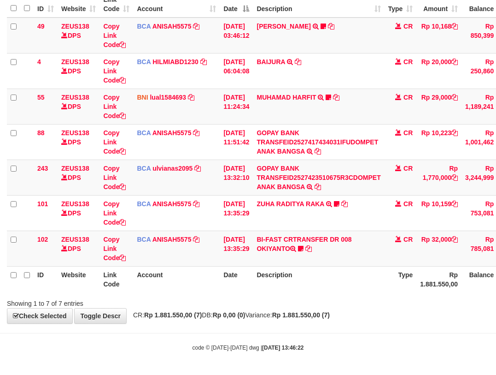
drag, startPoint x: 317, startPoint y: 300, endPoint x: 503, endPoint y: 304, distance: 185.3
click at [481, 306] on div "Showing 1 to 7 of 7 entries" at bounding box center [248, 301] width 496 height 13
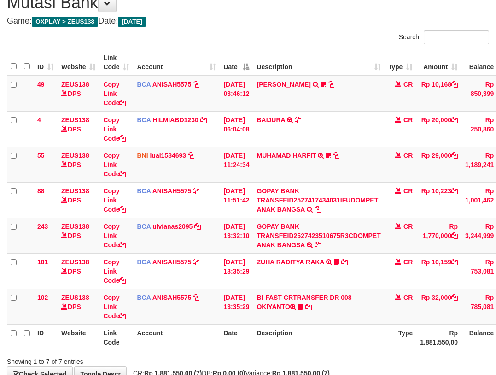
scroll to position [98, 0]
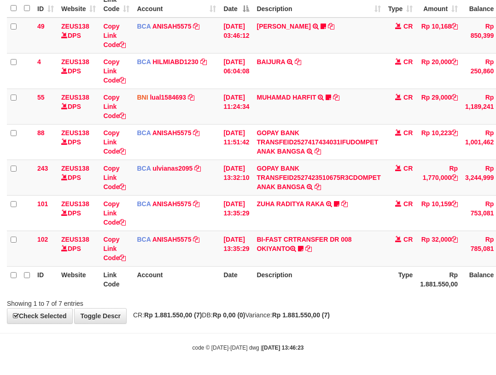
click at [276, 302] on div "Showing 1 to 7 of 7 entries" at bounding box center [248, 301] width 496 height 13
drag, startPoint x: 270, startPoint y: 301, endPoint x: 256, endPoint y: 300, distance: 14.3
click at [262, 301] on div "Showing 1 to 7 of 7 entries" at bounding box center [248, 301] width 496 height 13
drag, startPoint x: 287, startPoint y: 288, endPoint x: 288, endPoint y: 293, distance: 4.7
click at [291, 293] on div "ID Website Link Code Account Date Description Type Amount Balance Status Action…" at bounding box center [248, 141] width 496 height 306
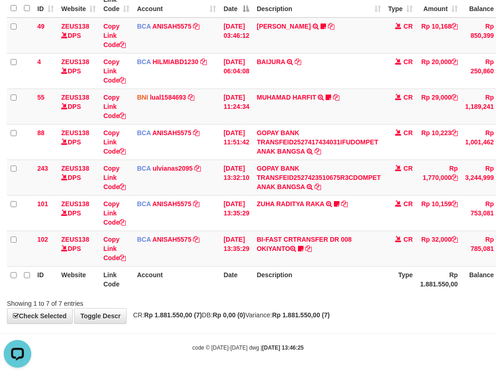
drag, startPoint x: 282, startPoint y: 295, endPoint x: 501, endPoint y: 259, distance: 222.6
click at [305, 292] on div "Search: ID Website Link Code Account Date Description Type Amount Balance Statu…" at bounding box center [248, 139] width 482 height 335
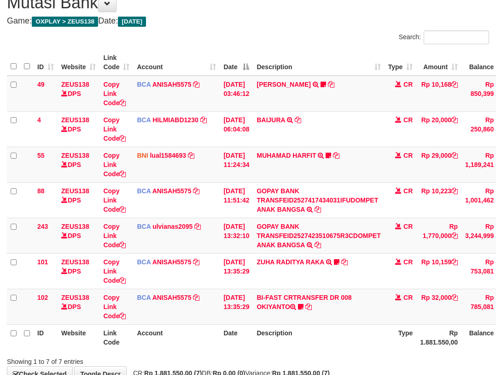
scroll to position [98, 0]
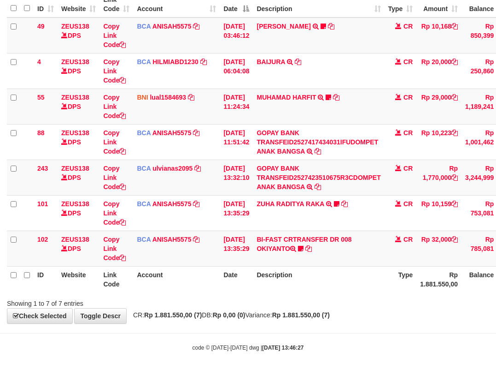
click at [317, 309] on div "**********" at bounding box center [248, 124] width 496 height 397
click at [314, 242] on td "BI-FAST CRTRANSFER DR 008 OKIYANTO Koplak111 https://prnt.sc/-My2c2aHAcOl" at bounding box center [318, 247] width 131 height 35
click at [304, 251] on icon at bounding box center [301, 248] width 6 height 6
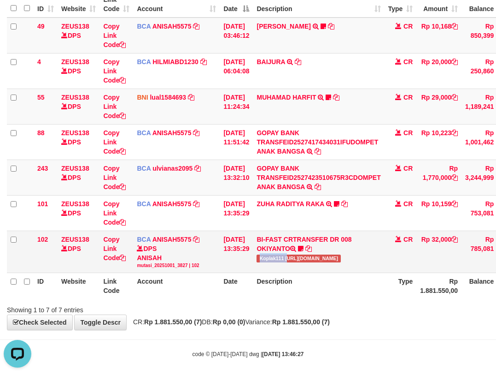
drag, startPoint x: 265, startPoint y: 258, endPoint x: 293, endPoint y: 260, distance: 27.7
click at [293, 260] on span "Koplak111 [URL][DOMAIN_NAME]" at bounding box center [299, 258] width 84 height 8
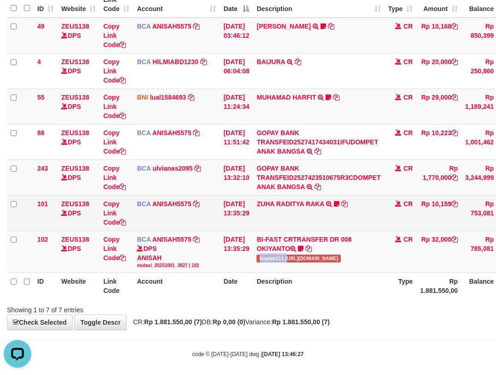
copy span "Koplak111 h"
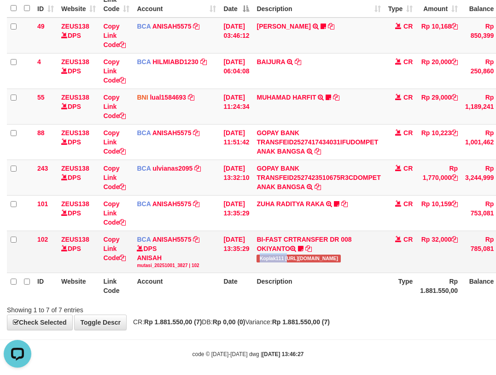
click at [271, 262] on td "BI-FAST CRTRANSFER DR 008 OKIYANTO Koplak111 [URL][DOMAIN_NAME]" at bounding box center [318, 251] width 131 height 42
click at [275, 266] on td "BI-FAST CRTRANSFER DR 008 OKIYANTO Koplak111 [URL][DOMAIN_NAME]" at bounding box center [318, 251] width 131 height 42
drag, startPoint x: 310, startPoint y: 264, endPoint x: 317, endPoint y: 262, distance: 7.6
click at [314, 265] on td "BI-FAST CRTRANSFER DR 008 OKIYANTO Koplak111 [URL][DOMAIN_NAME]" at bounding box center [318, 251] width 131 height 42
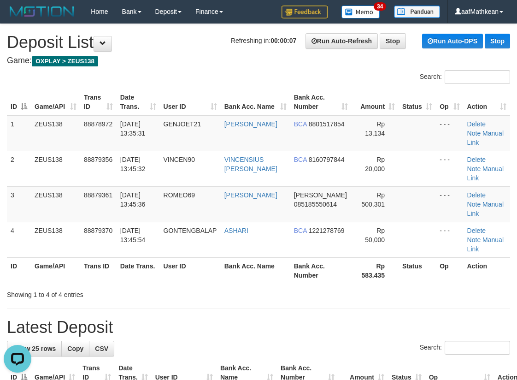
drag, startPoint x: 117, startPoint y: 55, endPoint x: 105, endPoint y: 65, distance: 16.0
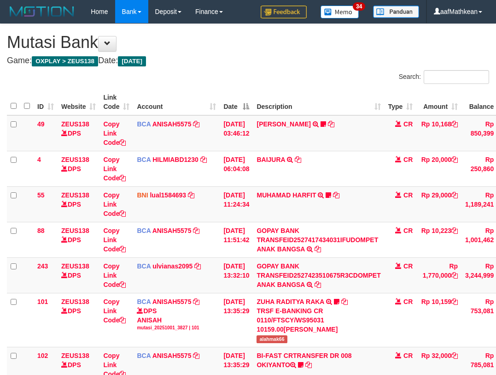
scroll to position [40, 0]
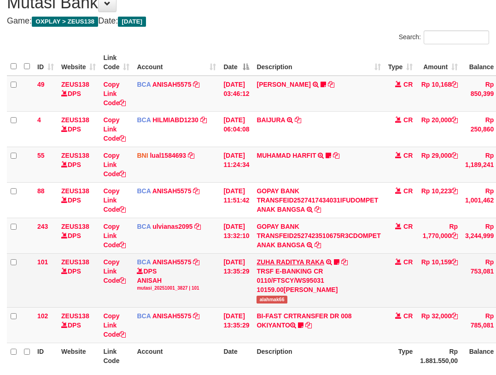
click at [257, 258] on link "ZUHA RADITYA RAKA" at bounding box center [290, 261] width 67 height 7
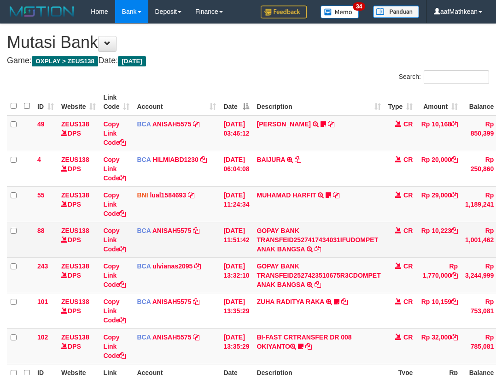
scroll to position [40, 0]
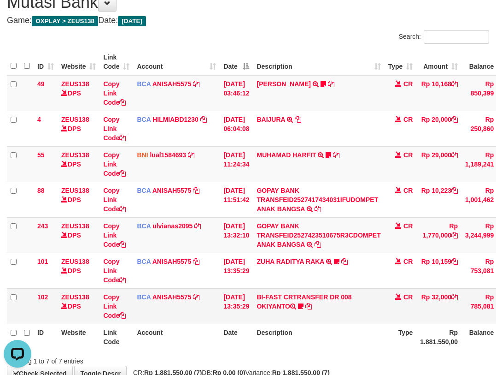
click at [383, 304] on td "BI-FAST CRTRANSFER DR 008 OKIYANTO Koplak111 [URL][DOMAIN_NAME]" at bounding box center [318, 305] width 131 height 35
click at [372, 303] on td "BI-FAST CRTRANSFER DR 008 OKIYANTO Koplak111 [URL][DOMAIN_NAME]" at bounding box center [318, 305] width 131 height 35
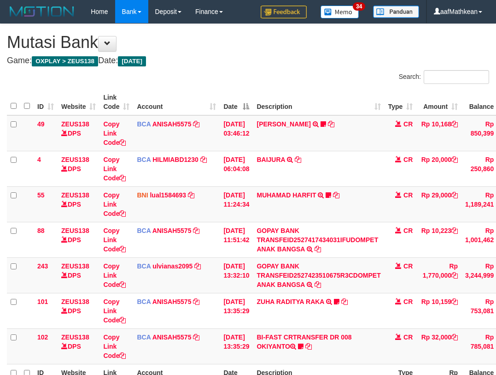
click at [370, 328] on td "BI-FAST CRTRANSFER DR 008 OKIYANTO Koplak111 [URL][DOMAIN_NAME]" at bounding box center [318, 345] width 131 height 35
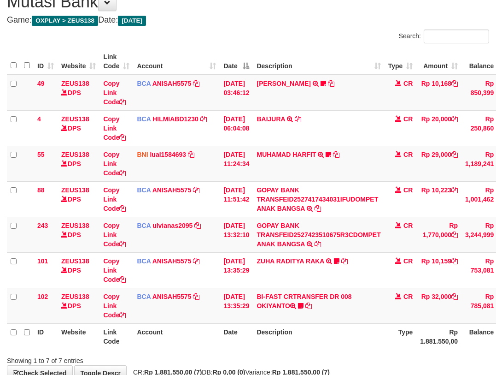
click at [370, 301] on td "BI-FAST CRTRANSFER DR 008 OKIYANTO Koplak111 [URL][DOMAIN_NAME]" at bounding box center [318, 305] width 131 height 35
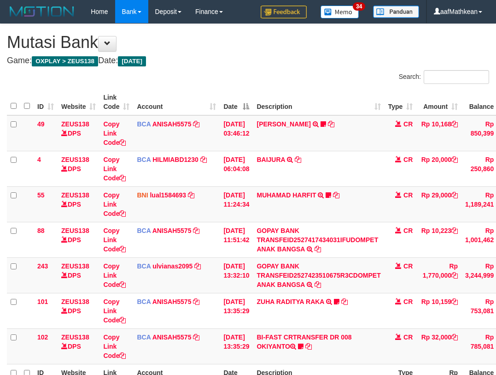
scroll to position [41, 0]
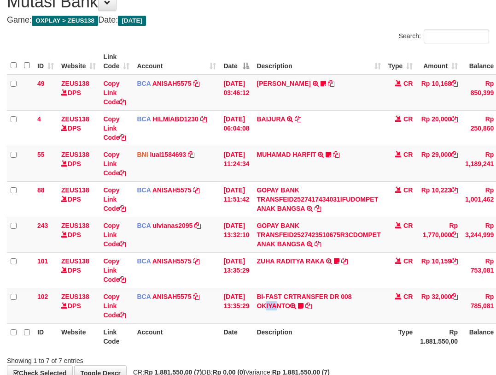
click at [367, 295] on td "BI-FAST CRTRANSFER DR 008 OKIYANTO Koplak111 [URL][DOMAIN_NAME]" at bounding box center [318, 305] width 131 height 35
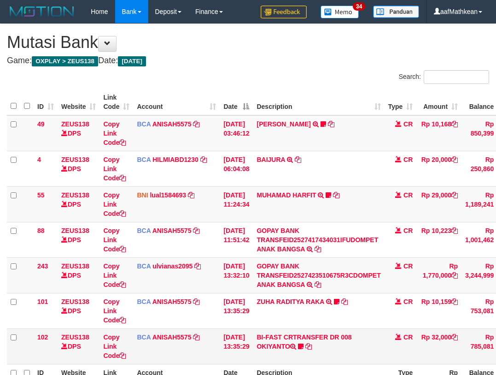
scroll to position [41, 0]
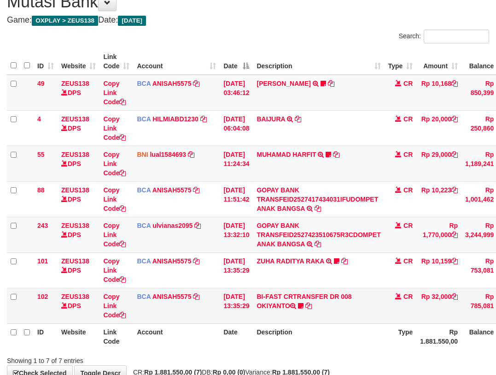
click at [367, 318] on td "BI-FAST CRTRANSFER DR 008 OKIYANTO Koplak111 https://prnt.sc/-My2c2aHAcOl" at bounding box center [318, 305] width 131 height 35
click at [368, 318] on td "BI-FAST CRTRANSFER DR 008 OKIYANTO Koplak111 https://prnt.sc/-My2c2aHAcOl" at bounding box center [318, 305] width 131 height 35
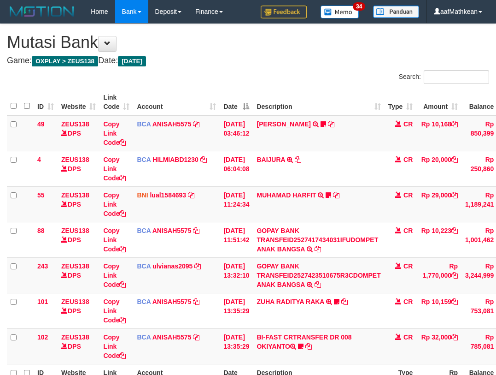
scroll to position [41, 0]
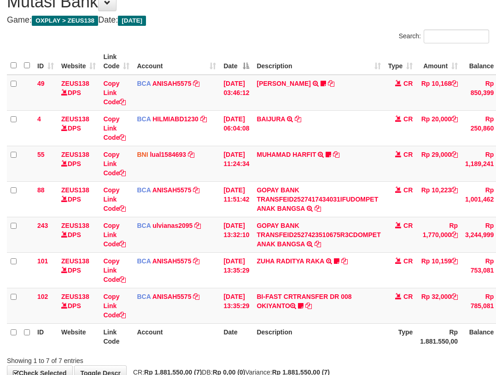
click at [267, 335] on tr "ID Website Link Code Account Date Description Type Rp 1.881.550,00 Balance Stat…" at bounding box center [285, 336] width 556 height 26
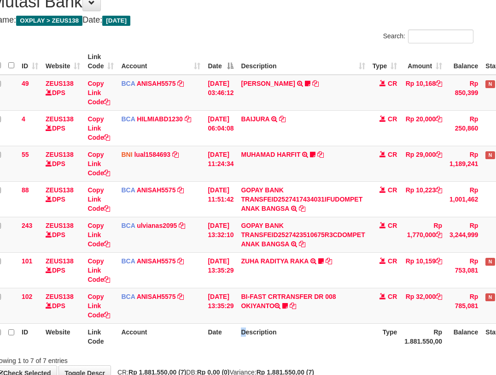
click at [481, 307] on html "Toggle navigation Home Bank Account List Load By Website Group [OXPLAY] ZEUS138…" at bounding box center [232, 195] width 496 height 472
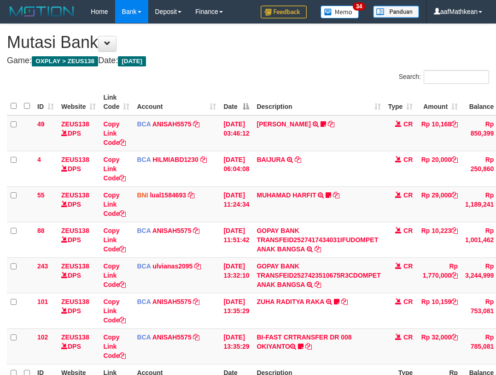
scroll to position [41, 16]
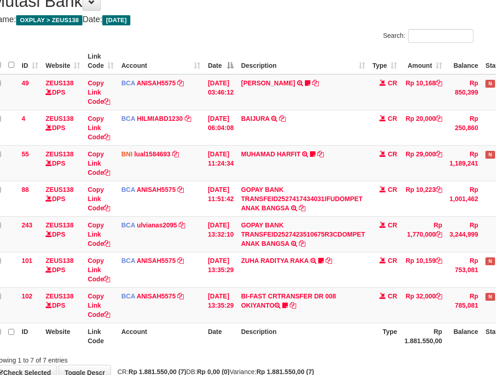
click at [377, 326] on th "Type" at bounding box center [385, 336] width 32 height 26
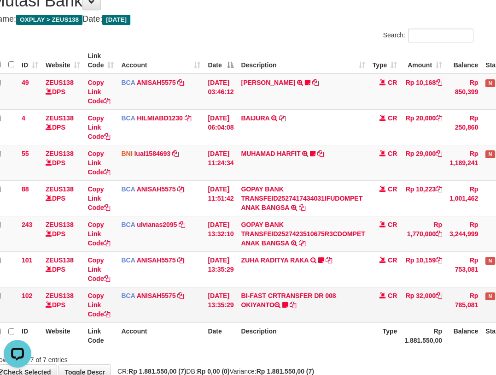
click at [354, 315] on td "BI-FAST CRTRANSFER DR 008 OKIYANTO Koplak111 https://prnt.sc/-My2c2aHAcOl" at bounding box center [302, 304] width 131 height 35
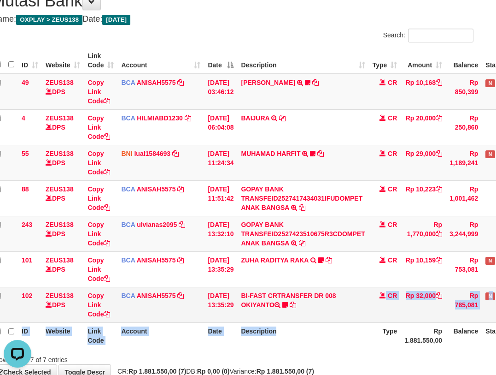
drag, startPoint x: 352, startPoint y: 318, endPoint x: 337, endPoint y: 311, distance: 17.1
click at [338, 321] on td "BI-FAST CRTRANSFER DR 008 OKIYANTO Koplak111 https://prnt.sc/-My2c2aHAcOl" at bounding box center [302, 304] width 131 height 35
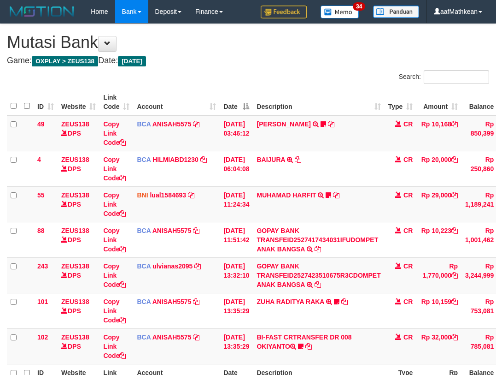
scroll to position [42, 16]
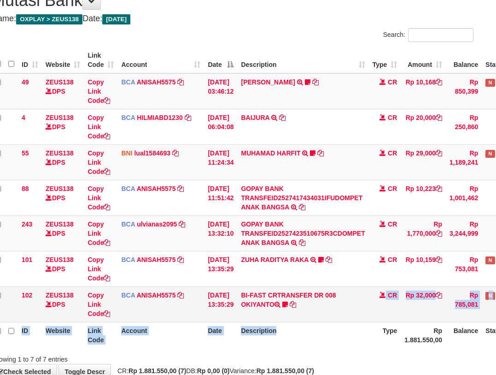
drag, startPoint x: 334, startPoint y: 323, endPoint x: 324, endPoint y: 320, distance: 10.2
click at [334, 324] on table "ID Website Link Code Account Date Description Type Amount Balance Status Action…" at bounding box center [269, 197] width 556 height 301
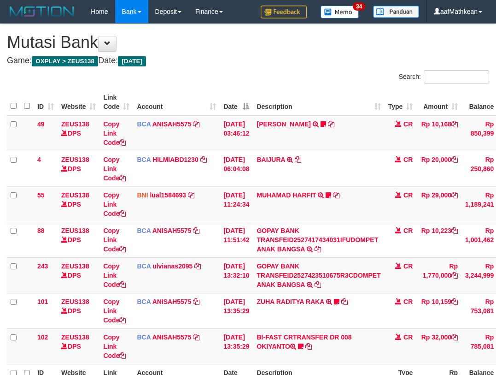
scroll to position [42, 16]
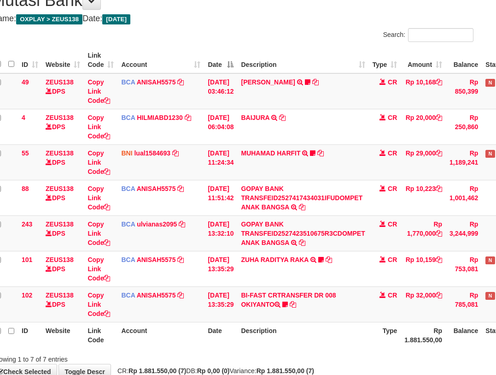
click at [331, 341] on th "Description" at bounding box center [302, 335] width 131 height 26
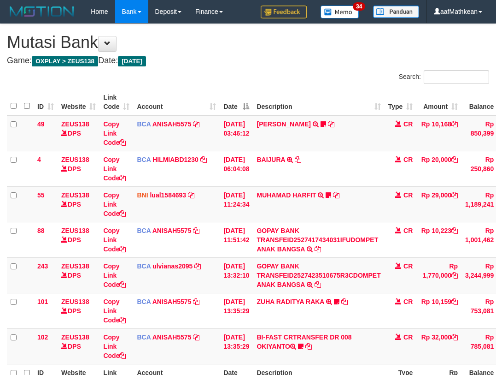
scroll to position [42, 16]
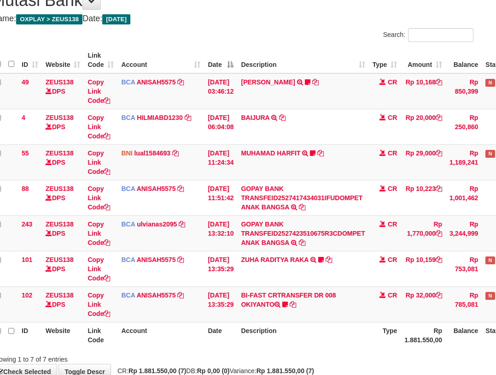
drag, startPoint x: 258, startPoint y: 333, endPoint x: 262, endPoint y: 337, distance: 5.9
click at [258, 335] on th "Description" at bounding box center [302, 335] width 131 height 26
drag, startPoint x: 262, startPoint y: 337, endPoint x: 275, endPoint y: 339, distance: 13.1
click at [262, 337] on th "Description" at bounding box center [302, 335] width 131 height 26
drag, startPoint x: 275, startPoint y: 339, endPoint x: 297, endPoint y: 340, distance: 22.6
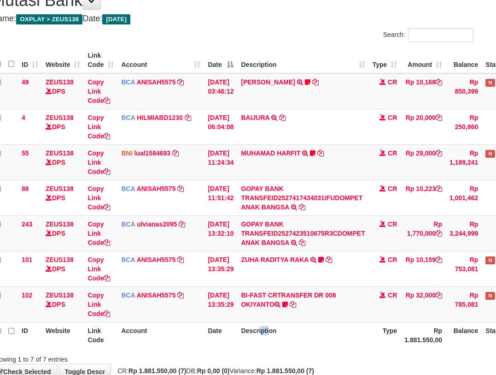
click at [280, 342] on th "Description" at bounding box center [302, 335] width 131 height 26
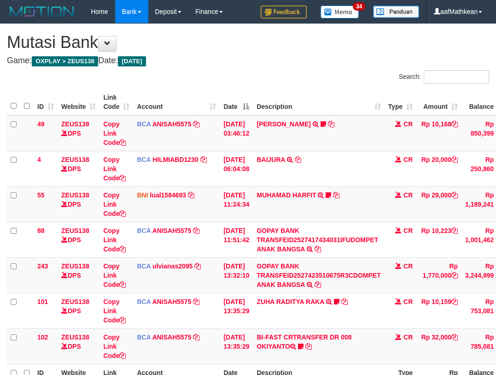
click at [314, 364] on th "Description" at bounding box center [318, 377] width 131 height 26
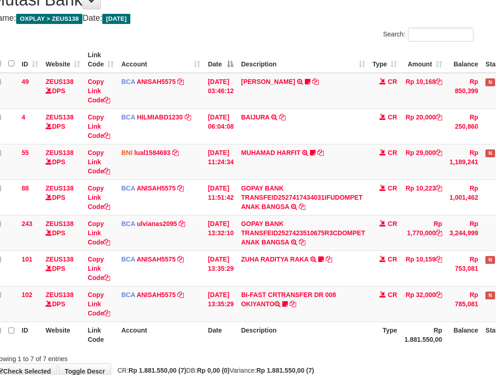
click at [339, 338] on th "Description" at bounding box center [302, 334] width 131 height 26
click at [338, 335] on th "Description" at bounding box center [302, 334] width 131 height 26
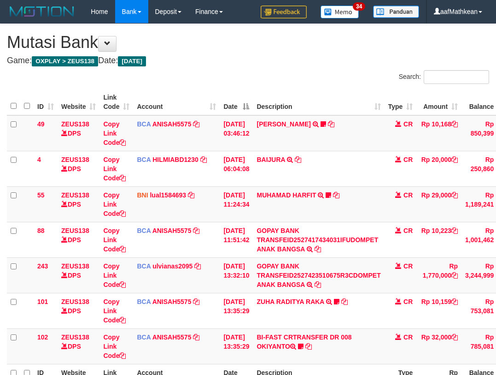
scroll to position [43, 16]
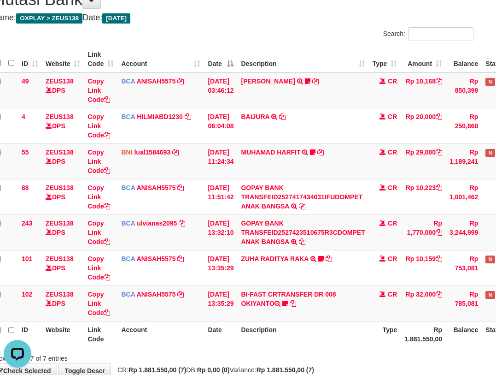
click at [325, 323] on th "Description" at bounding box center [302, 334] width 131 height 26
drag, startPoint x: 325, startPoint y: 327, endPoint x: 325, endPoint y: 332, distance: 4.6
click at [325, 328] on th "Description" at bounding box center [302, 334] width 131 height 26
click at [322, 332] on th "Description" at bounding box center [302, 334] width 131 height 26
click at [326, 348] on div "ID Website Link Code Account Date Description Type Amount Balance Status Action…" at bounding box center [232, 196] width 496 height 306
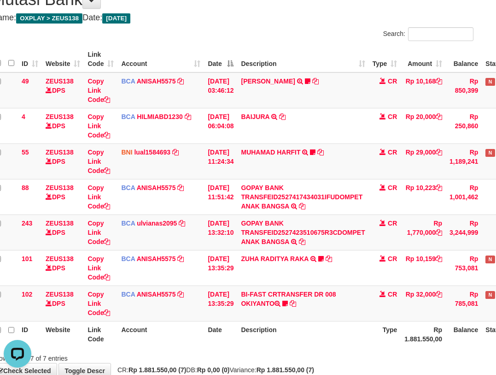
drag, startPoint x: 333, startPoint y: 355, endPoint x: 328, endPoint y: 346, distance: 10.7
click at [332, 354] on div "Showing 1 to 7 of 7 entries" at bounding box center [232, 356] width 496 height 13
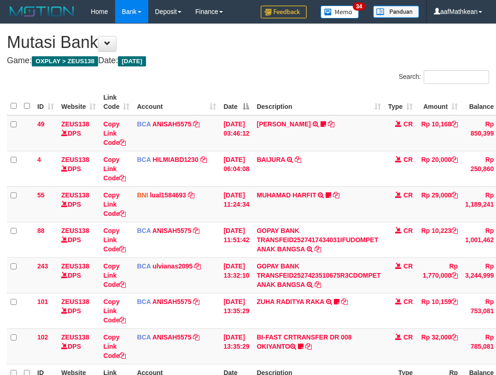
scroll to position [43, 16]
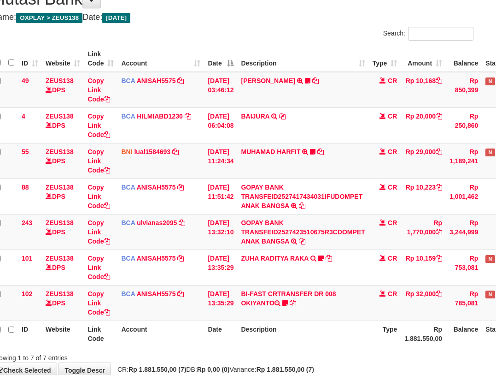
click at [332, 339] on th "Description" at bounding box center [302, 333] width 131 height 26
click at [335, 340] on th "Description" at bounding box center [302, 333] width 131 height 26
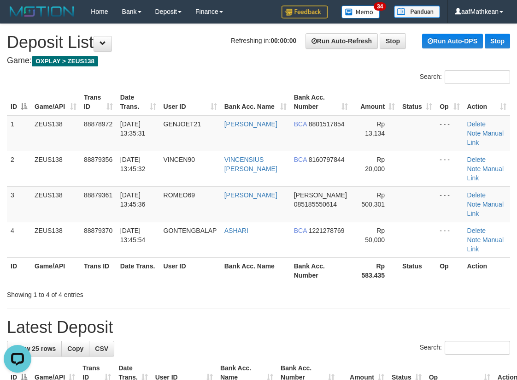
scroll to position [29, 0]
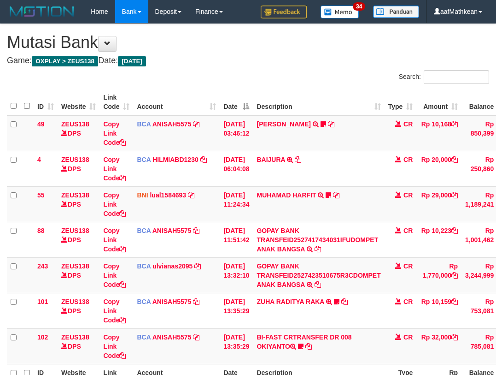
scroll to position [44, 16]
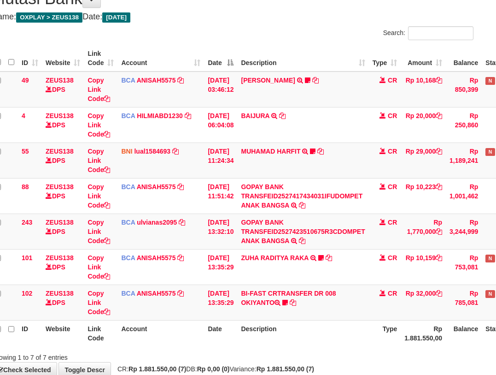
click at [323, 324] on th "Description" at bounding box center [302, 333] width 131 height 26
click at [362, 318] on td "BI-FAST CRTRANSFER DR 008 OKIYANTO Koplak111 https://prnt.sc/-My2c2aHAcOl" at bounding box center [302, 301] width 131 height 35
click at [362, 320] on th "Description" at bounding box center [302, 333] width 131 height 26
drag, startPoint x: 681, startPoint y: 305, endPoint x: 701, endPoint y: 300, distance: 21.3
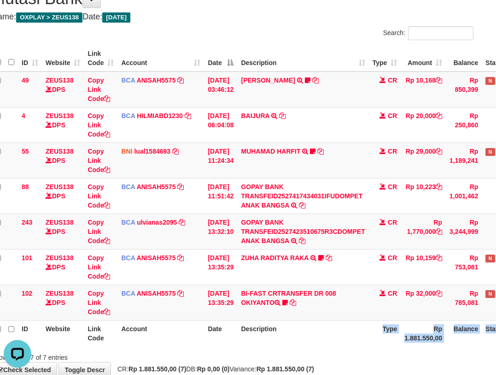
click at [481, 300] on html "Toggle navigation Home Bank Account List Load By Website Group [OXPLAY] ZEUS138…" at bounding box center [232, 192] width 496 height 472
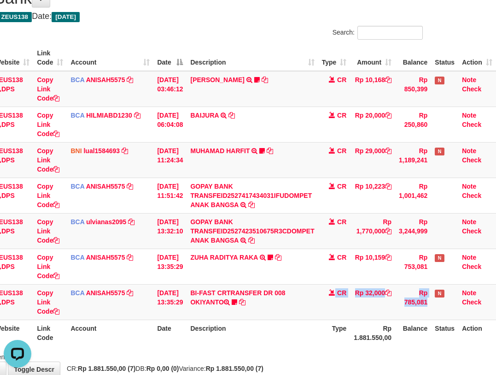
drag, startPoint x: 349, startPoint y: 304, endPoint x: 500, endPoint y: 269, distance: 155.6
click at [469, 278] on tbody "49 ZEUS138 DPS Copy Link Code BCA ANISAH5575 DPS [PERSON_NAME] mutasi_20251001_…" at bounding box center [219, 195] width 556 height 249
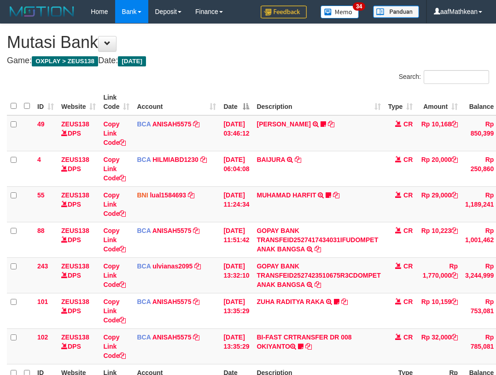
scroll to position [45, 73]
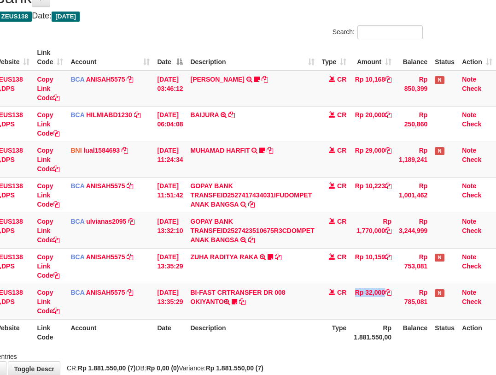
click at [442, 296] on tr "102 ZEUS138 DPS Copy Link Code BCA ANISAH5575 DPS ANISAH mutasi_20251001_3827 |…" at bounding box center [219, 300] width 556 height 35
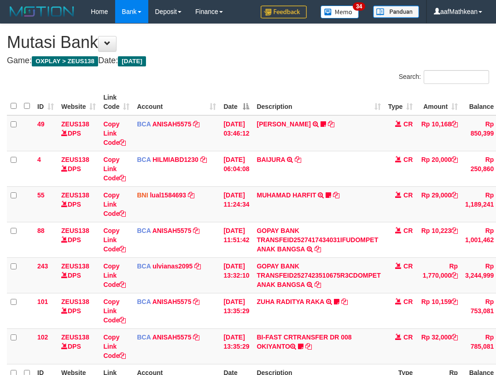
scroll to position [45, 73]
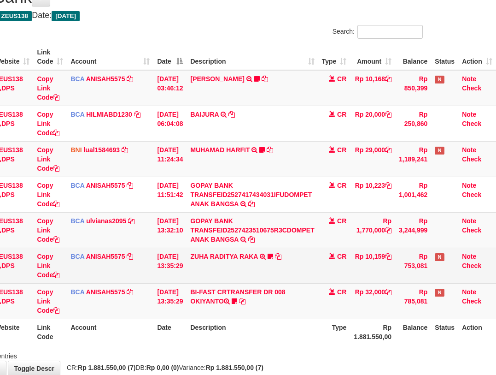
drag, startPoint x: 394, startPoint y: 275, endPoint x: 475, endPoint y: 276, distance: 81.6
click at [419, 280] on tr "101 ZEUS138 DPS Copy Link Code BCA ANISAH5575 DPS ANISAH mutasi_20251001_3827 |…" at bounding box center [219, 264] width 556 height 35
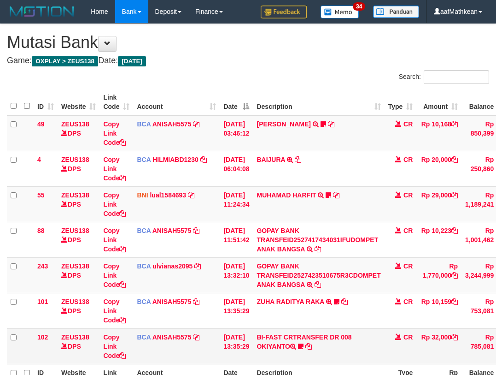
scroll to position [46, 73]
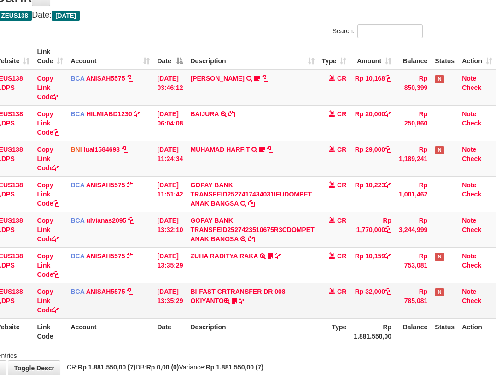
click at [383, 307] on td "Rp 32,000" at bounding box center [372, 299] width 45 height 35
drag, startPoint x: 384, startPoint y: 317, endPoint x: 370, endPoint y: 312, distance: 14.6
click at [384, 317] on td "Rp 32,000" at bounding box center [372, 299] width 45 height 35
click at [359, 315] on td "Rp 32,000" at bounding box center [372, 299] width 45 height 35
